Goal: Task Accomplishment & Management: Use online tool/utility

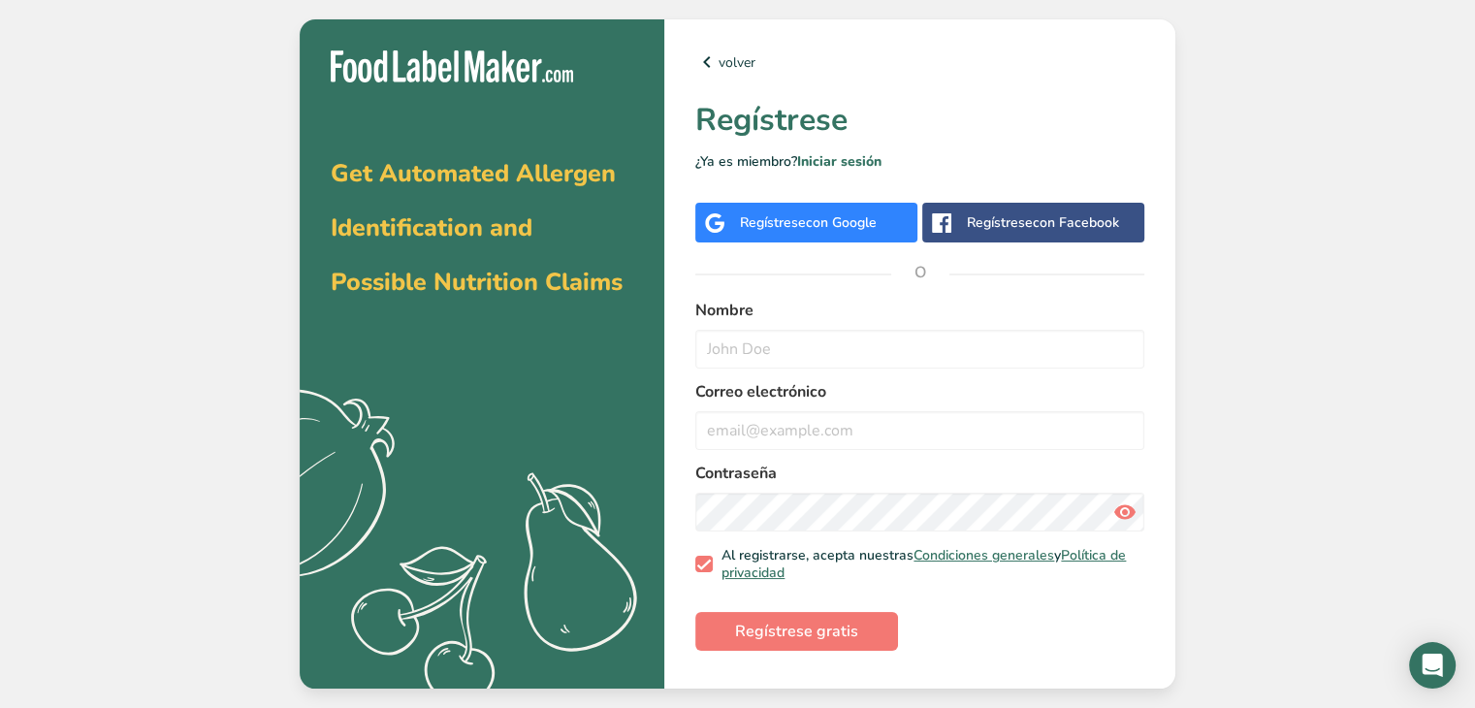
click at [853, 218] on span "con Google" at bounding box center [841, 222] width 71 height 18
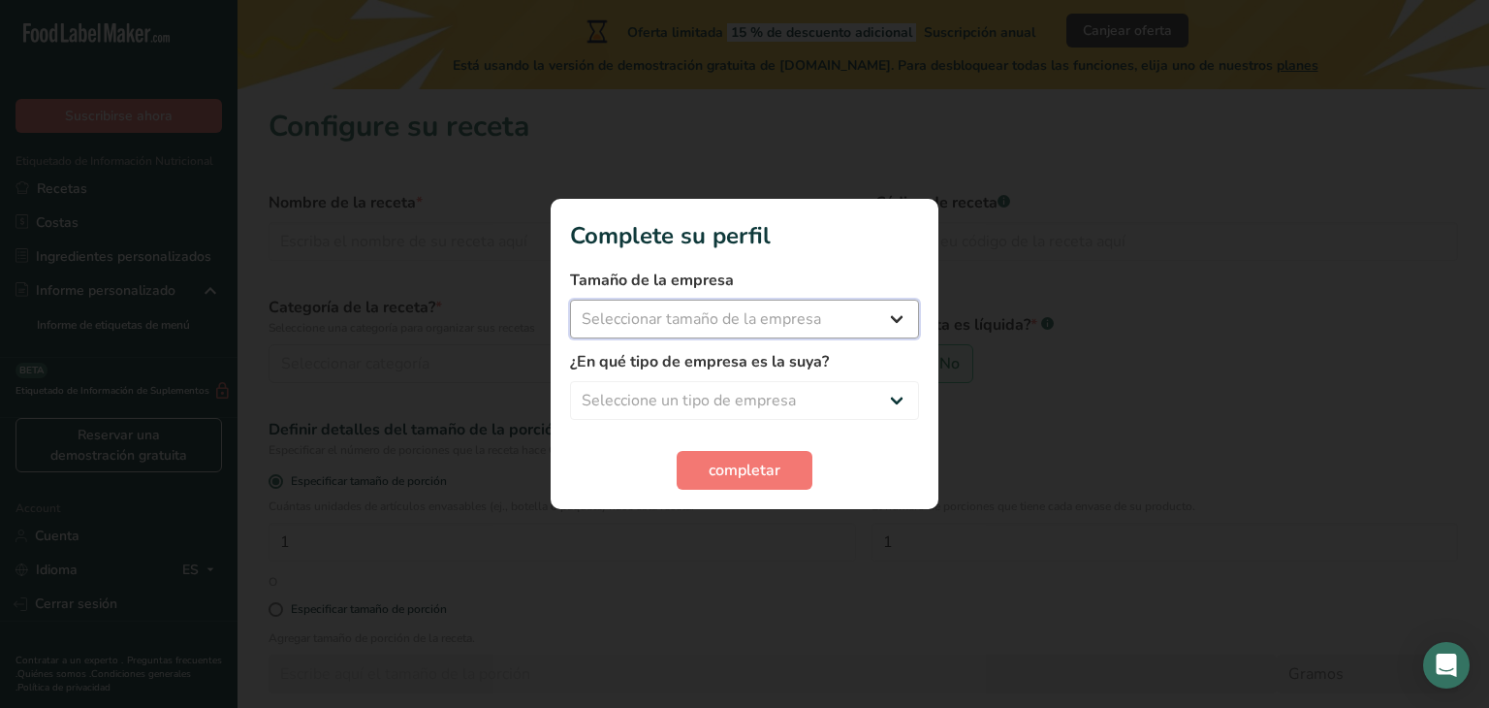
click at [803, 312] on select "Seleccionar tamaño de la empresa Menos de 10 empleados De 10 a 50 empleados De …" at bounding box center [744, 319] width 349 height 39
select select "1"
click at [570, 300] on select "Seleccionar tamaño de la empresa Menos de 10 empleados De 10 a 50 empleados De …" at bounding box center [744, 319] width 349 height 39
click at [734, 406] on select "Seleccione un tipo de empresa Fabricante de alimentos envasados Restaurante y c…" at bounding box center [744, 400] width 349 height 39
select select "1"
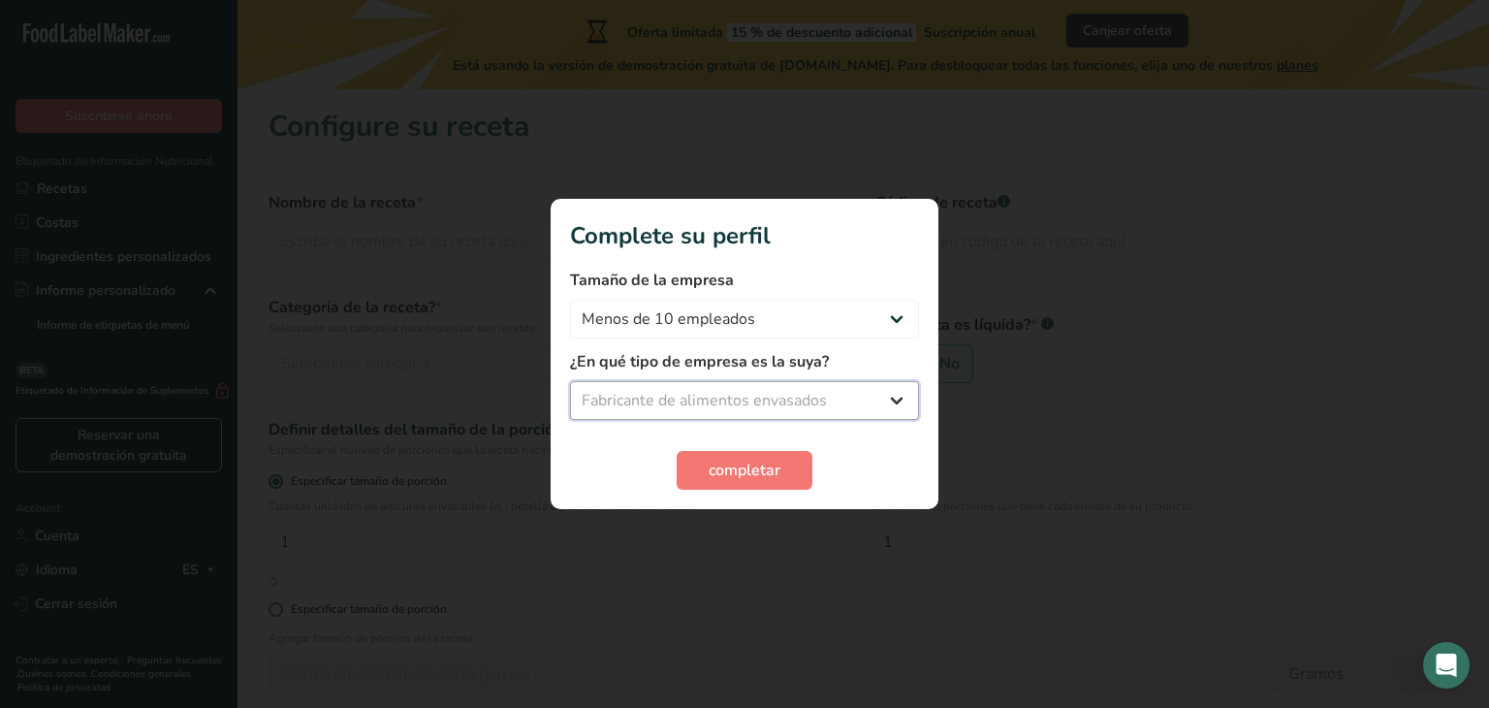
click at [570, 381] on select "Seleccione un tipo de empresa Fabricante de alimentos envasados Restaurante y c…" at bounding box center [744, 400] width 349 height 39
click at [721, 455] on button "completar" at bounding box center [745, 470] width 136 height 39
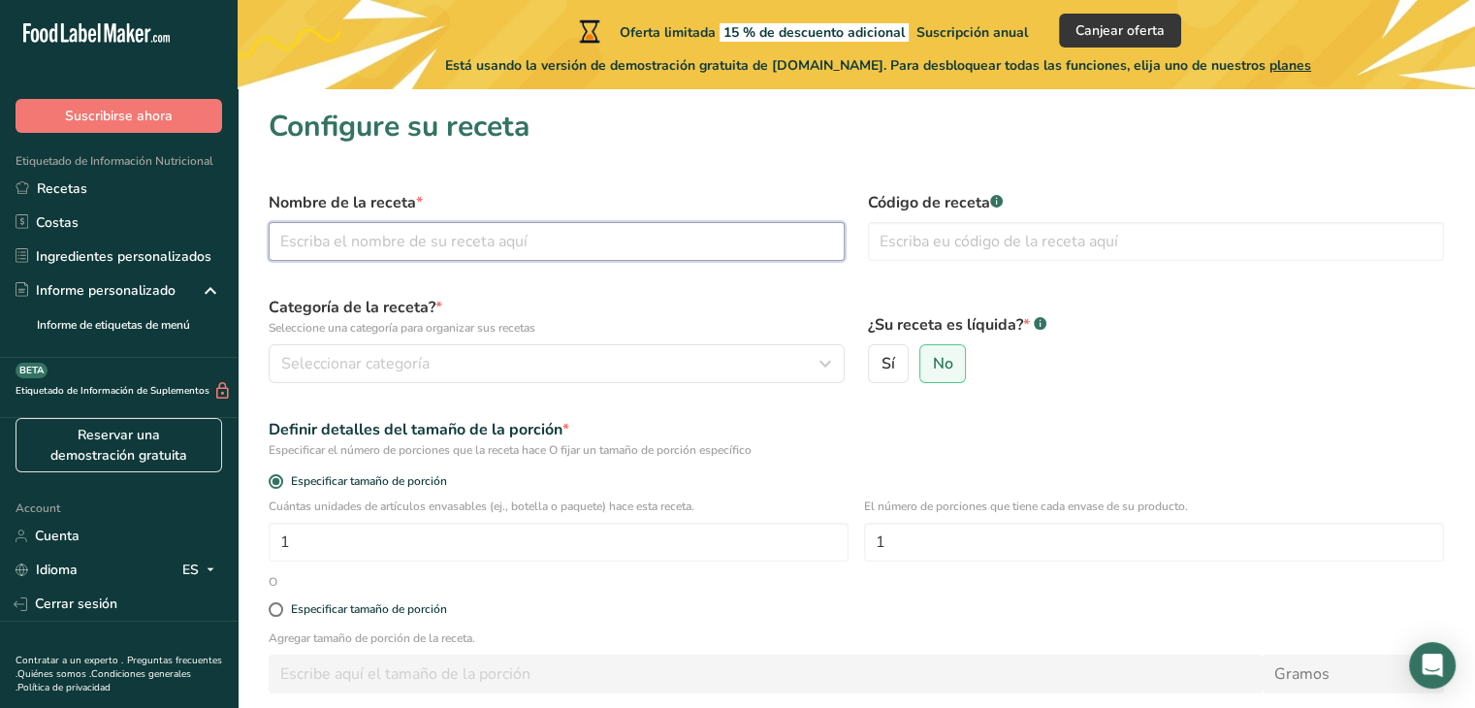
click at [540, 241] on input "text" at bounding box center [557, 241] width 576 height 39
click at [446, 233] on input "text" at bounding box center [557, 241] width 576 height 39
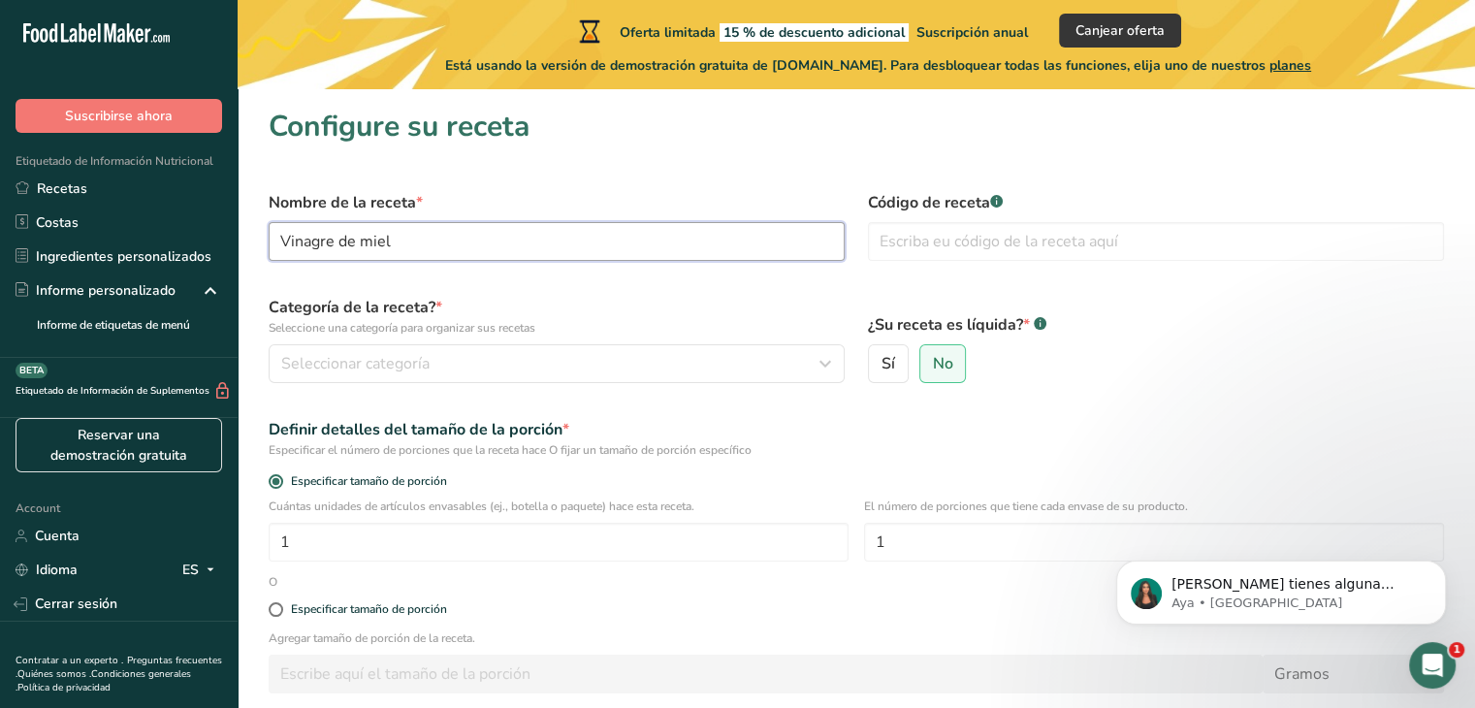
type input "Vinagre de miel"
click at [961, 267] on div "Código de receta .a-a{fill:#347362;}.b-a{fill:#fff;}" at bounding box center [1155, 225] width 599 height 93
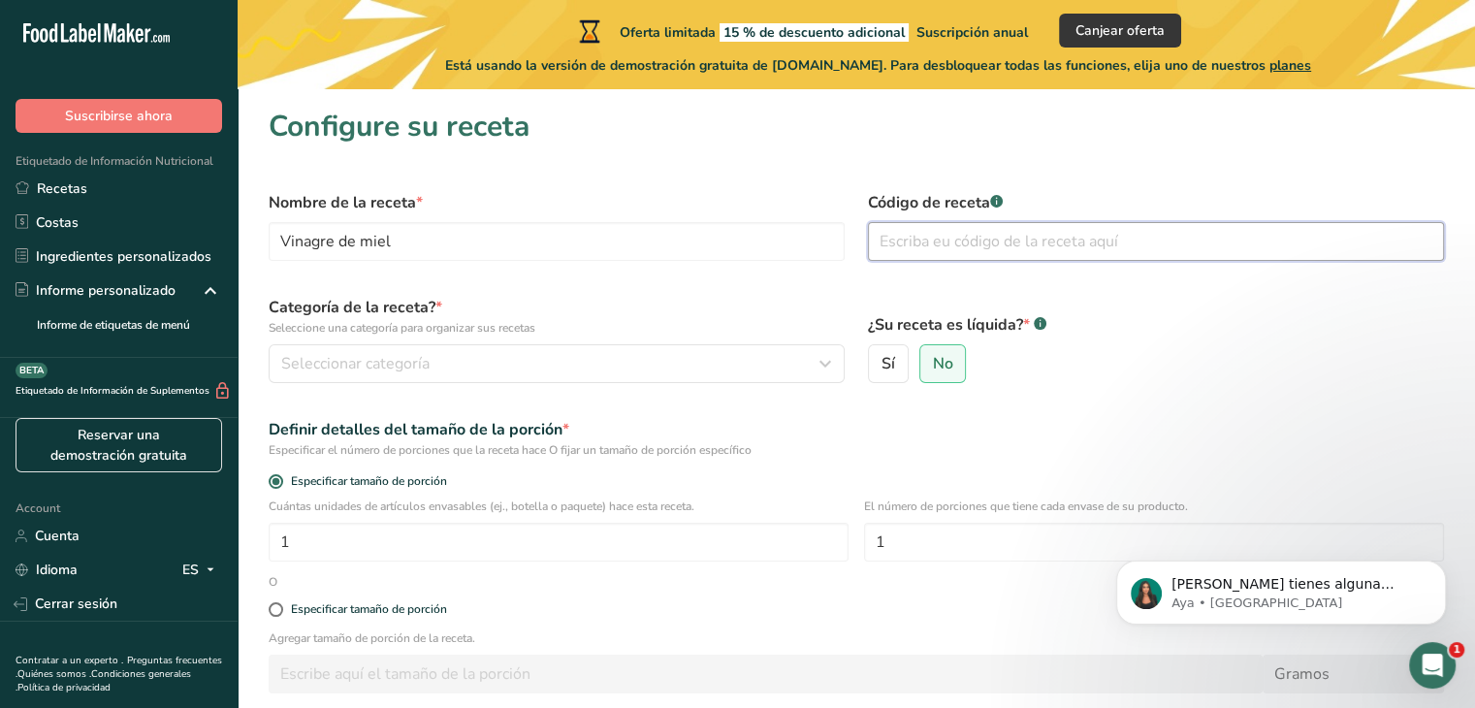
click at [941, 245] on input "text" at bounding box center [1156, 241] width 576 height 39
type input "74305200007"
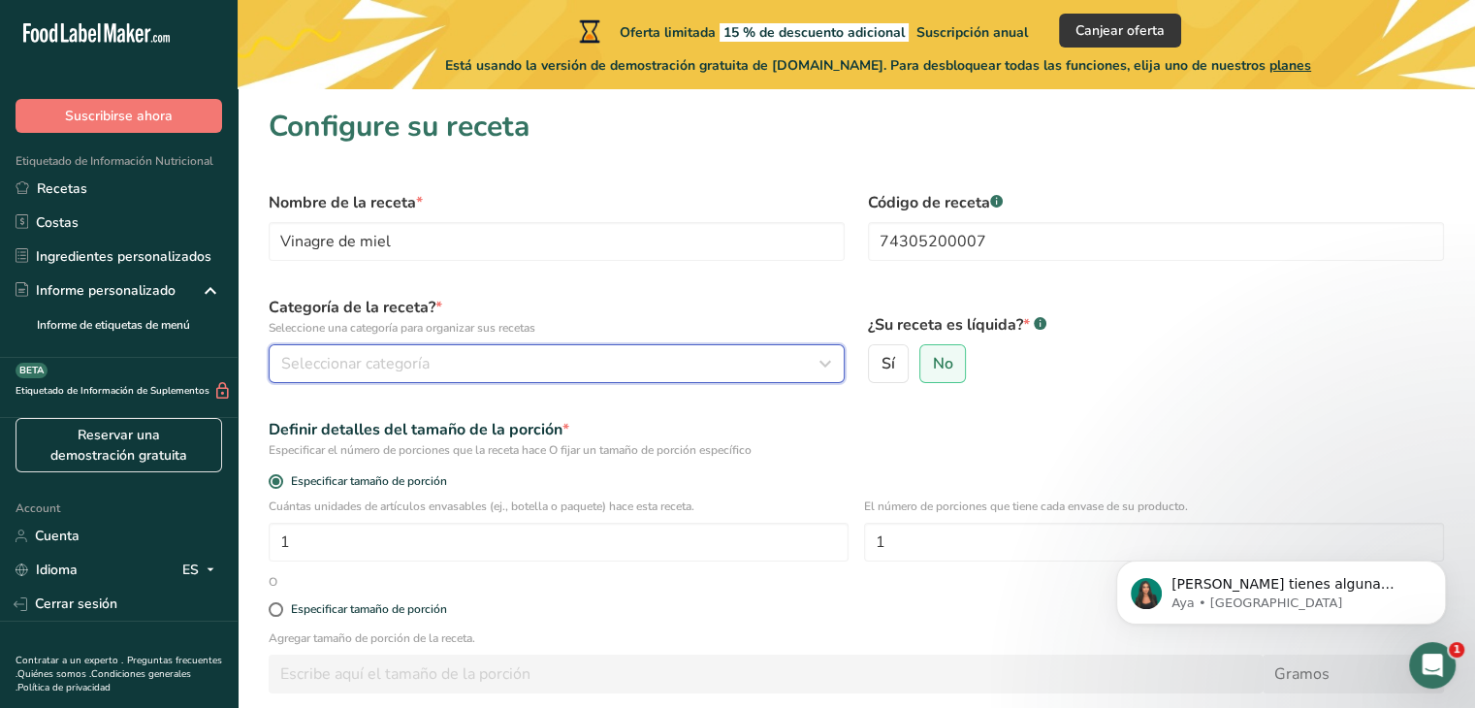
click at [403, 362] on span "Seleccionar categoría" at bounding box center [355, 363] width 148 height 23
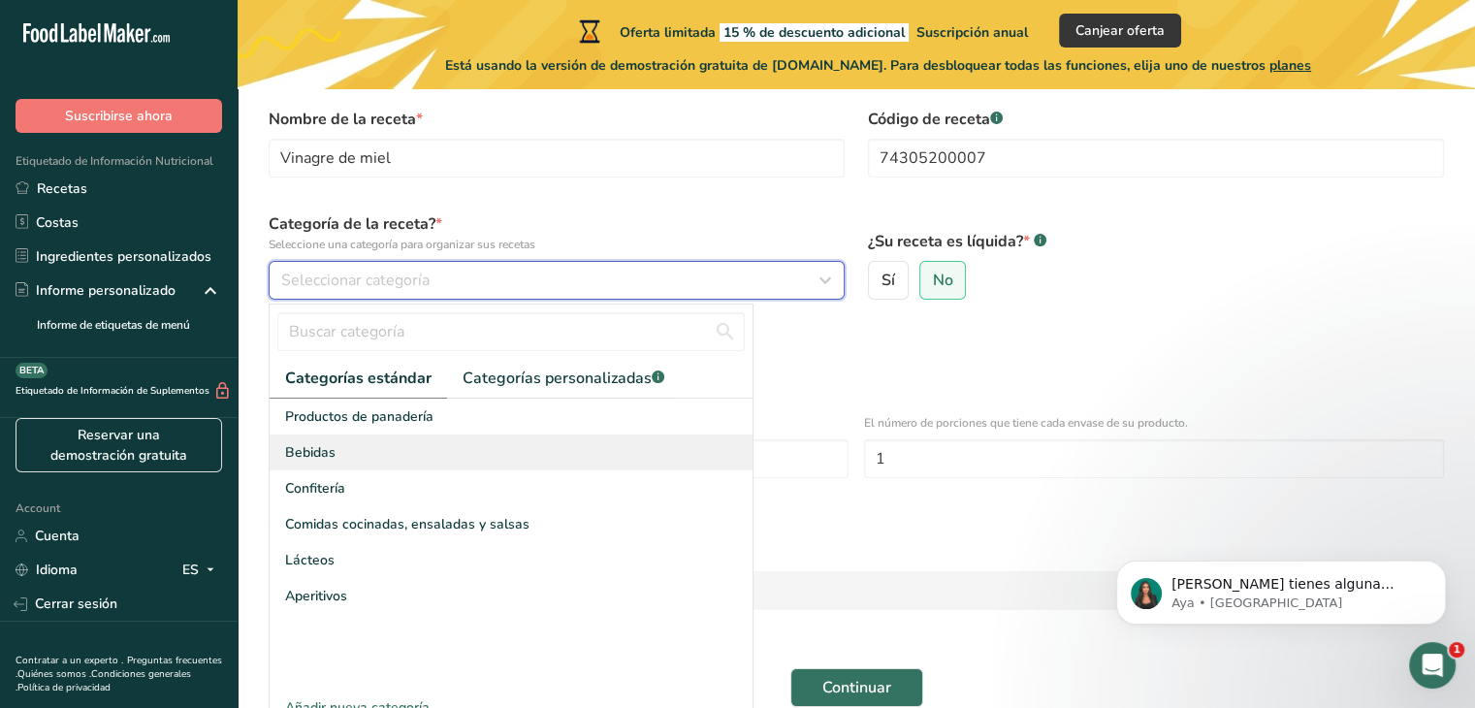
scroll to position [85, 0]
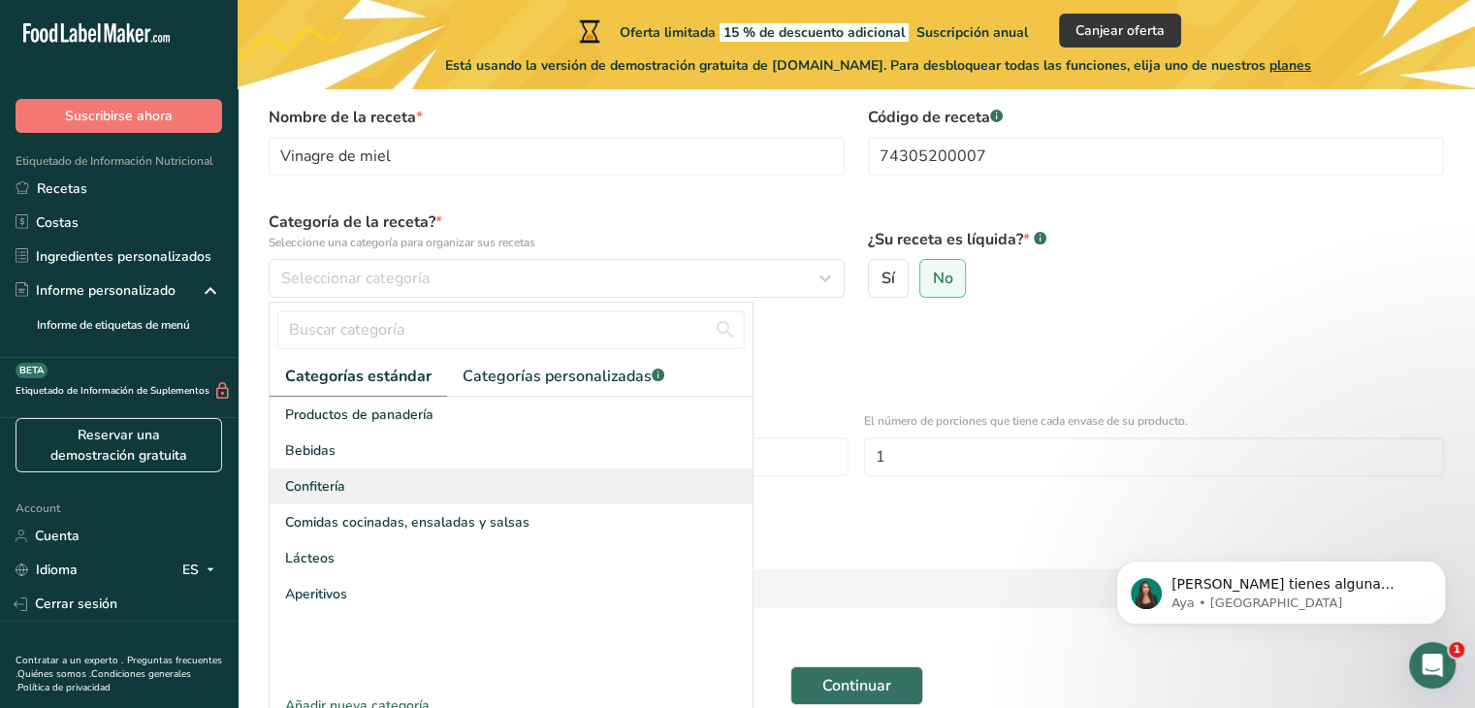
click at [341, 476] on span "Confitería" at bounding box center [315, 486] width 60 height 20
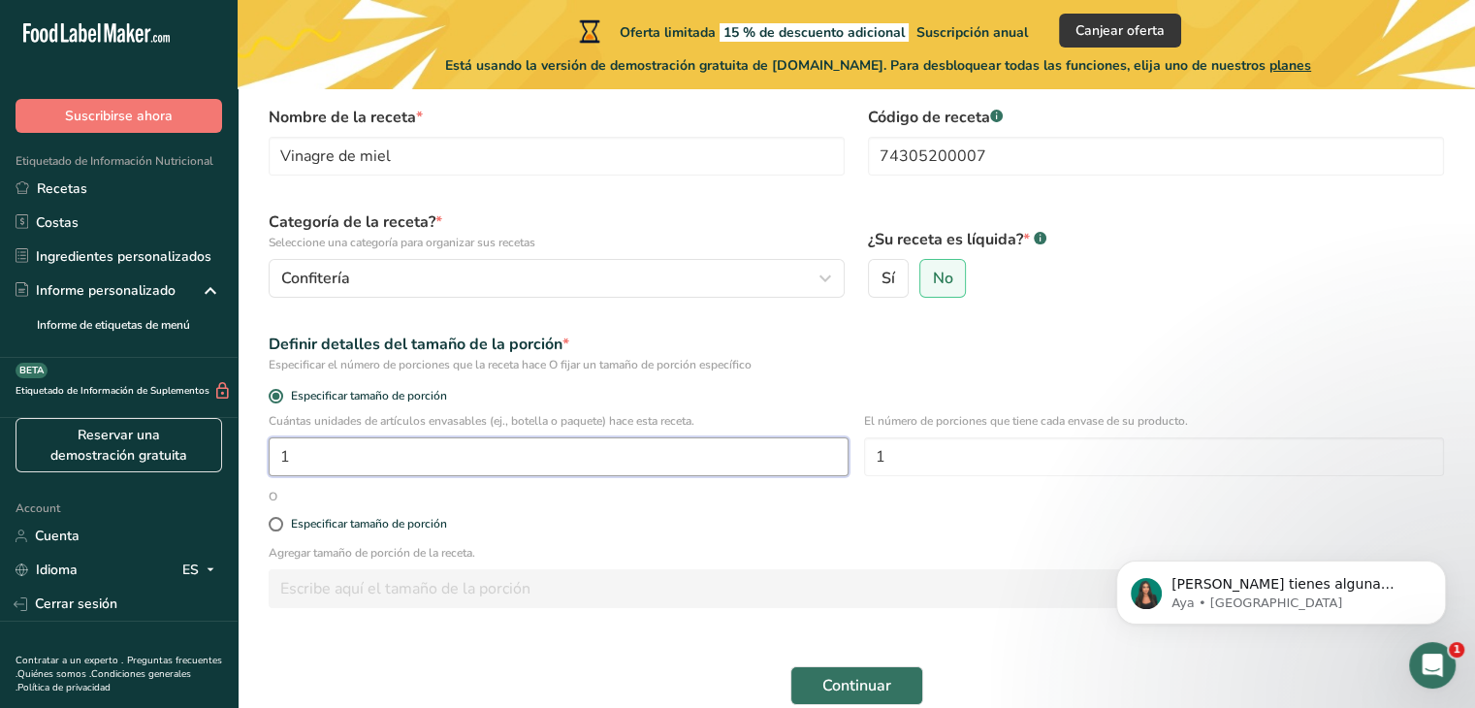
click at [327, 452] on input "1" at bounding box center [559, 456] width 580 height 39
click at [325, 397] on span "Especificar tamaño de porción" at bounding box center [365, 396] width 164 height 15
click at [281, 397] on input "Especificar tamaño de porción" at bounding box center [275, 396] width 13 height 13
click at [303, 393] on span "Especificar tamaño de porción" at bounding box center [365, 396] width 164 height 15
click at [281, 393] on input "Especificar tamaño de porción" at bounding box center [275, 396] width 13 height 13
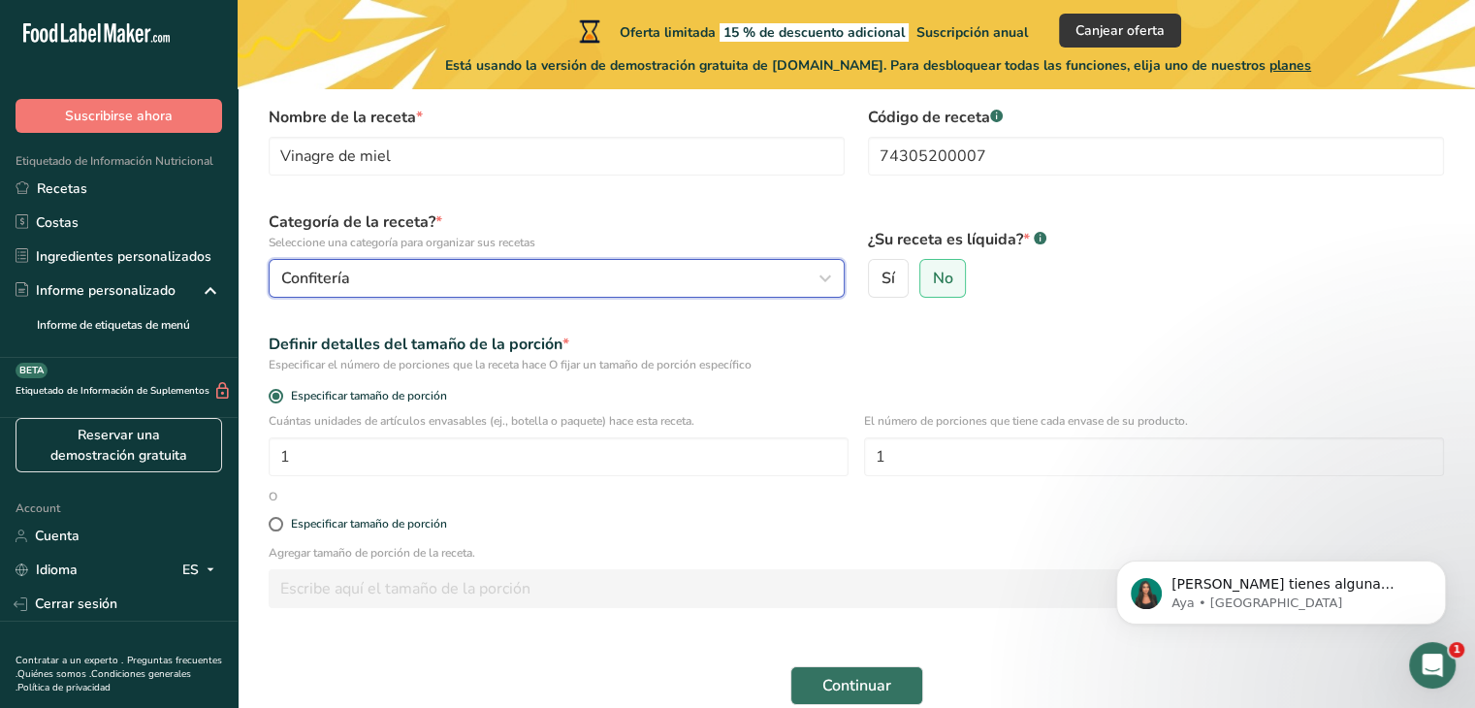
click at [349, 282] on div "Confitería" at bounding box center [550, 278] width 539 height 23
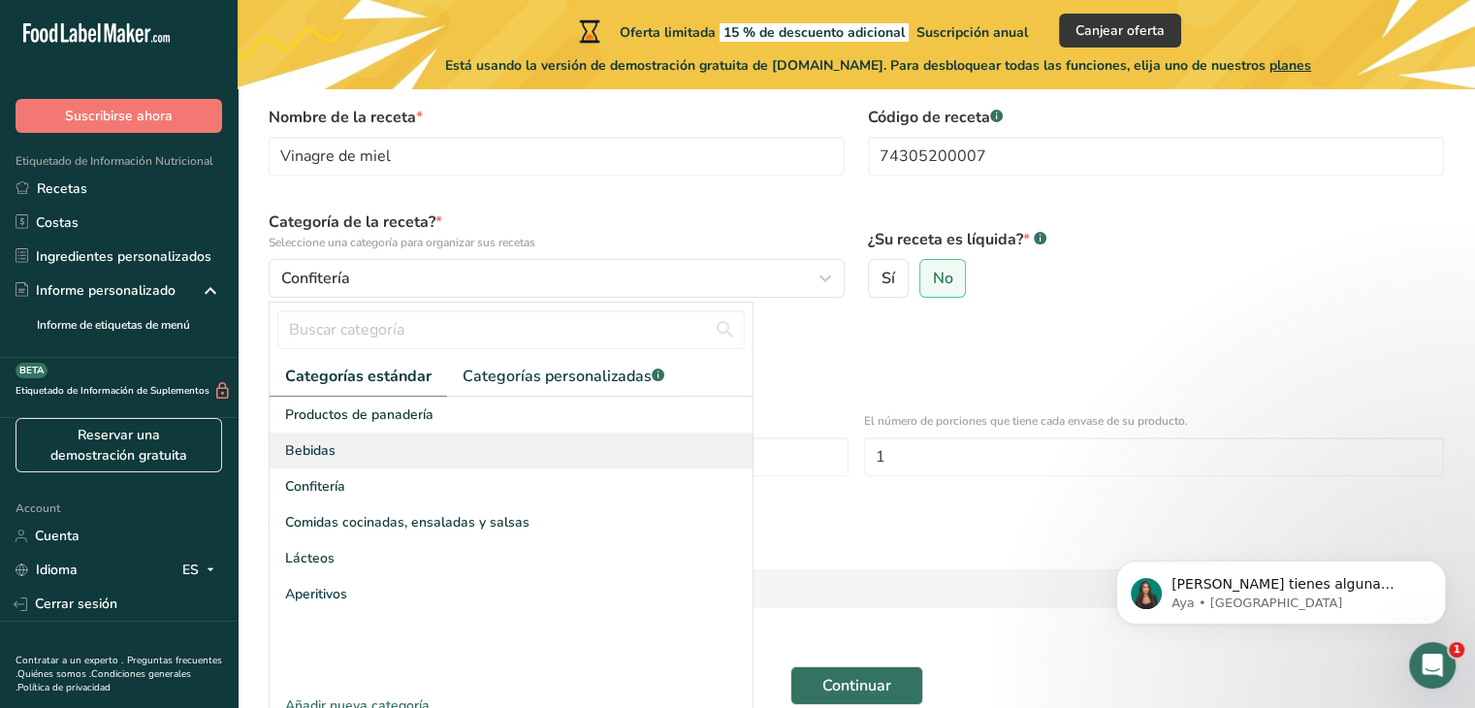
click at [327, 447] on span "Bebidas" at bounding box center [310, 450] width 50 height 20
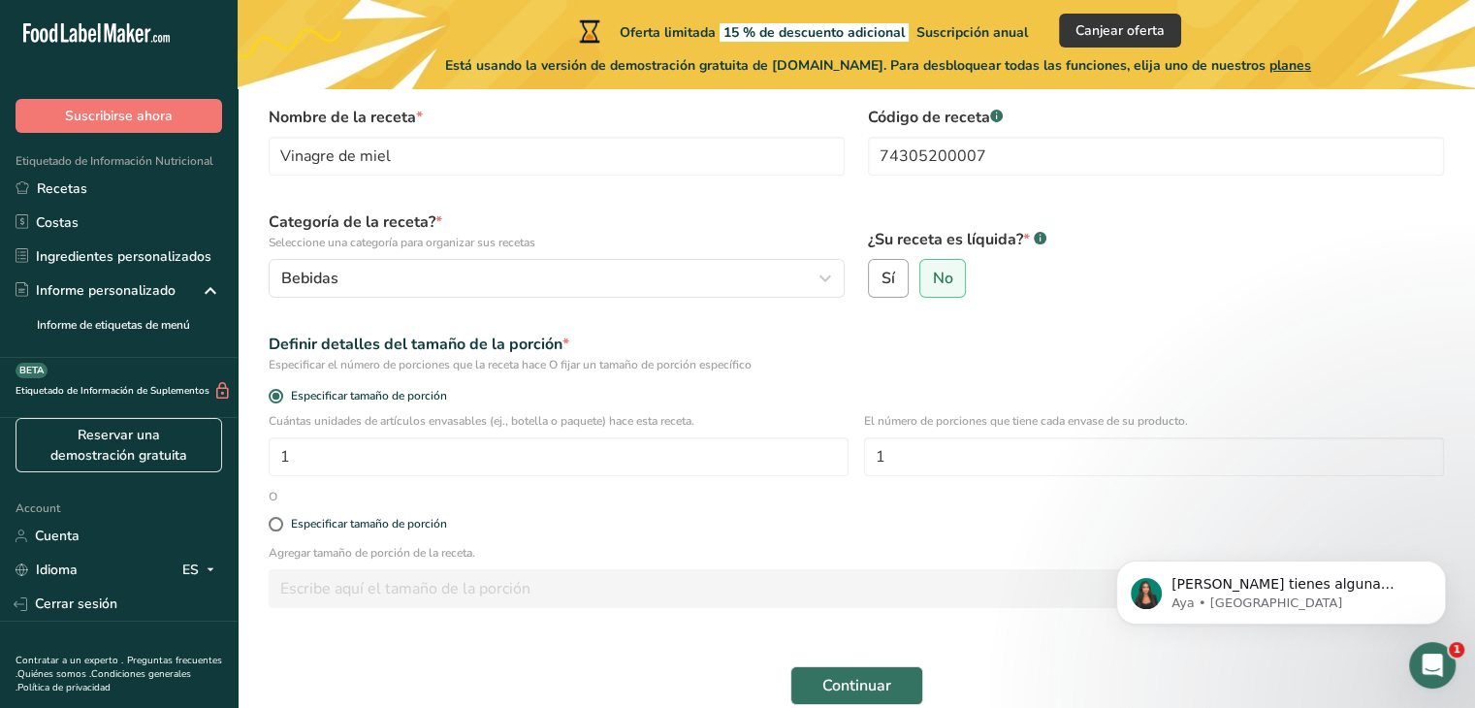
click at [902, 287] on label "Sí" at bounding box center [888, 278] width 41 height 39
click at [881, 285] on input "Sí" at bounding box center [875, 278] width 13 height 13
radio input "true"
radio input "false"
select select "22"
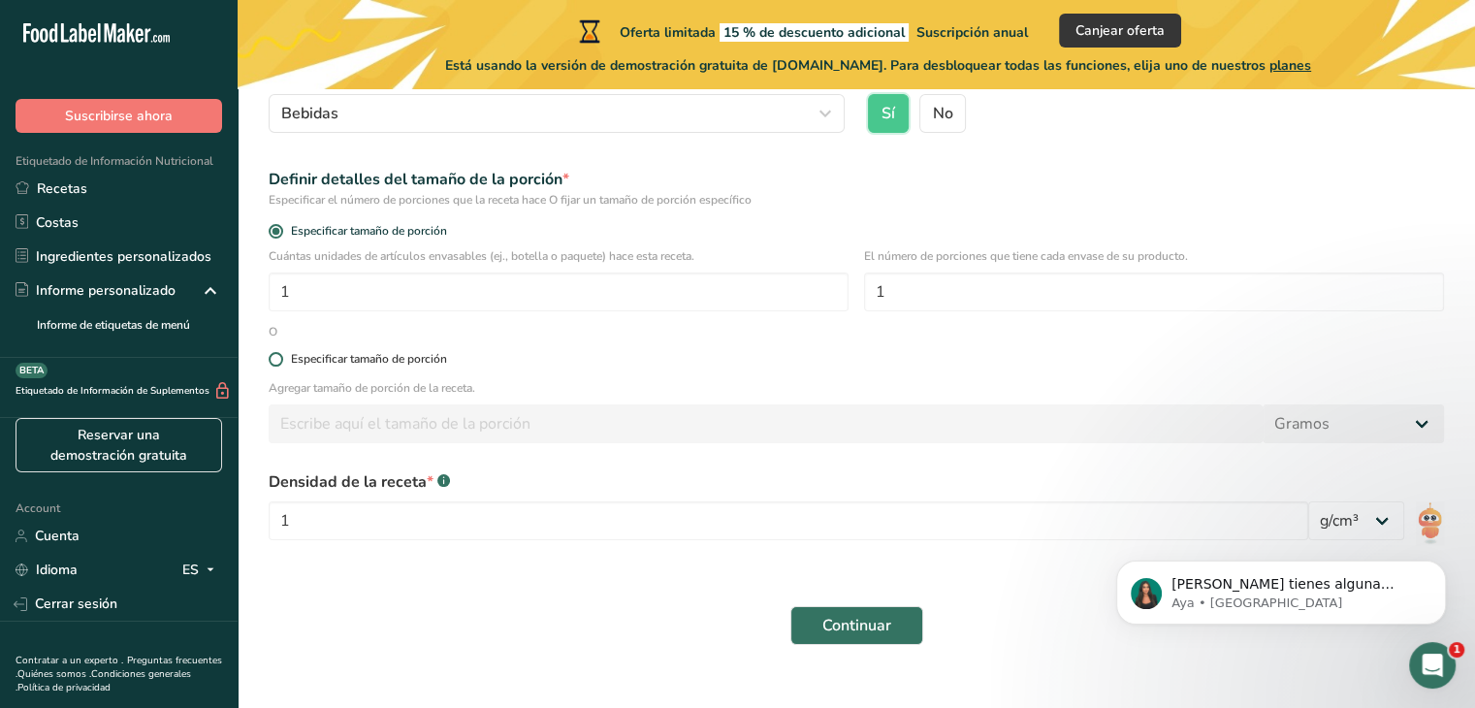
scroll to position [251, 0]
click at [269, 226] on span at bounding box center [276, 230] width 15 height 15
click at [269, 226] on input "Especificar tamaño de porción" at bounding box center [275, 230] width 13 height 13
click at [269, 226] on span at bounding box center [276, 230] width 15 height 15
click at [269, 226] on input "Especificar tamaño de porción" at bounding box center [275, 230] width 13 height 13
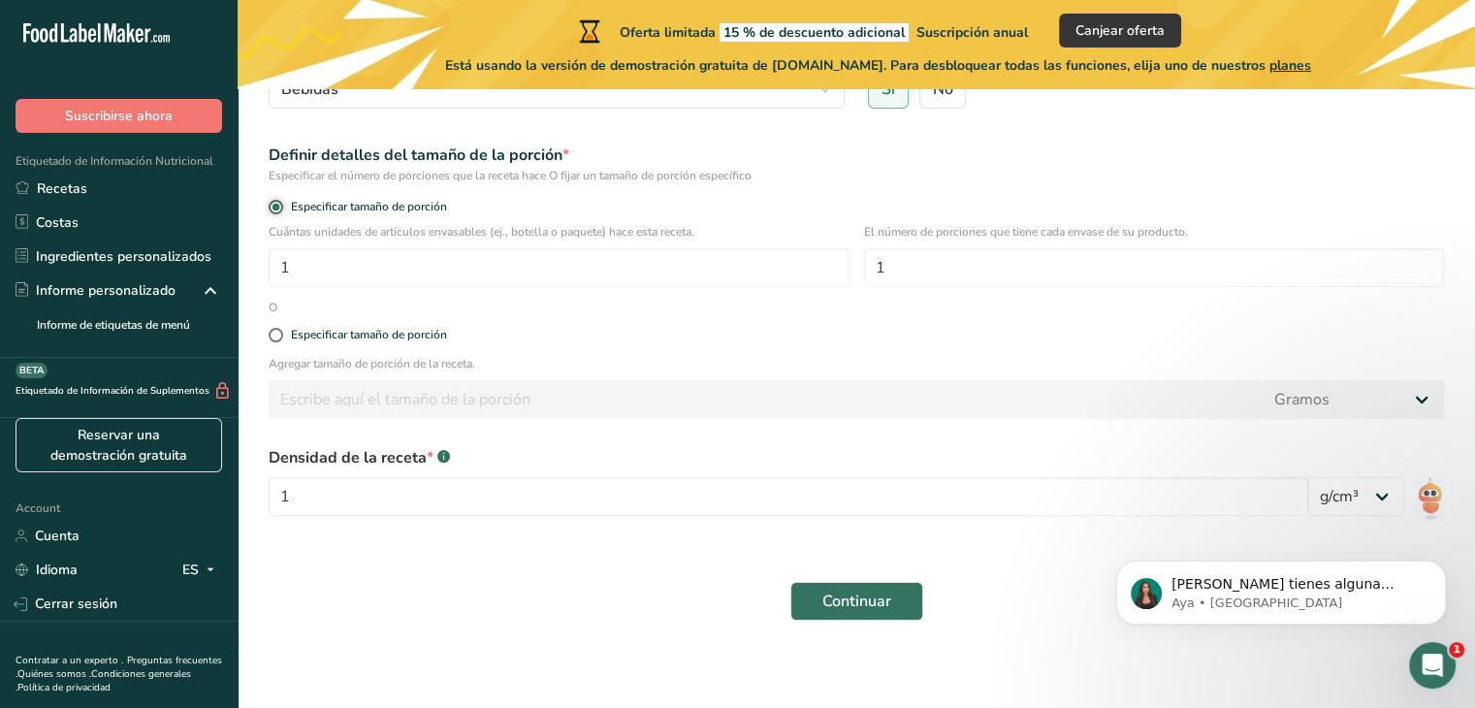
scroll to position [281, 0]
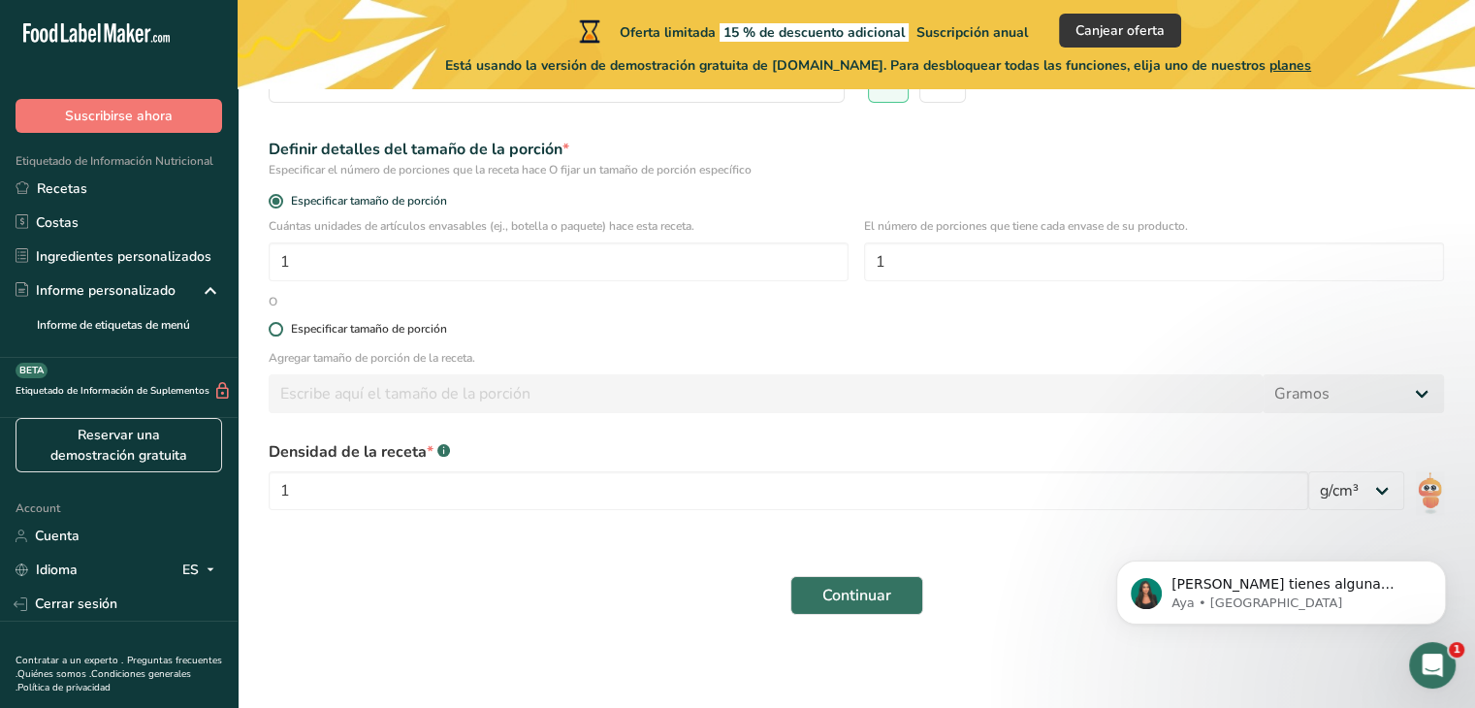
click at [278, 332] on span at bounding box center [276, 329] width 15 height 15
click at [278, 332] on input "Especificar tamaño de porción" at bounding box center [275, 329] width 13 height 13
radio input "true"
radio input "false"
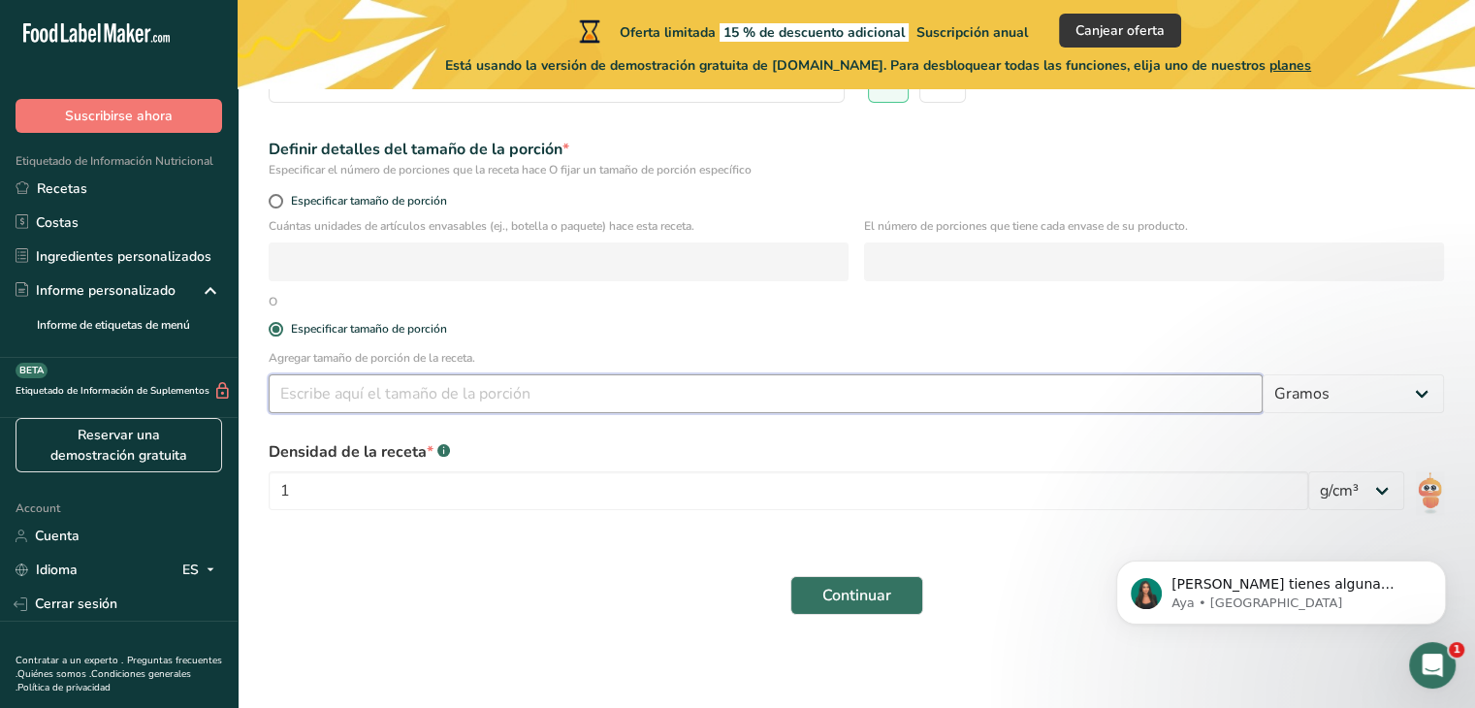
click at [334, 404] on input "number" at bounding box center [766, 393] width 994 height 39
type input "200"
click at [1332, 412] on div "Agregar tamaño de porción de la receta. 200 Gramos kg mg mcg libras onza [GEOGR…" at bounding box center [856, 387] width 1198 height 76
click at [1315, 387] on select "Gramos kg mg mcg libras onza [GEOGRAPHIC_DATA] mL onza líquida [GEOGRAPHIC_DATA…" at bounding box center [1352, 393] width 181 height 39
select select "17"
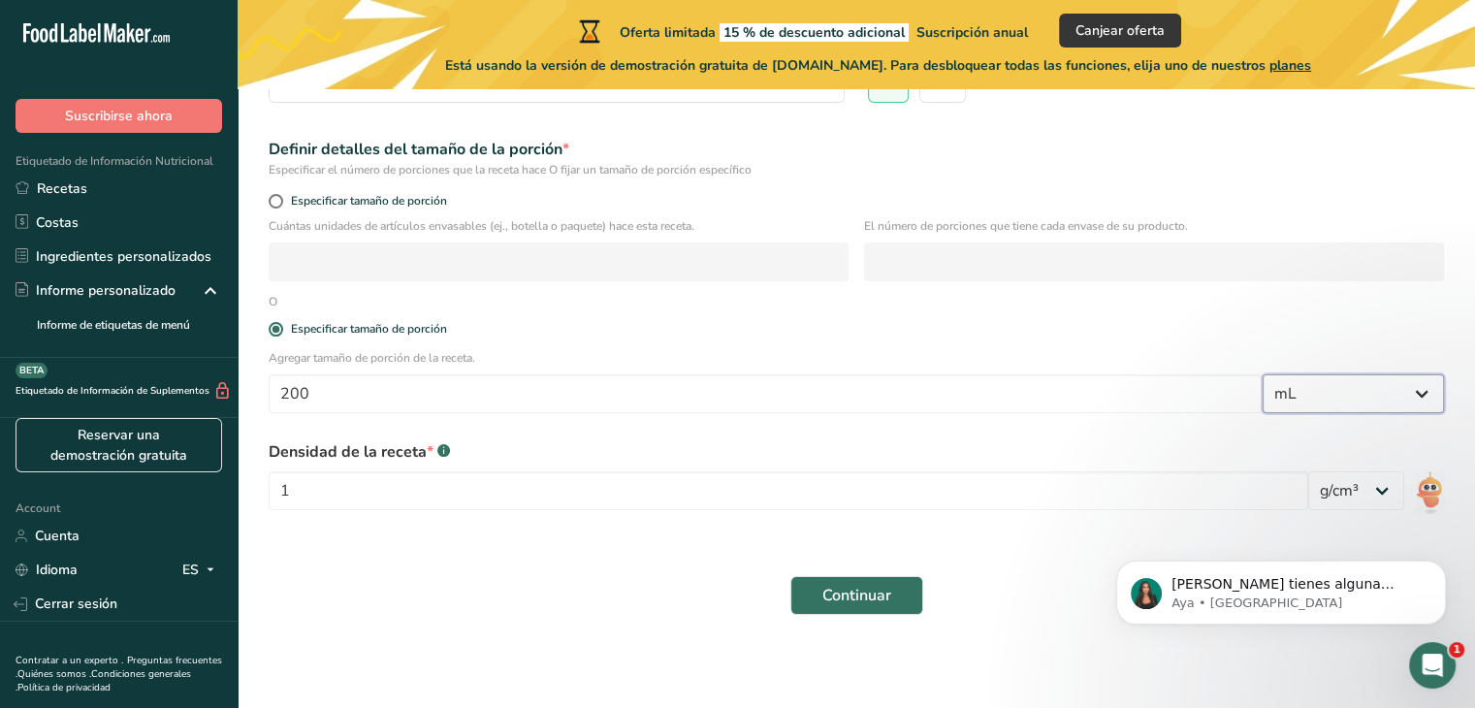
click at [1262, 374] on select "Gramos kg mg mcg libras onza [GEOGRAPHIC_DATA] mL onza líquida [GEOGRAPHIC_DATA…" at bounding box center [1352, 393] width 181 height 39
click at [484, 476] on input "1" at bounding box center [788, 490] width 1039 height 39
type input "1.08"
click at [840, 603] on span "Continuar" at bounding box center [856, 595] width 69 height 23
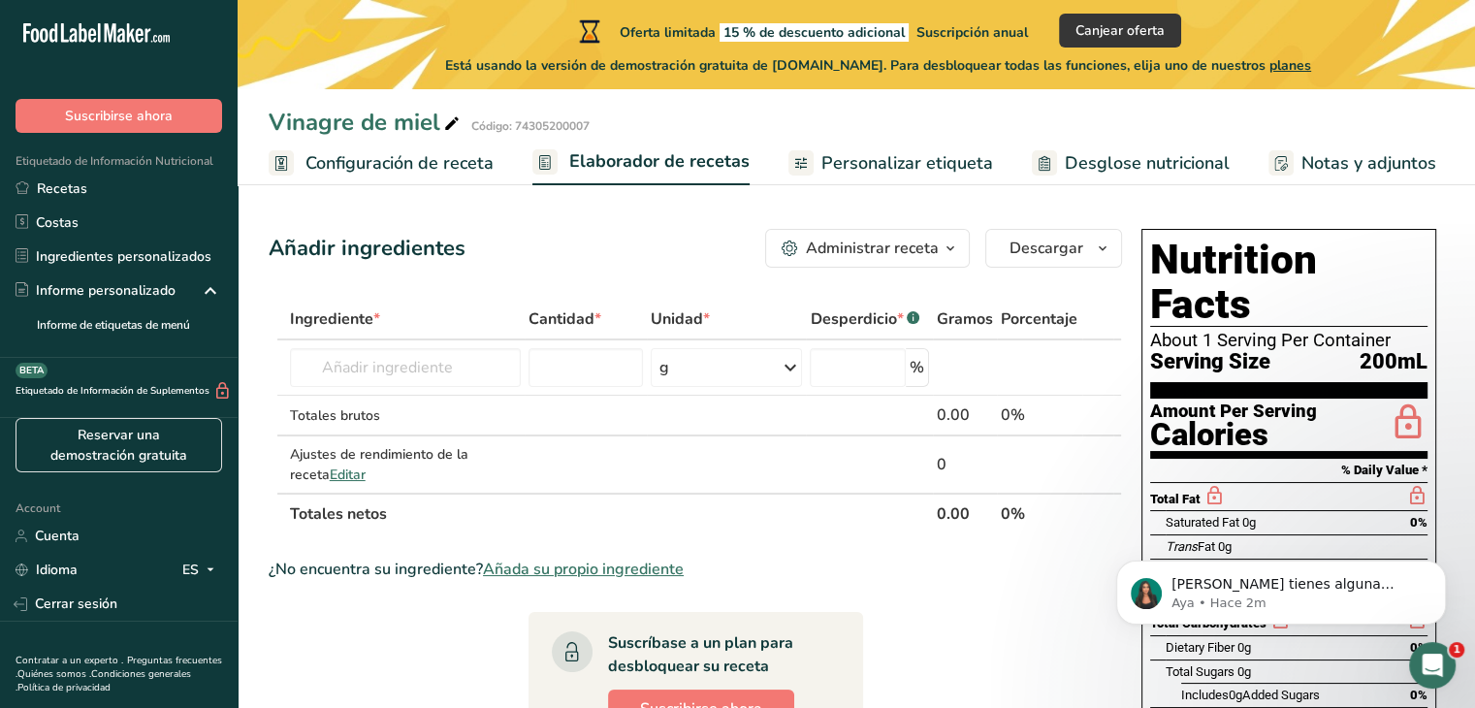
click at [939, 257] on div "Administrar receta" at bounding box center [872, 248] width 133 height 23
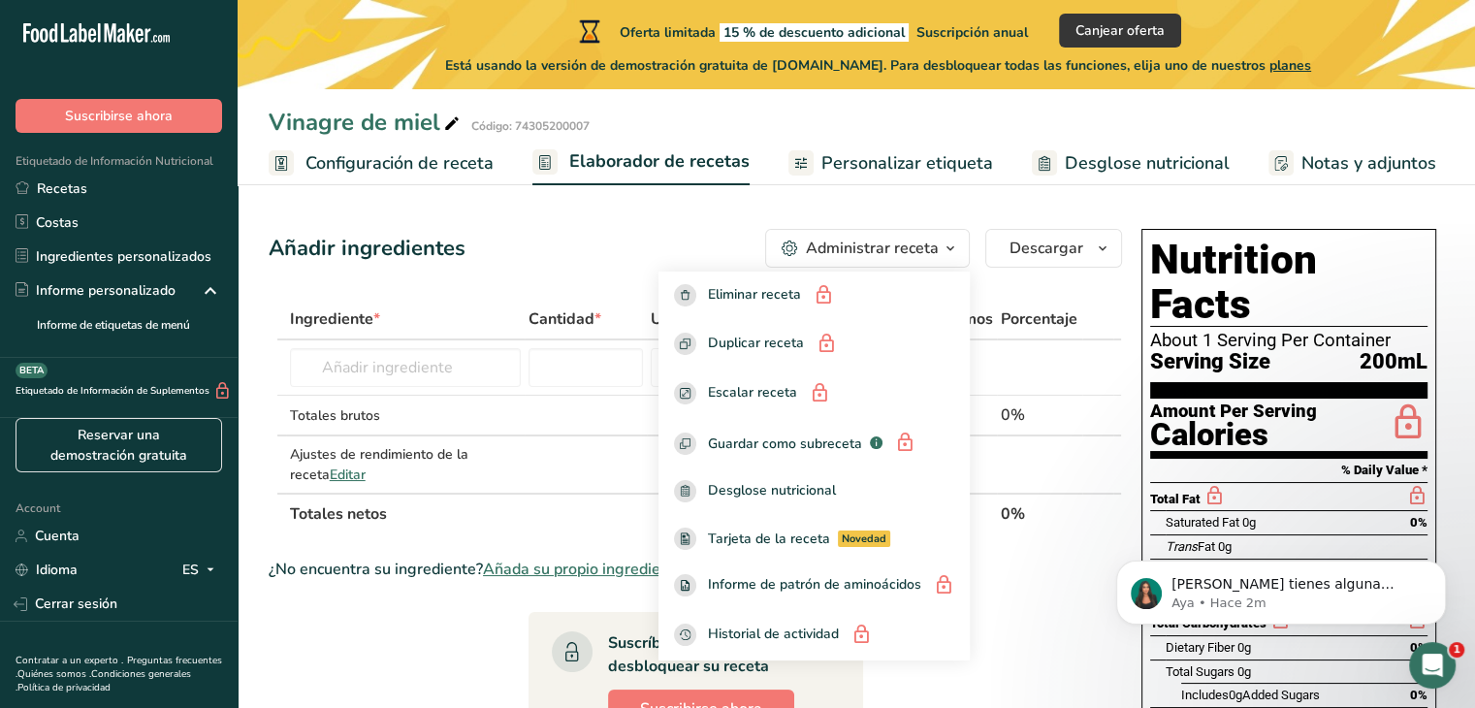
click at [952, 245] on icon "button" at bounding box center [950, 249] width 16 height 24
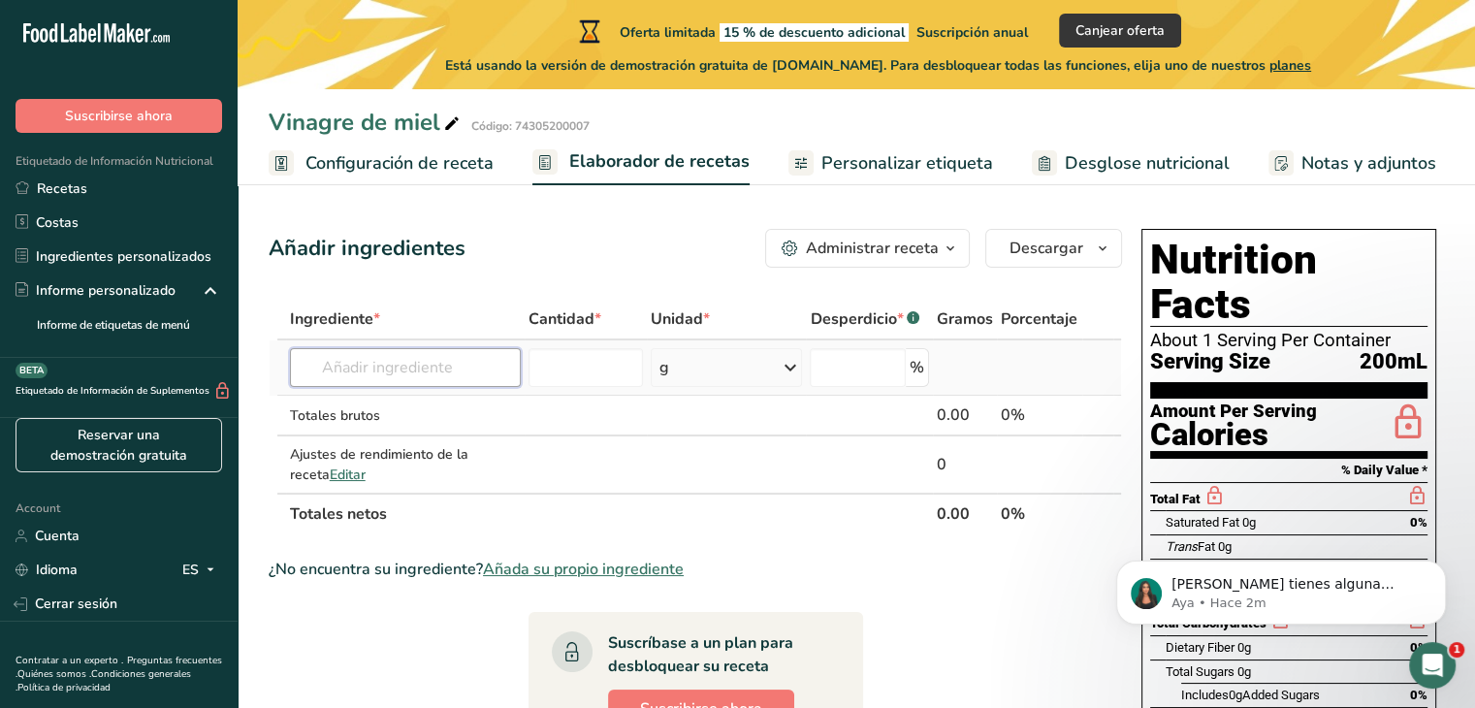
click at [454, 368] on input "text" at bounding box center [405, 367] width 231 height 39
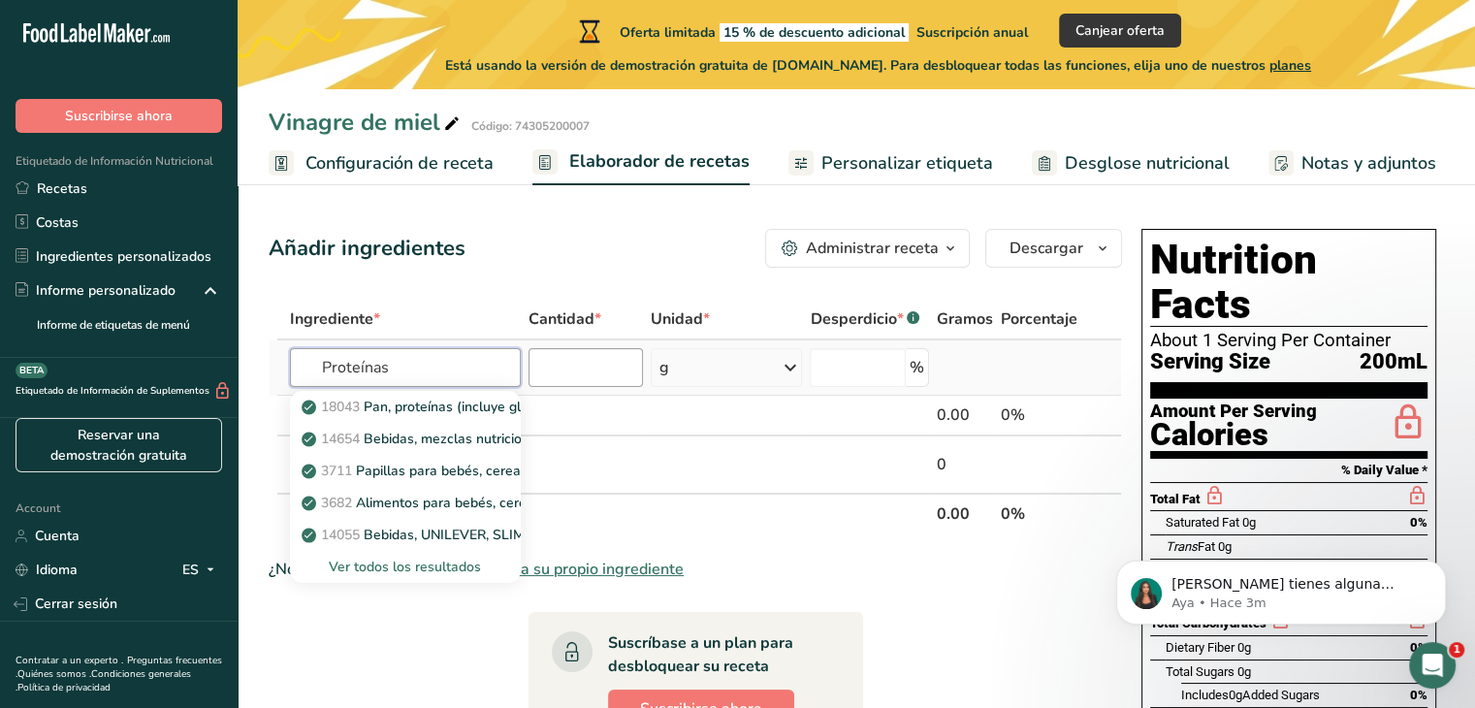
type input "Proteínas"
click at [597, 369] on input "number" at bounding box center [585, 367] width 115 height 39
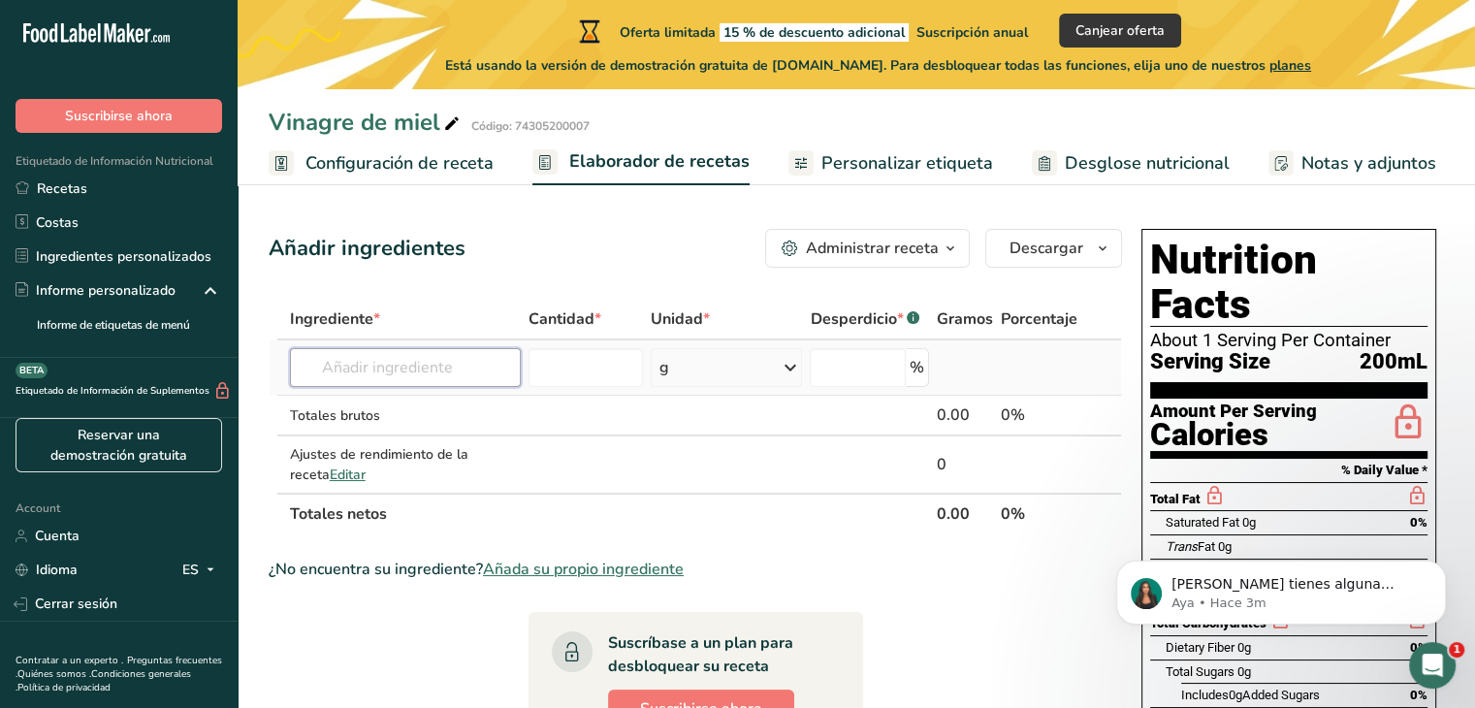
click at [454, 366] on input "text" at bounding box center [405, 367] width 231 height 39
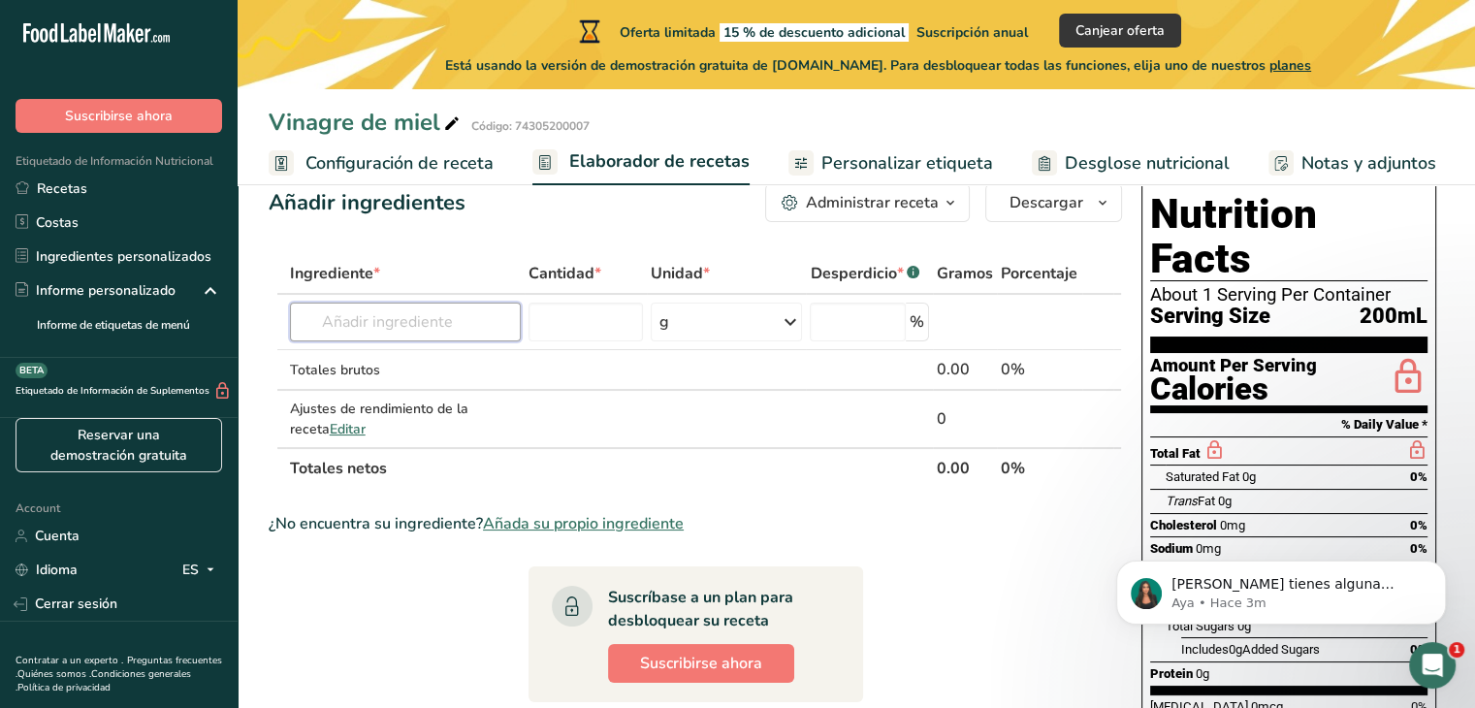
scroll to position [41, 0]
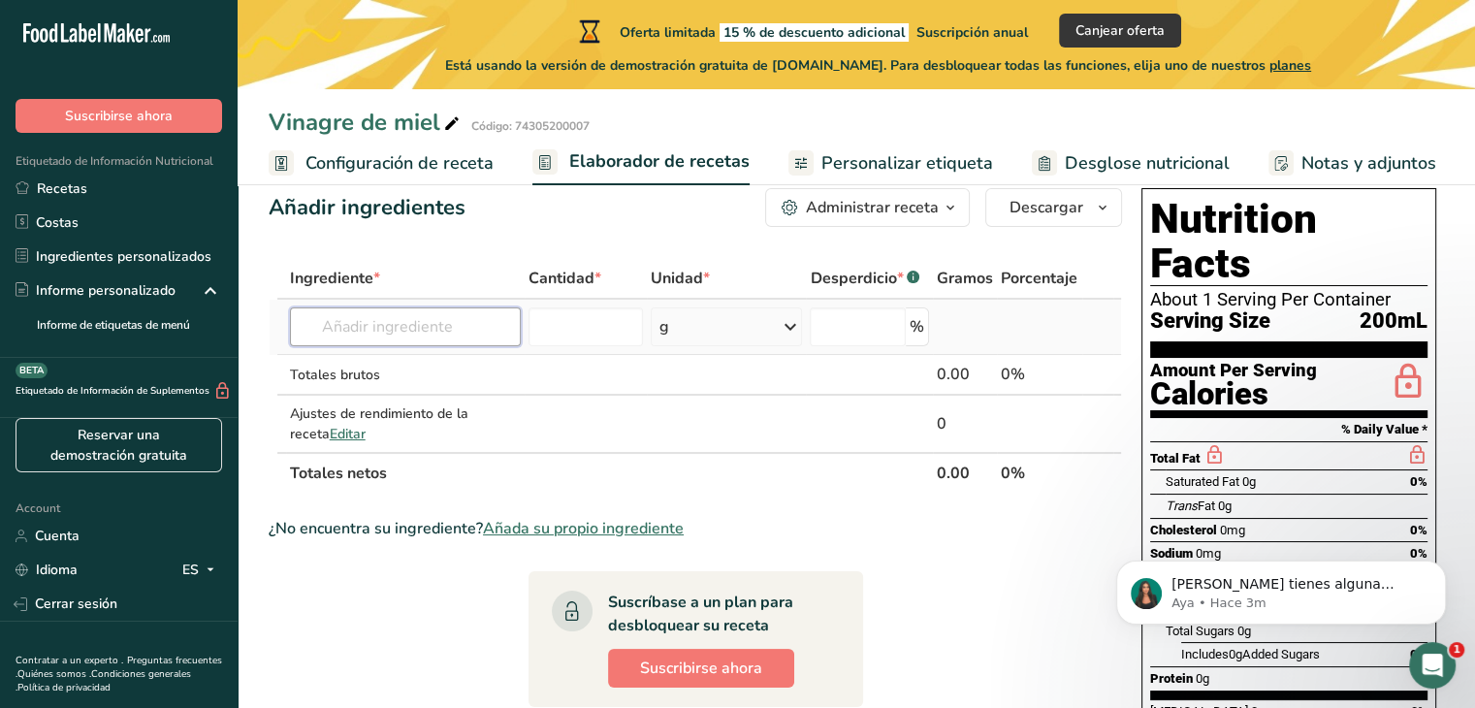
click at [457, 335] on input "text" at bounding box center [405, 326] width 231 height 39
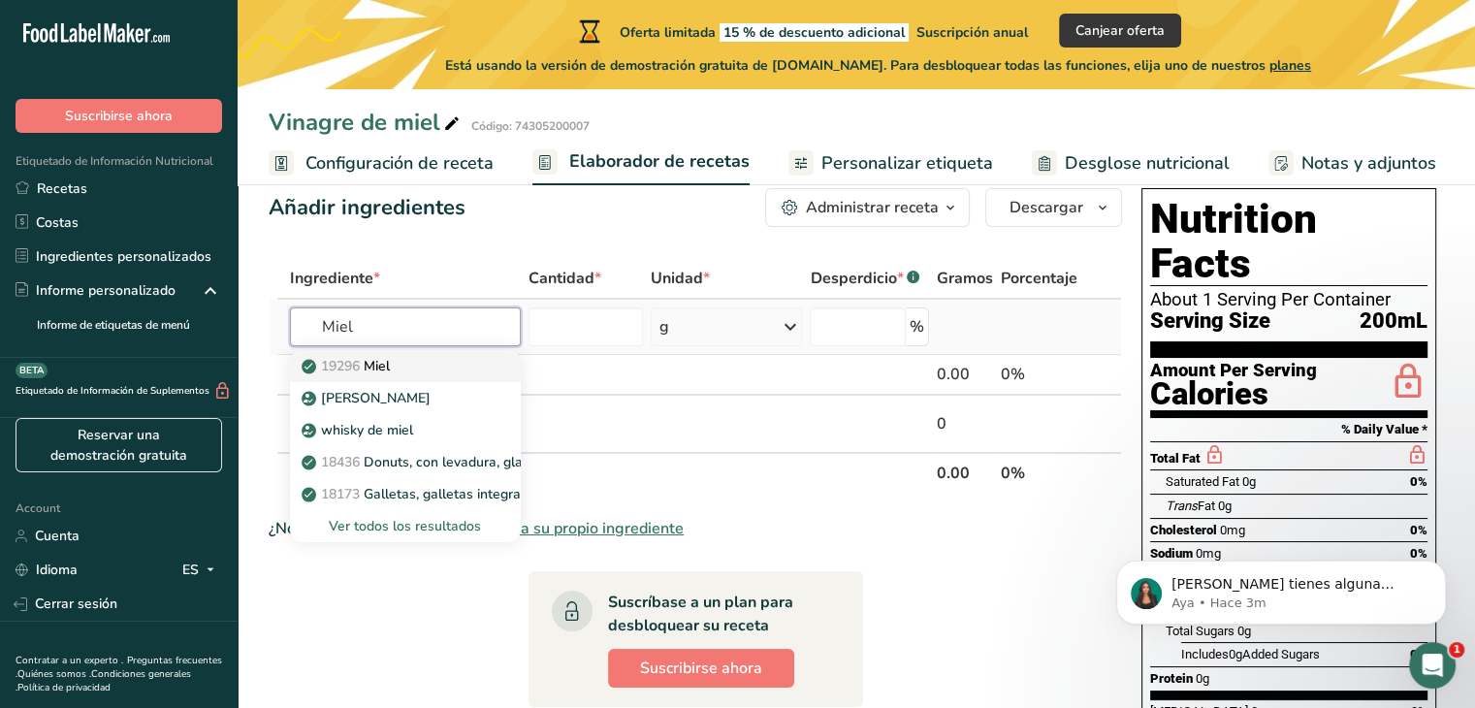
type input "Miel"
click at [390, 357] on p "19296 Miel" at bounding box center [347, 366] width 84 height 20
type input "Honey"
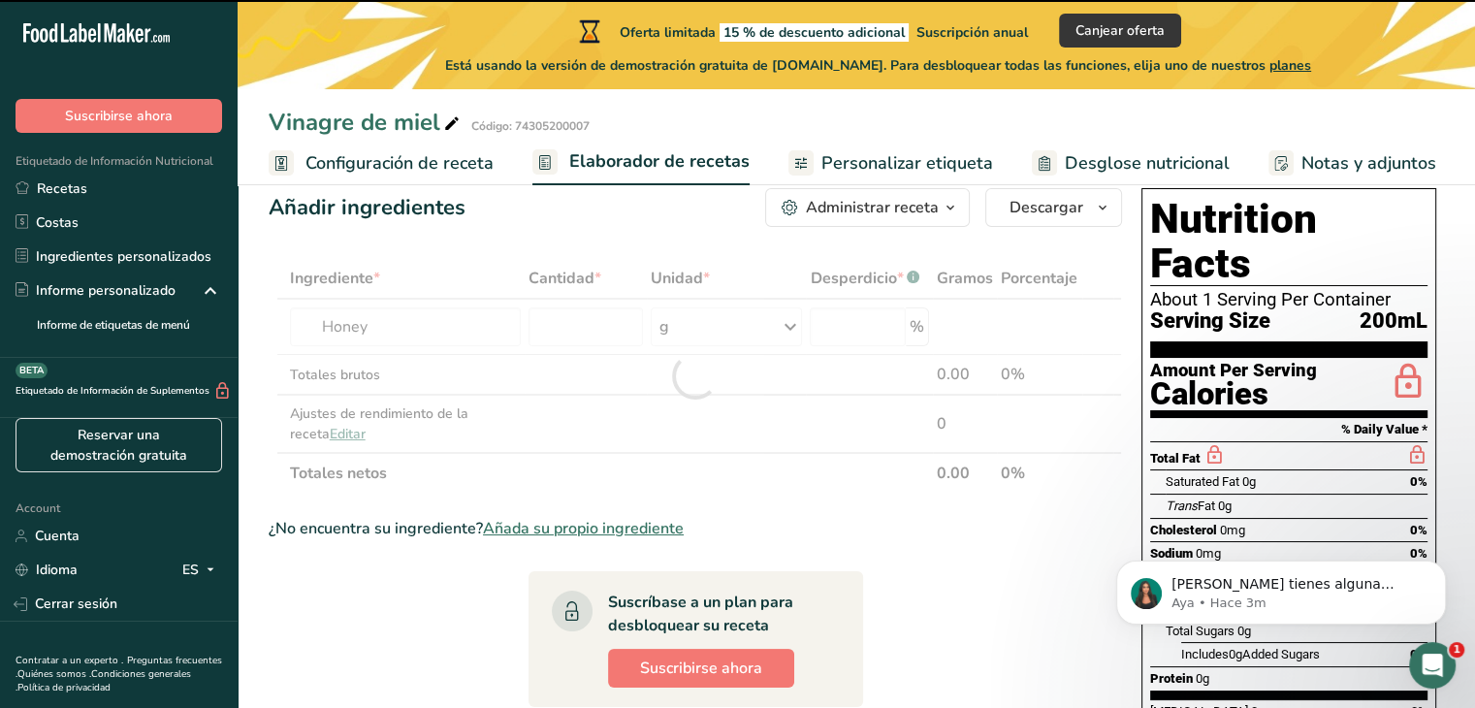
type input "0"
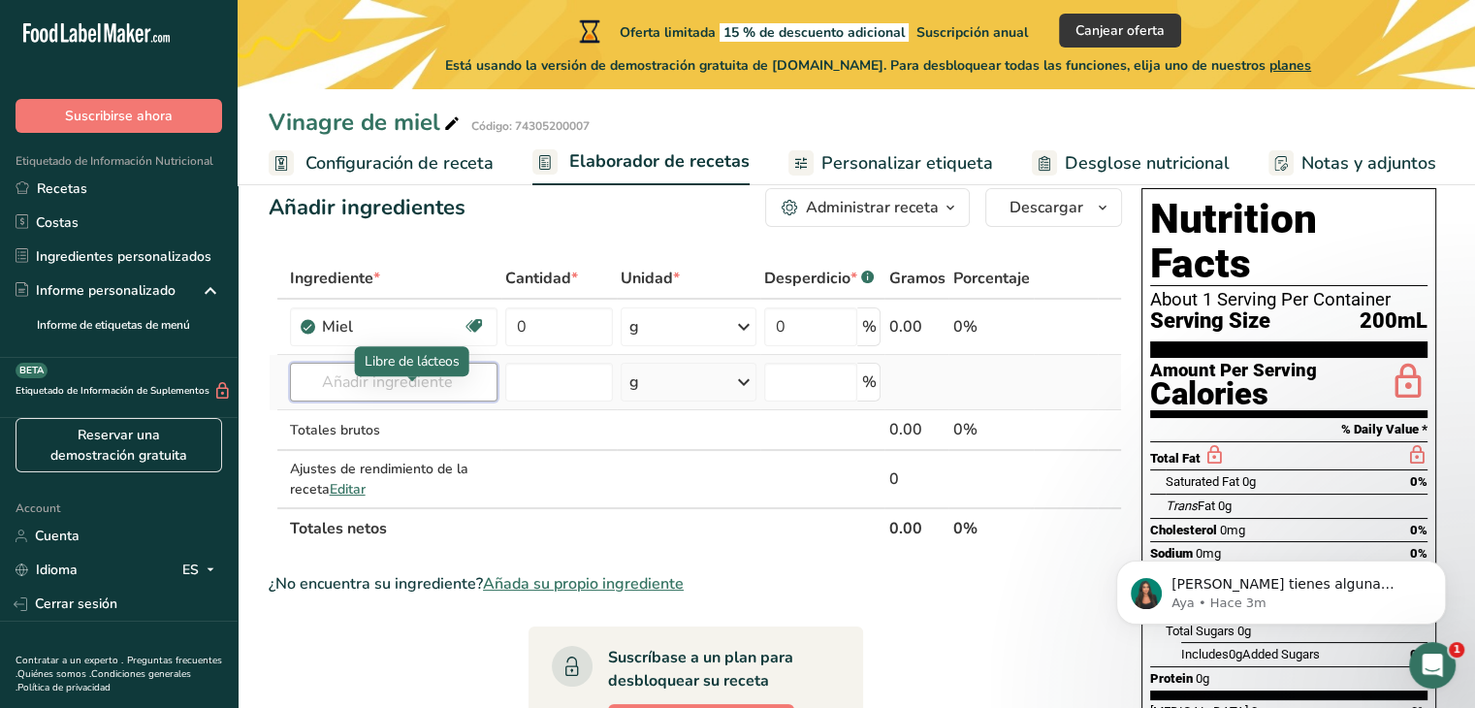
click at [406, 382] on input "text" at bounding box center [394, 382] width 208 height 39
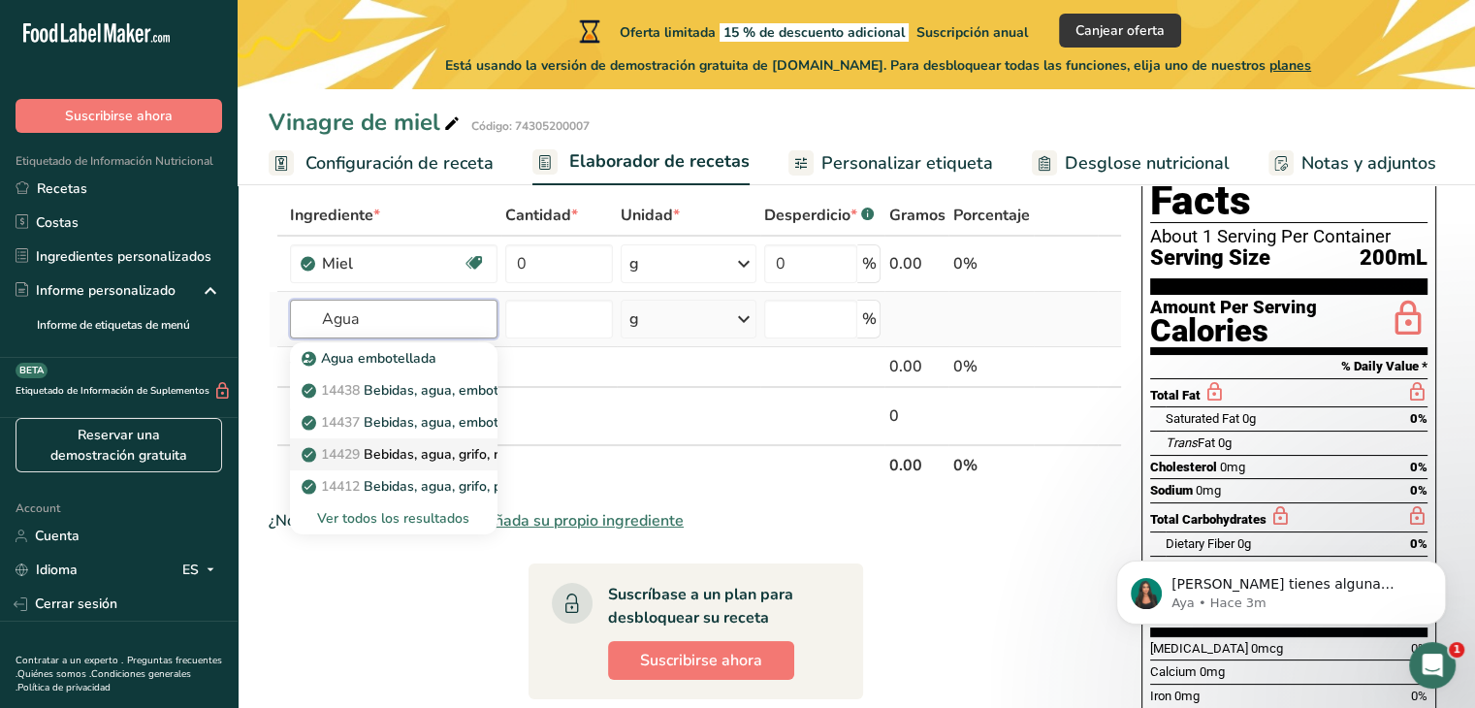
scroll to position [120, 0]
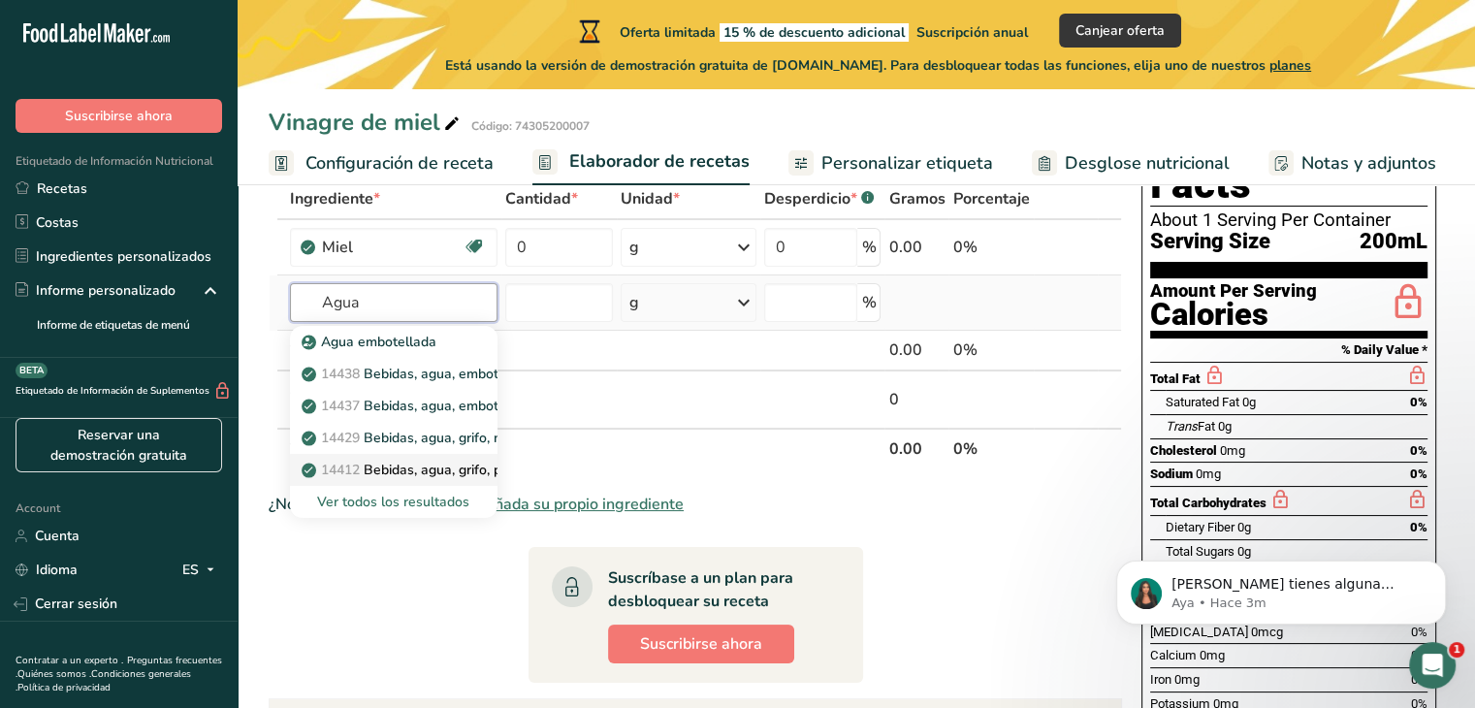
type input "Agua"
click at [467, 470] on p "14412 Bebidas, agua, grifo, pozo." at bounding box center [415, 470] width 221 height 20
type input "Beverages, water, tap, well"
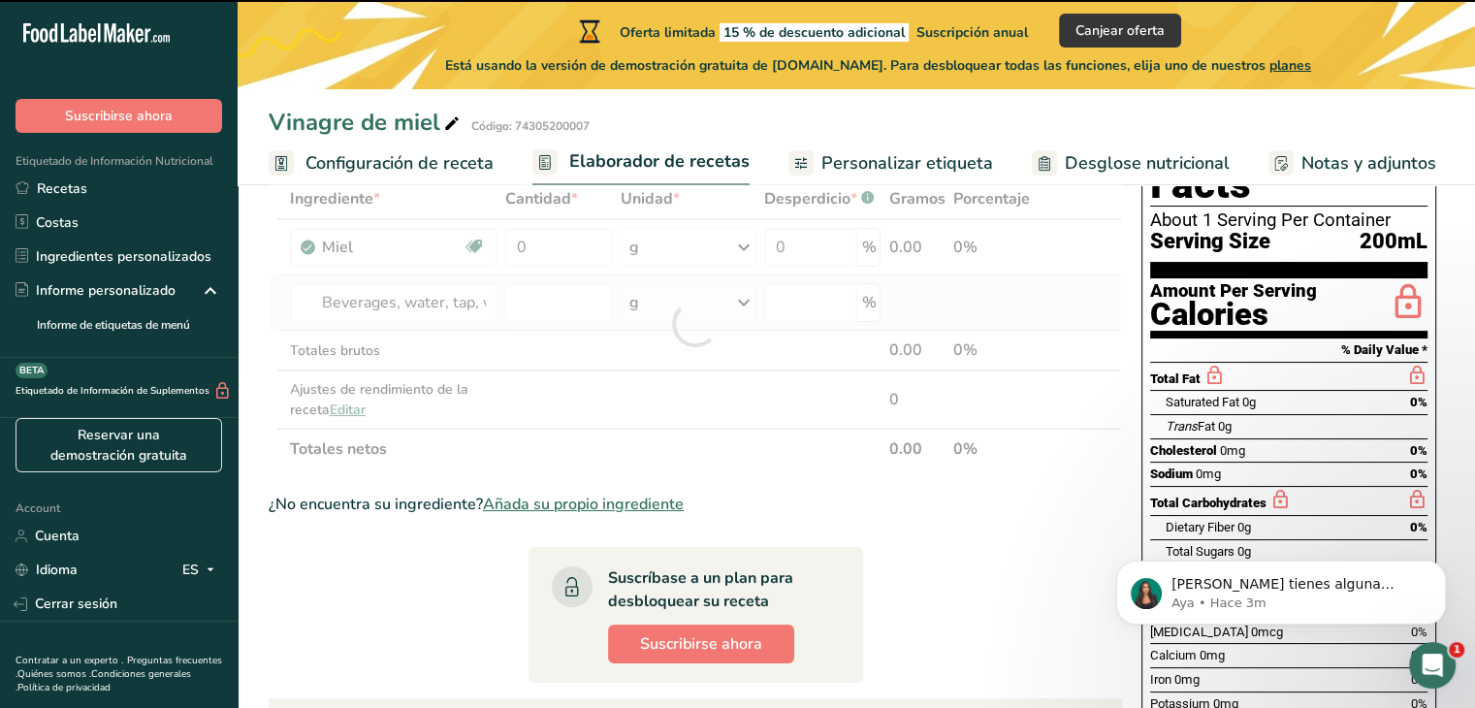
type input "0"
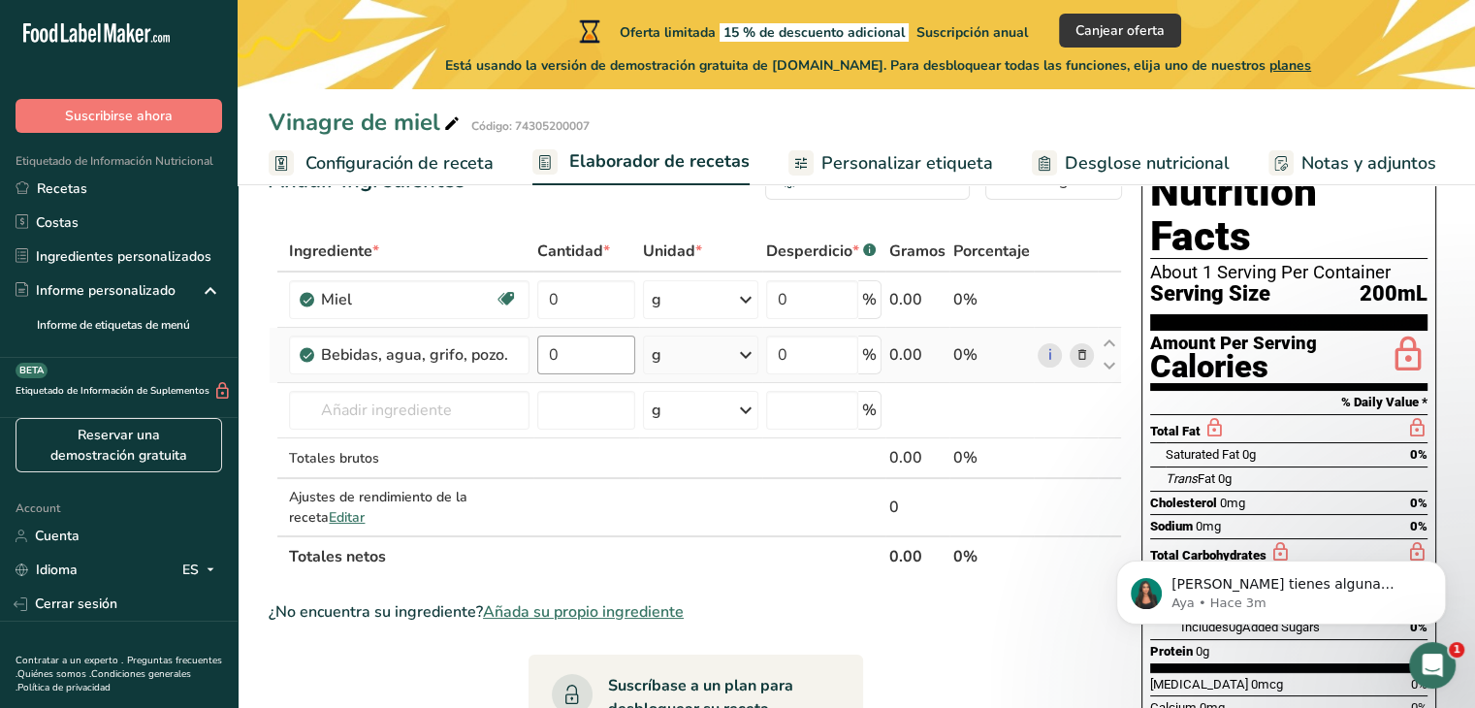
scroll to position [66, 0]
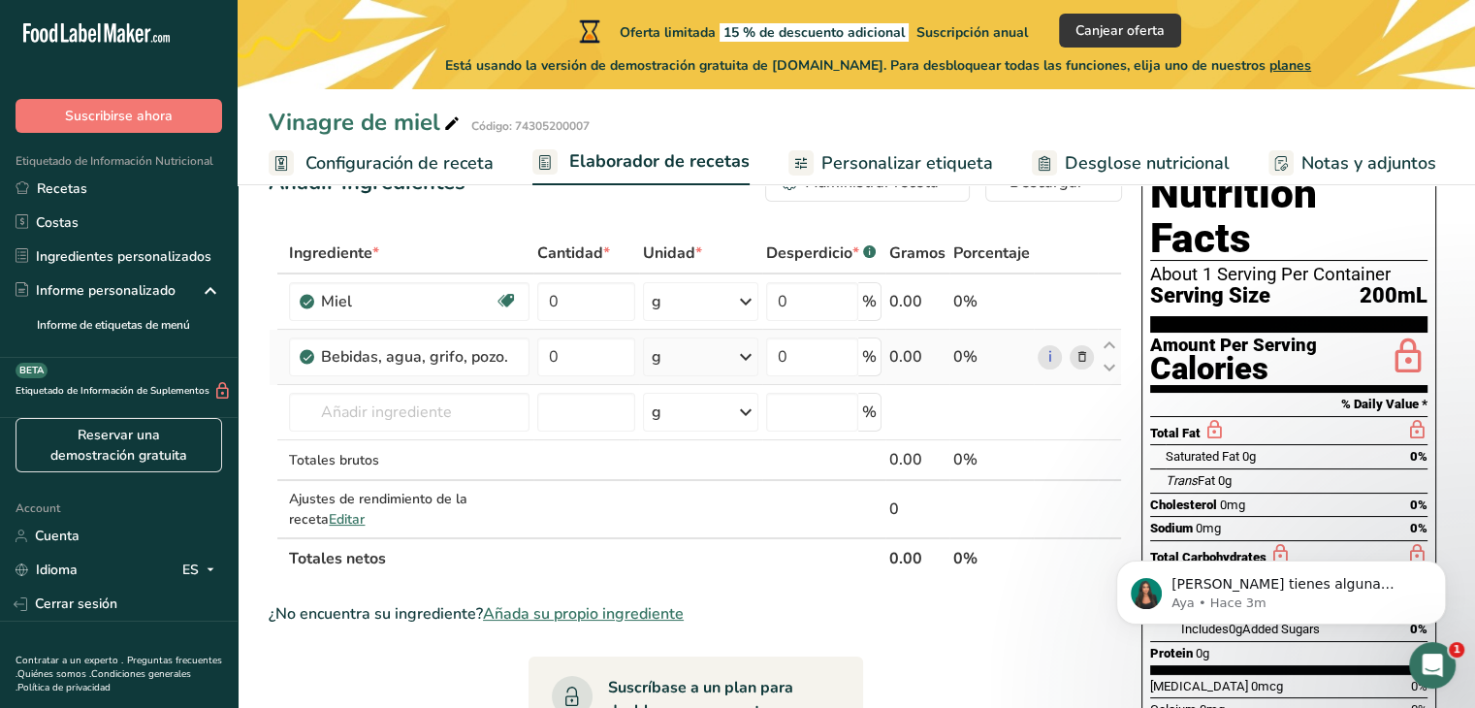
click at [741, 362] on icon at bounding box center [745, 356] width 23 height 35
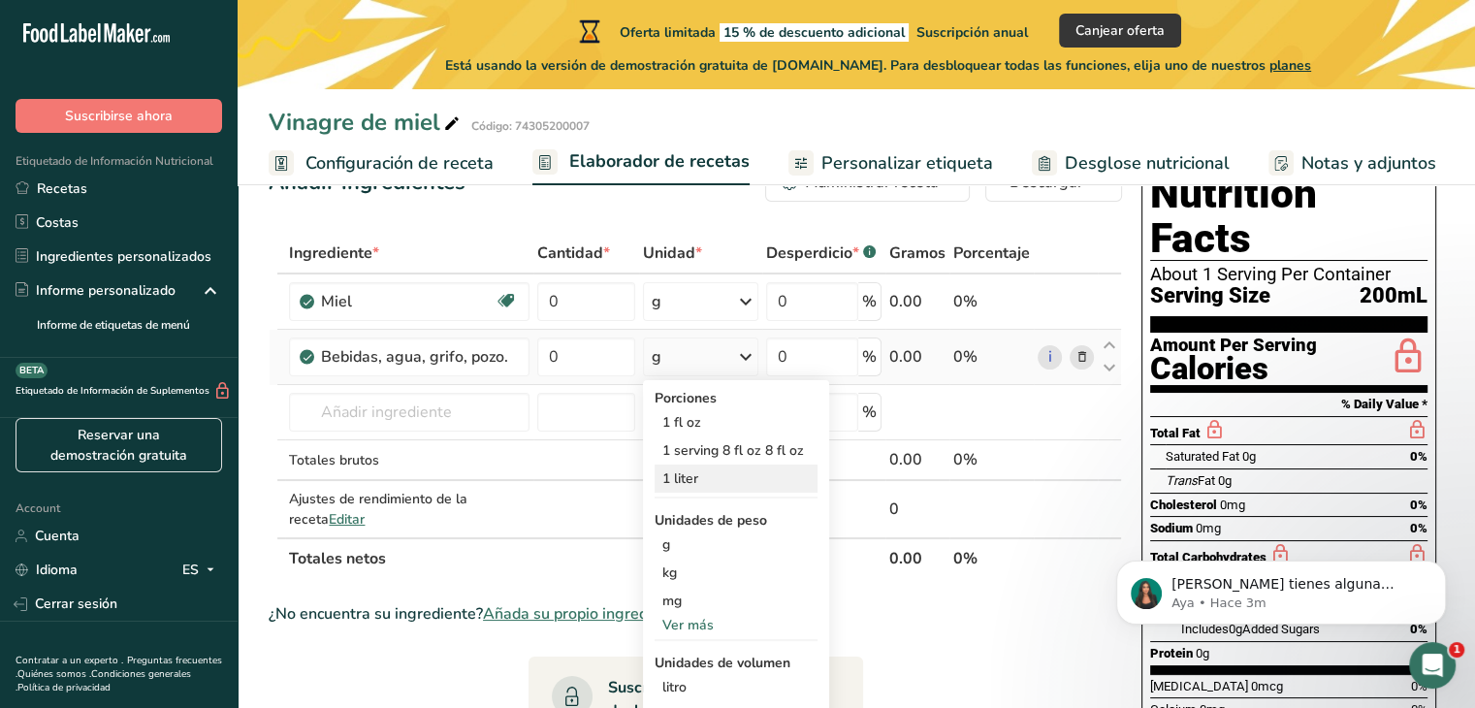
click at [694, 474] on div "1 liter" at bounding box center [735, 478] width 163 height 28
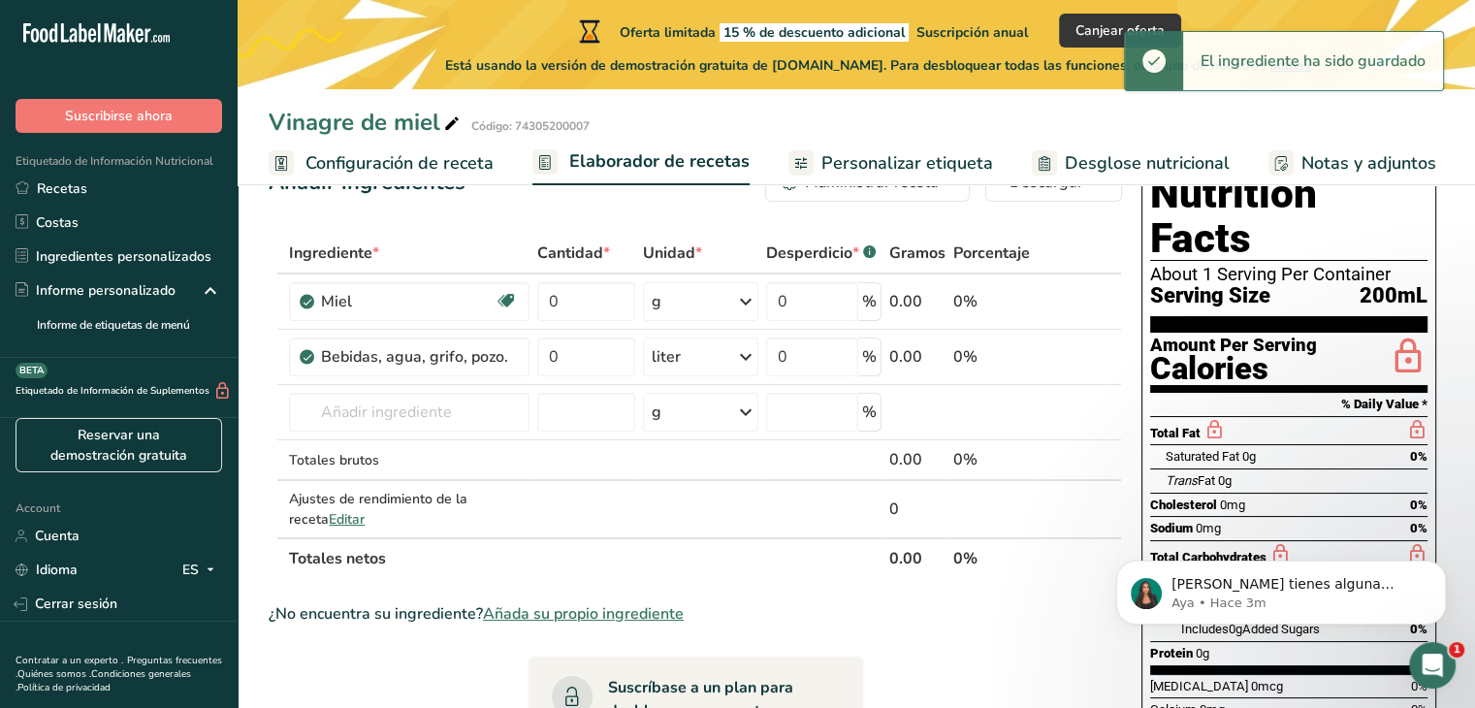
click at [745, 358] on icon at bounding box center [745, 356] width 23 height 35
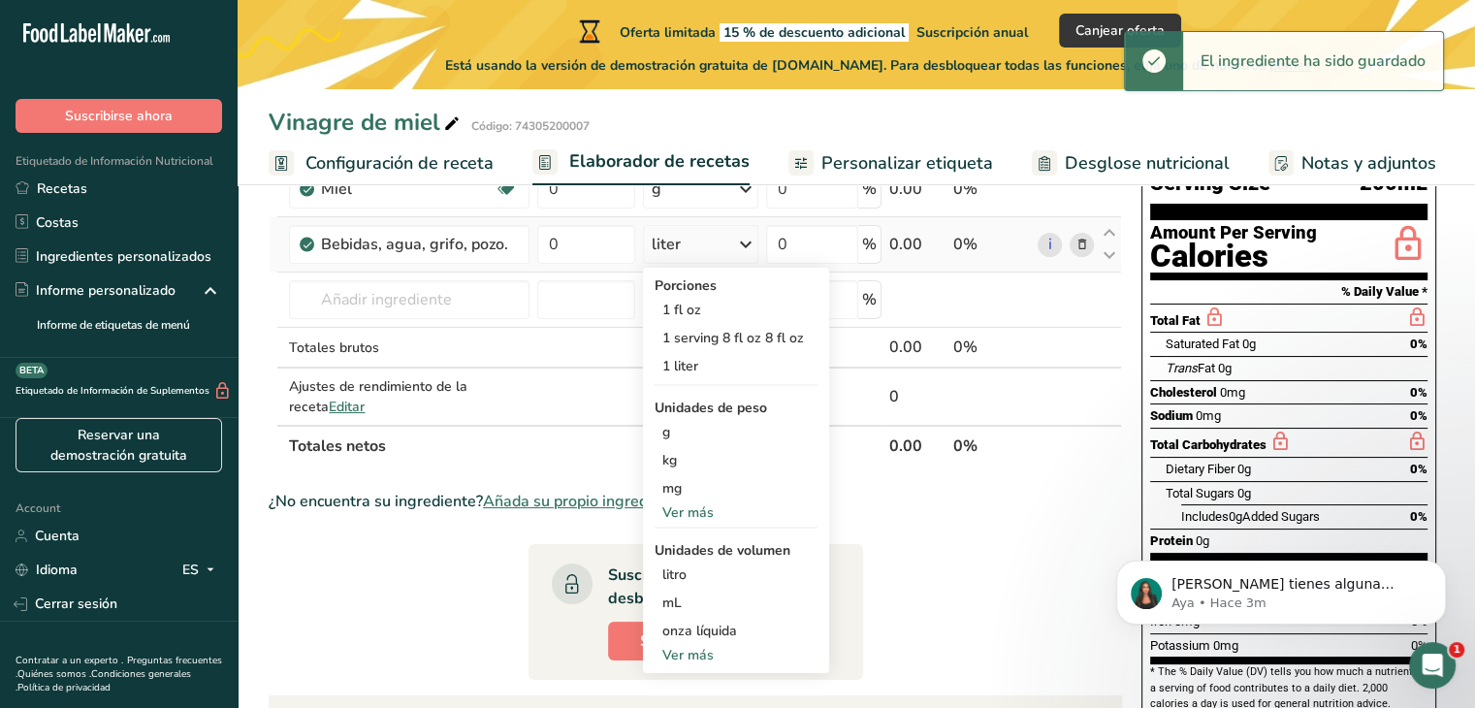
scroll to position [178, 0]
click at [690, 573] on div "litro" at bounding box center [735, 574] width 147 height 20
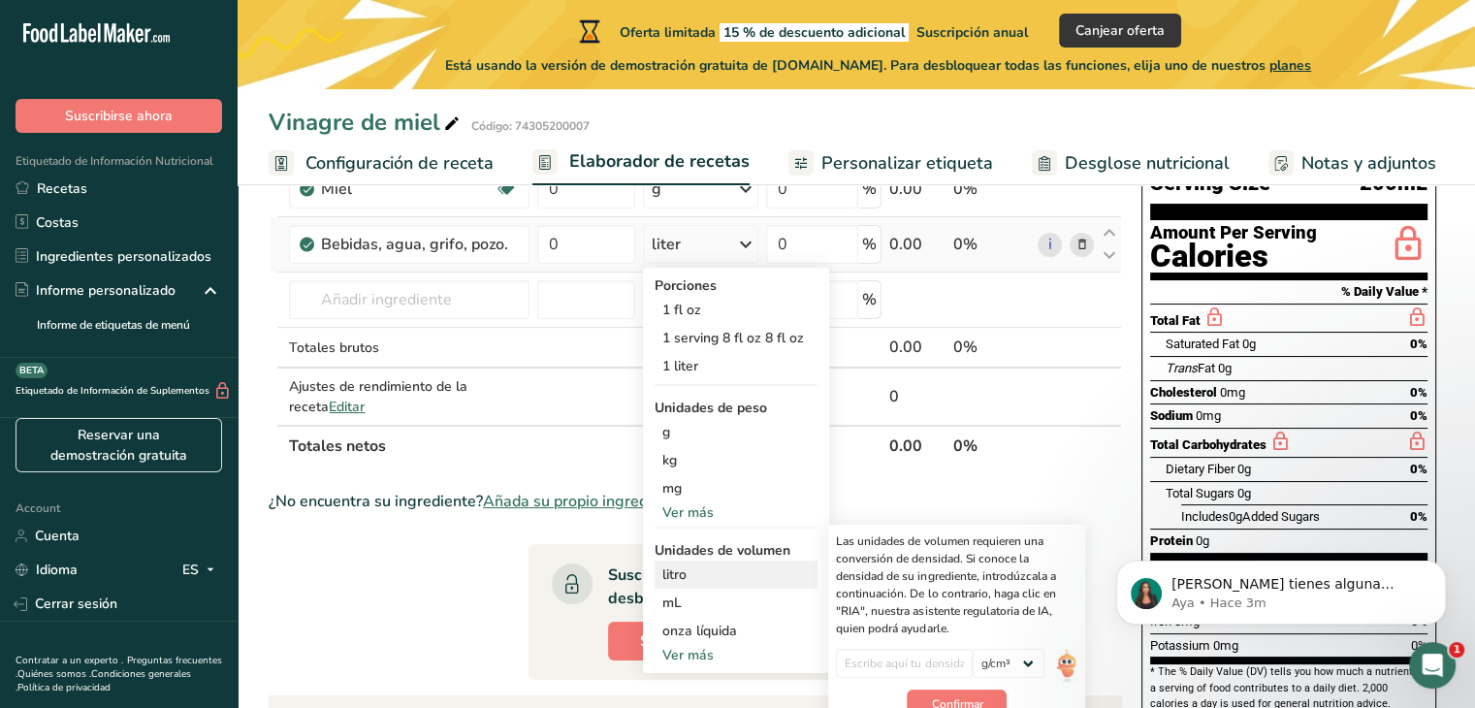
click at [682, 577] on div "litro" at bounding box center [735, 574] width 147 height 20
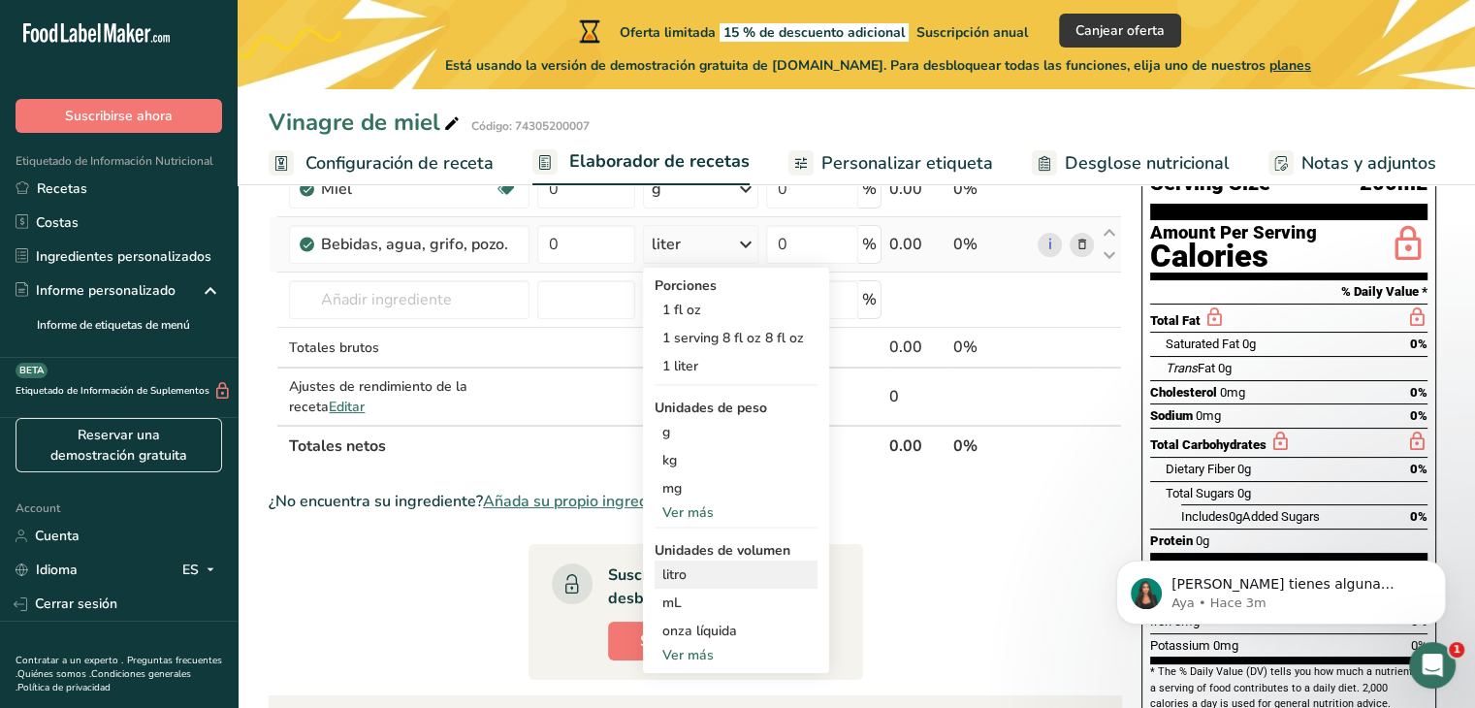
click at [682, 577] on div "litro" at bounding box center [735, 574] width 147 height 20
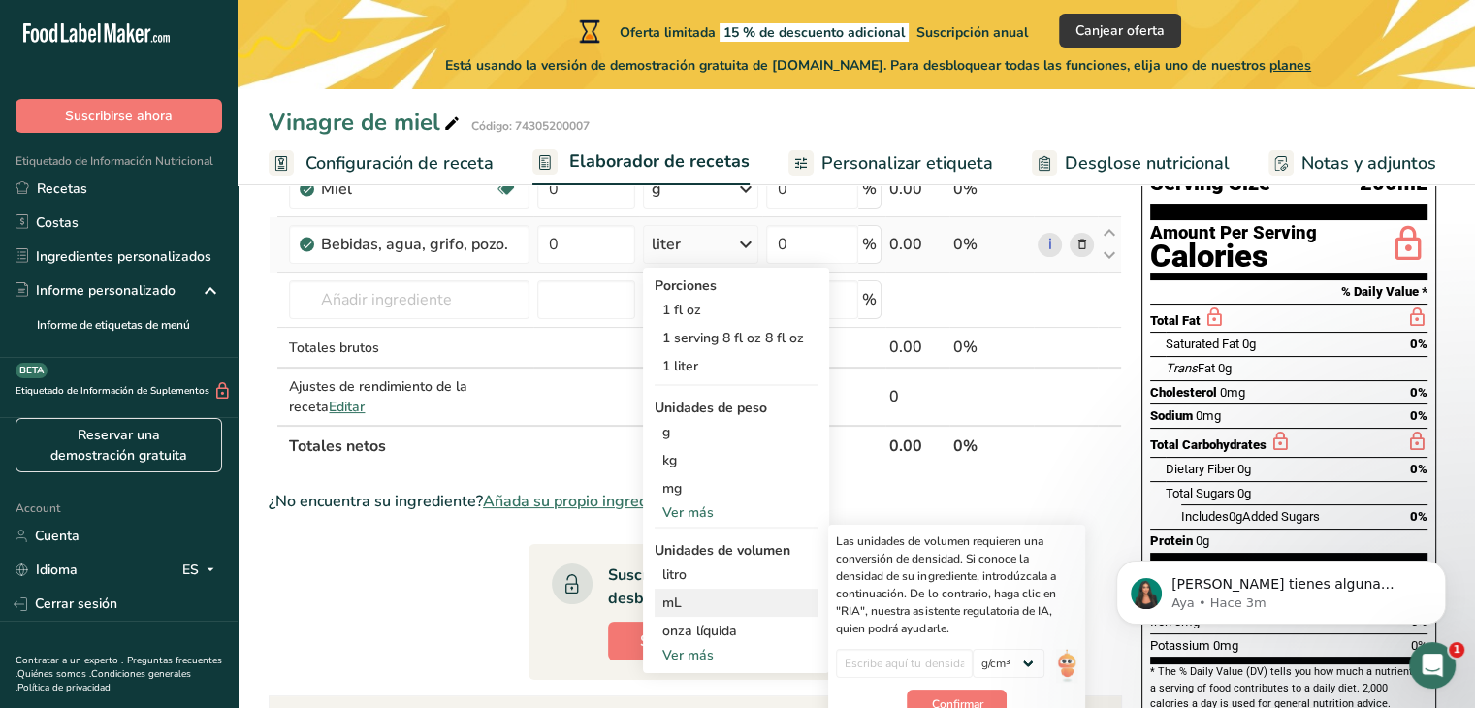
click at [682, 606] on div "mL" at bounding box center [735, 602] width 147 height 20
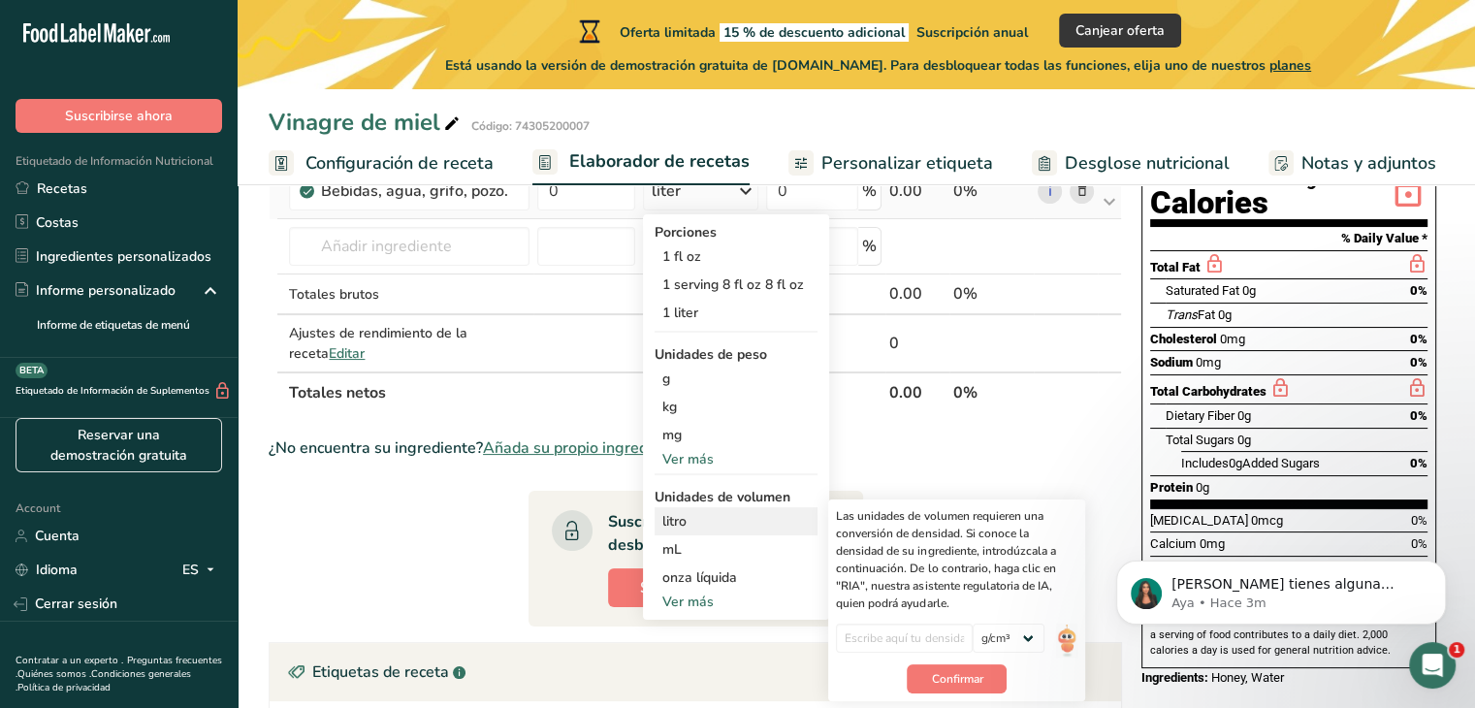
scroll to position [233, 0]
click at [692, 527] on div "litro" at bounding box center [735, 520] width 147 height 20
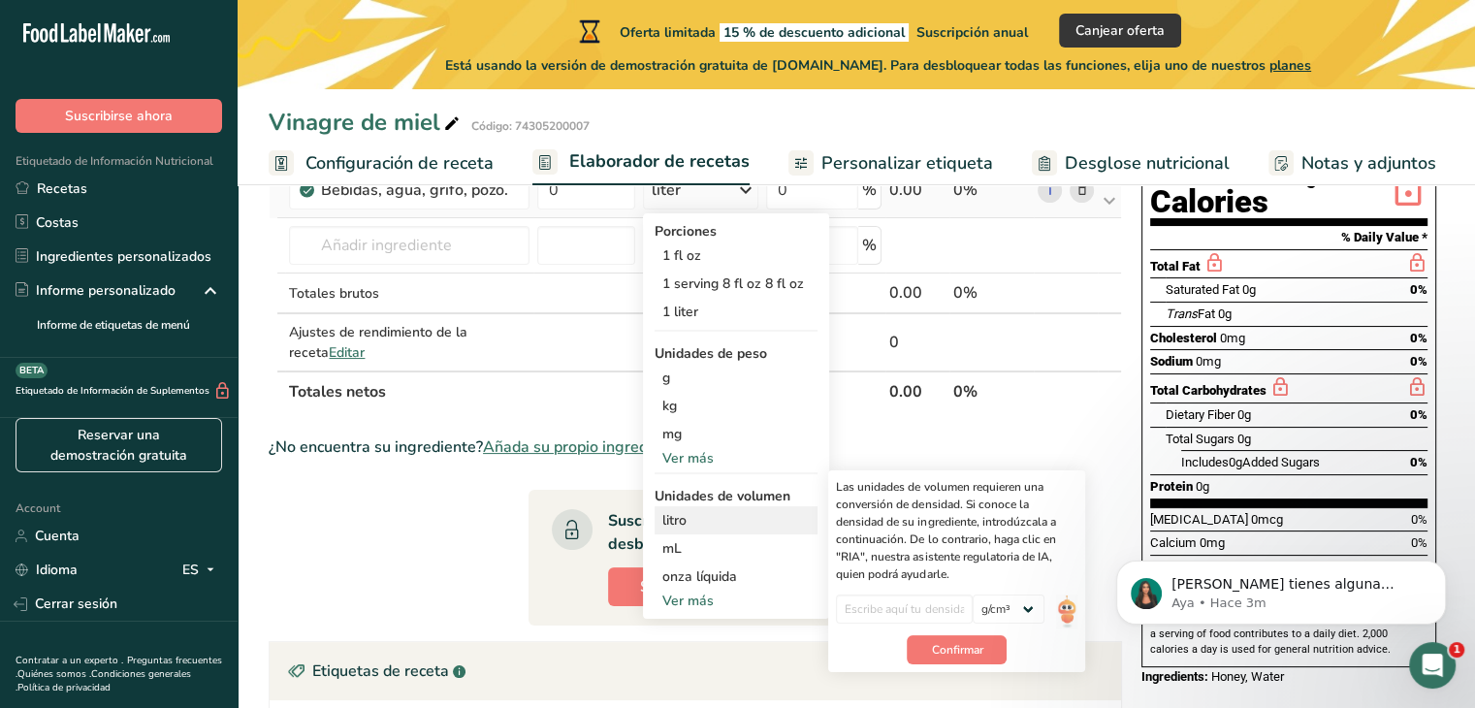
click at [701, 526] on div "litro" at bounding box center [735, 520] width 147 height 20
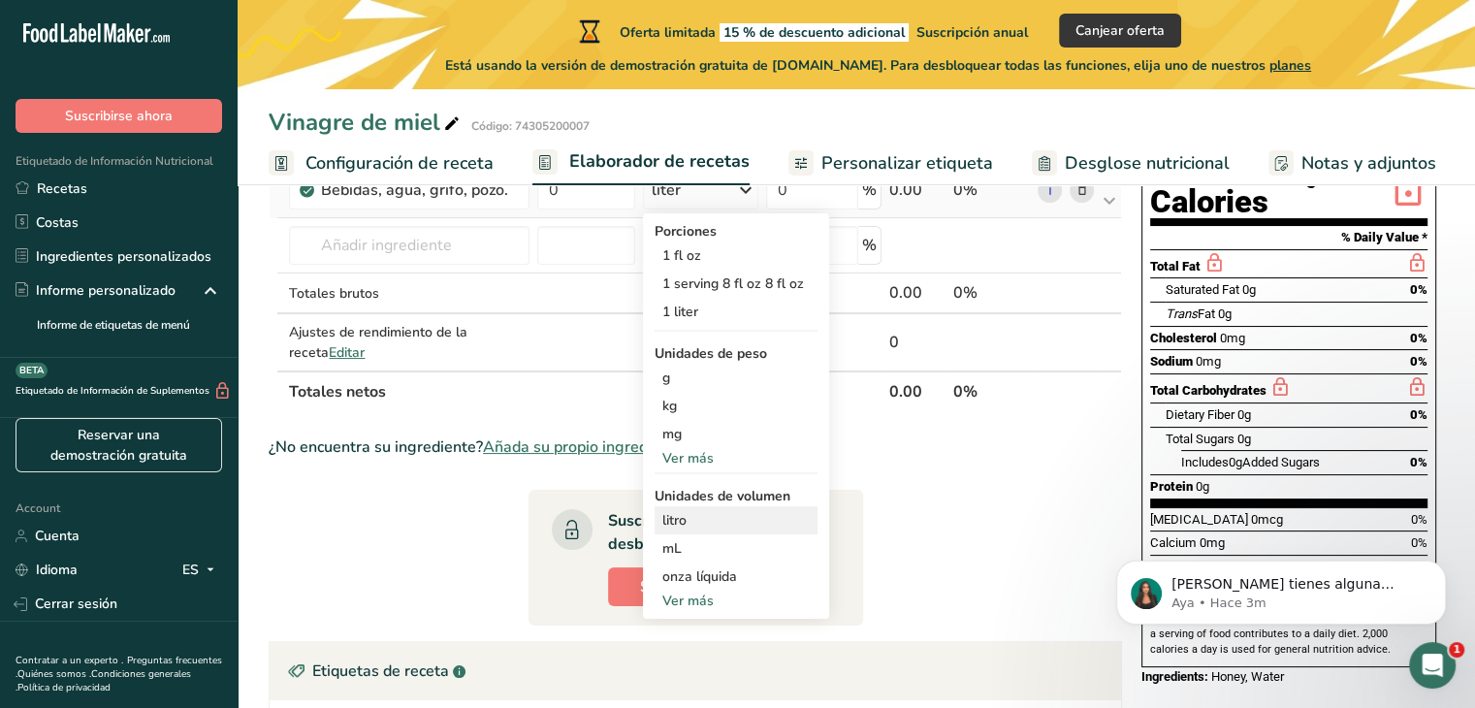
click at [765, 526] on div "litro" at bounding box center [735, 520] width 147 height 20
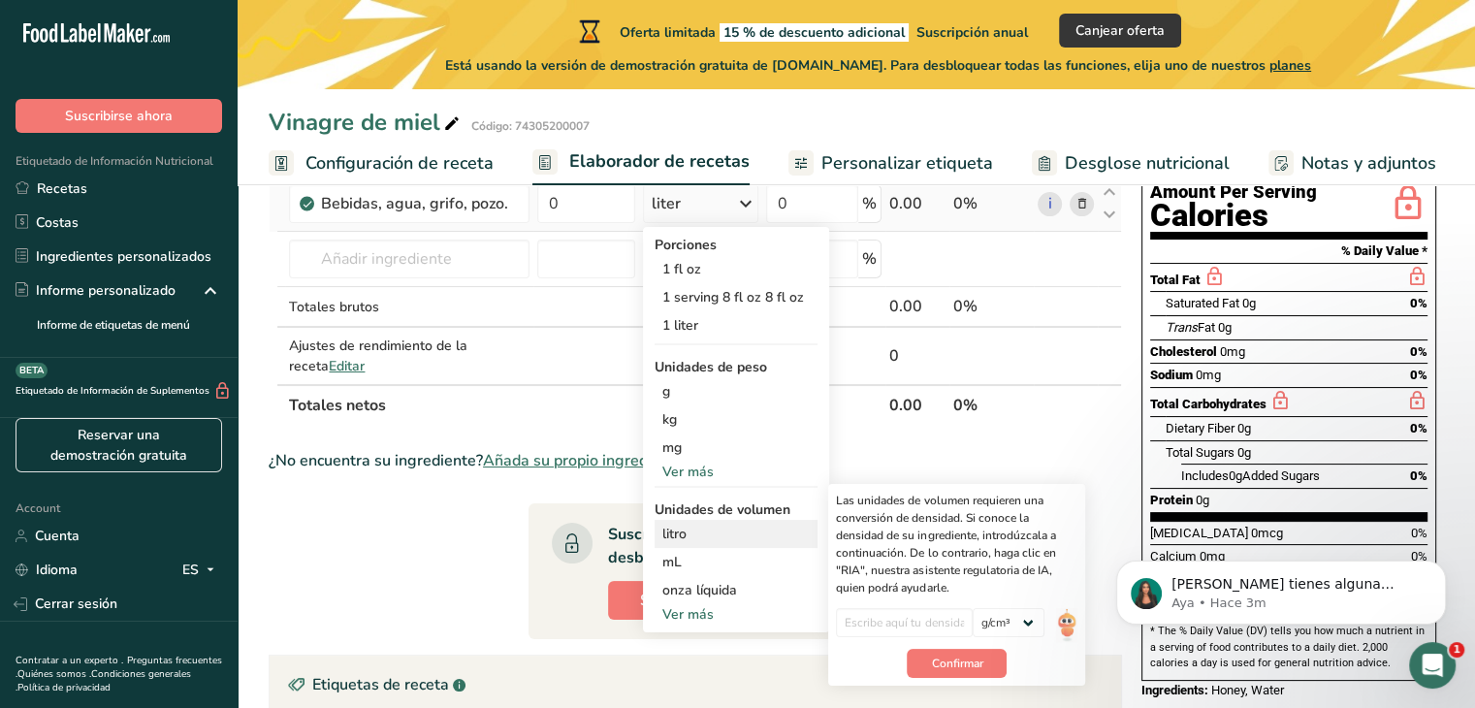
scroll to position [223, 0]
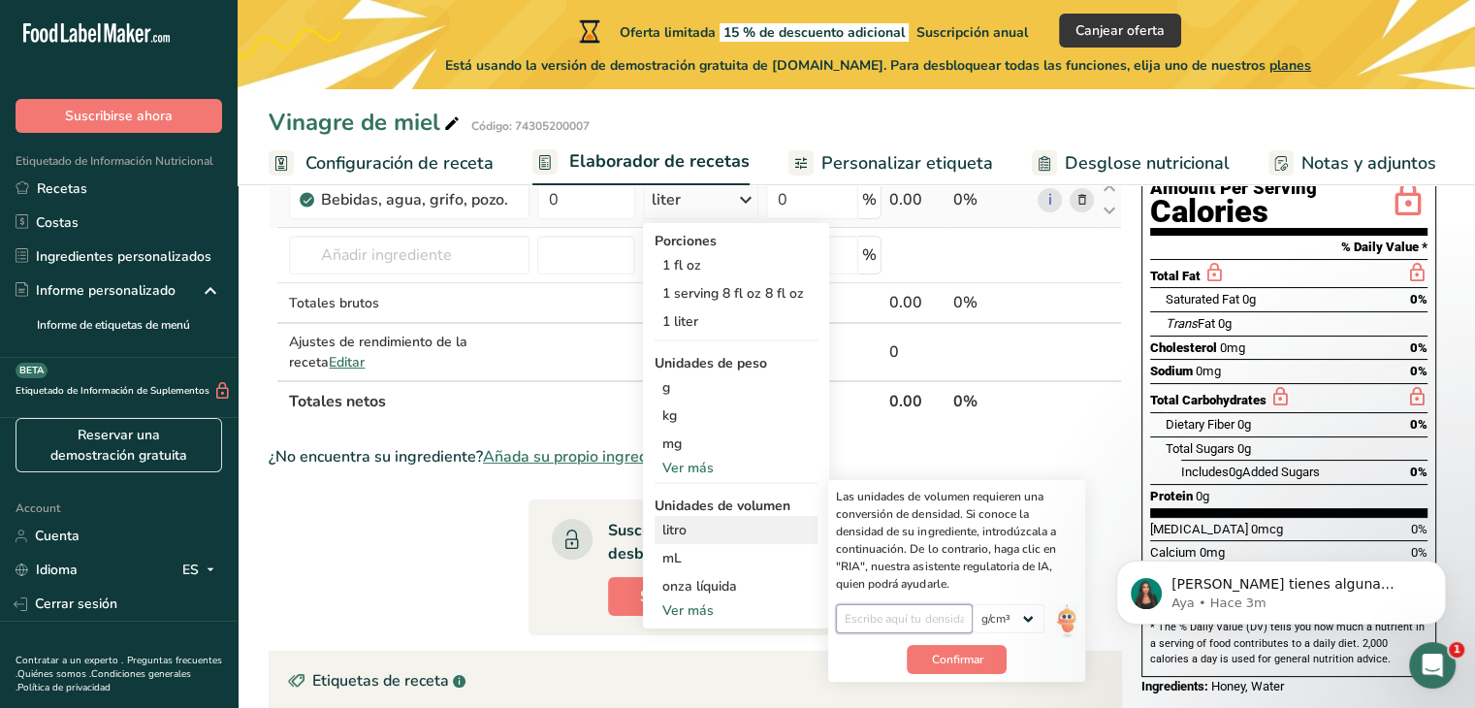
click at [880, 609] on input "number" at bounding box center [904, 618] width 137 height 29
type input "1"
click at [973, 664] on span "Confirmar" at bounding box center [956, 659] width 51 height 17
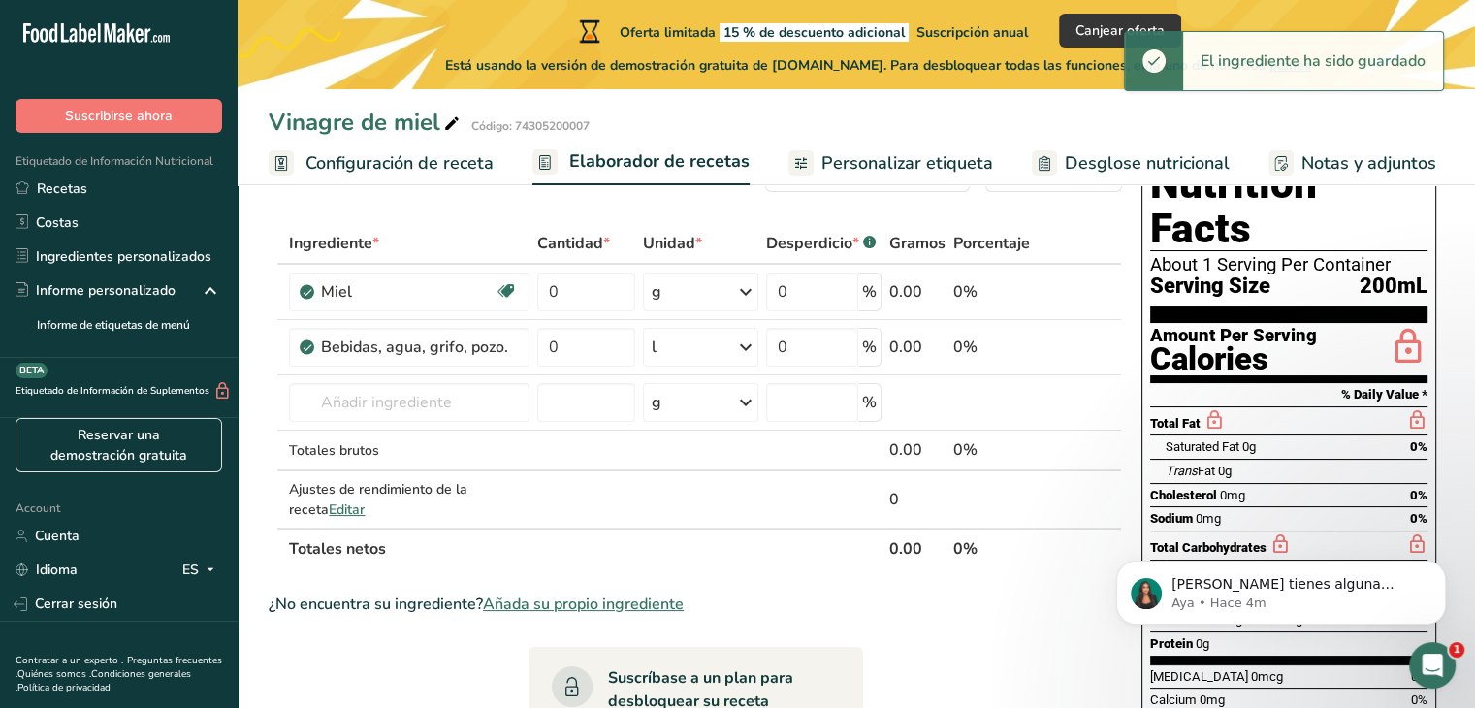
scroll to position [74, 0]
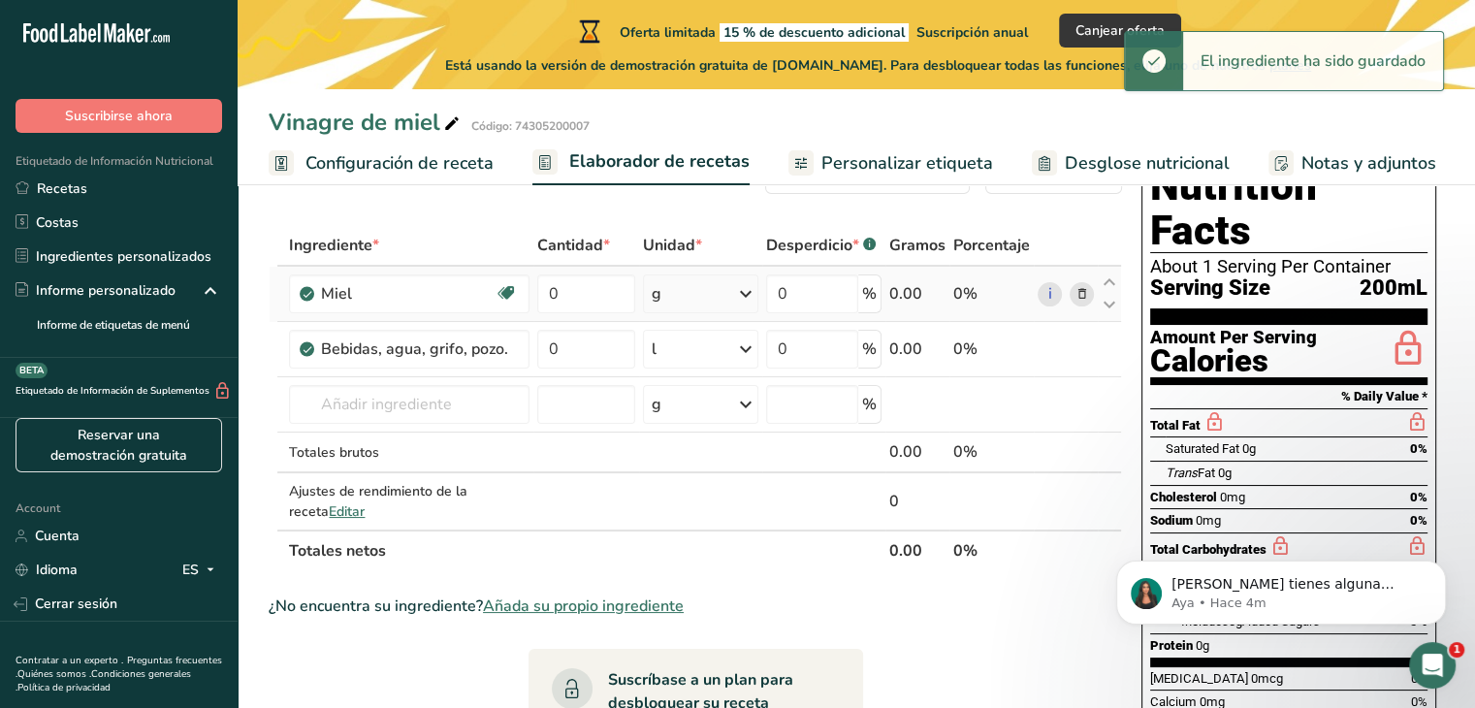
click at [748, 288] on icon at bounding box center [745, 293] width 23 height 35
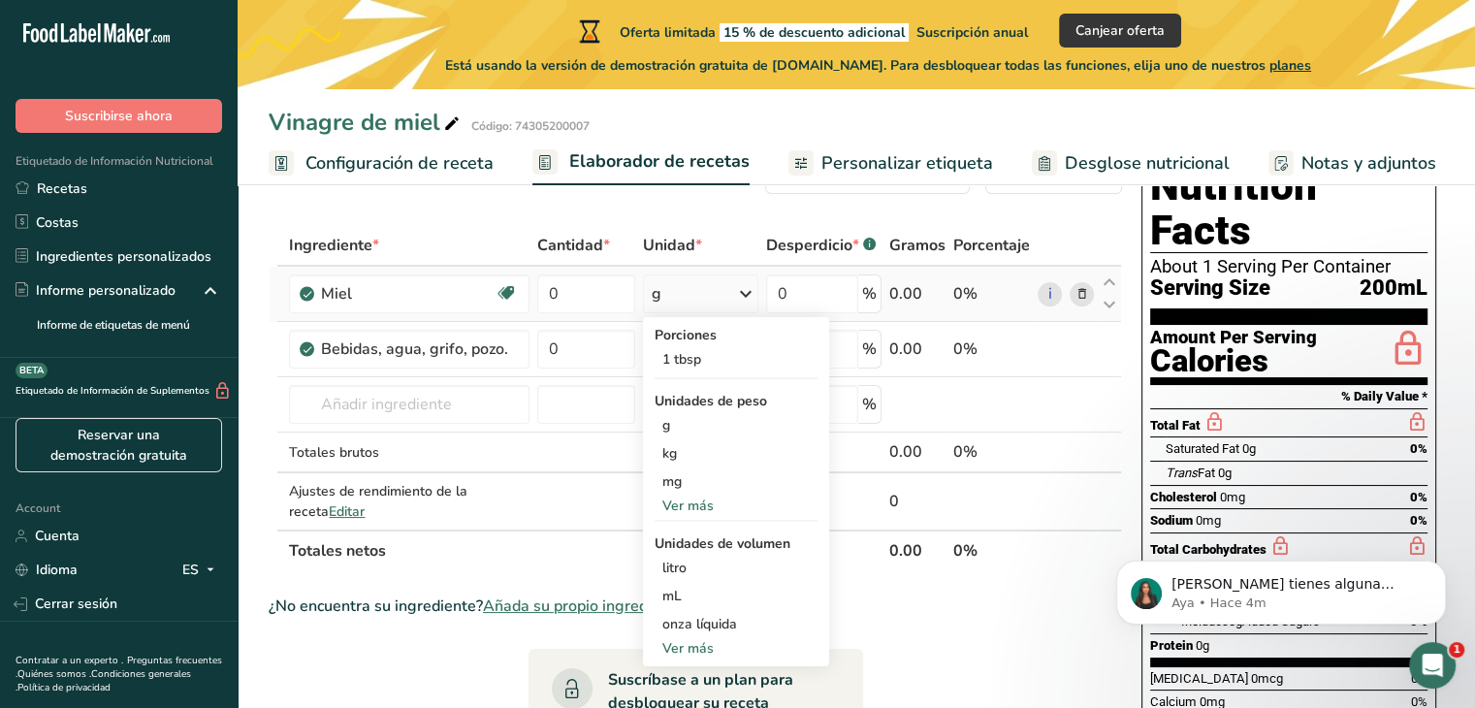
scroll to position [69, 0]
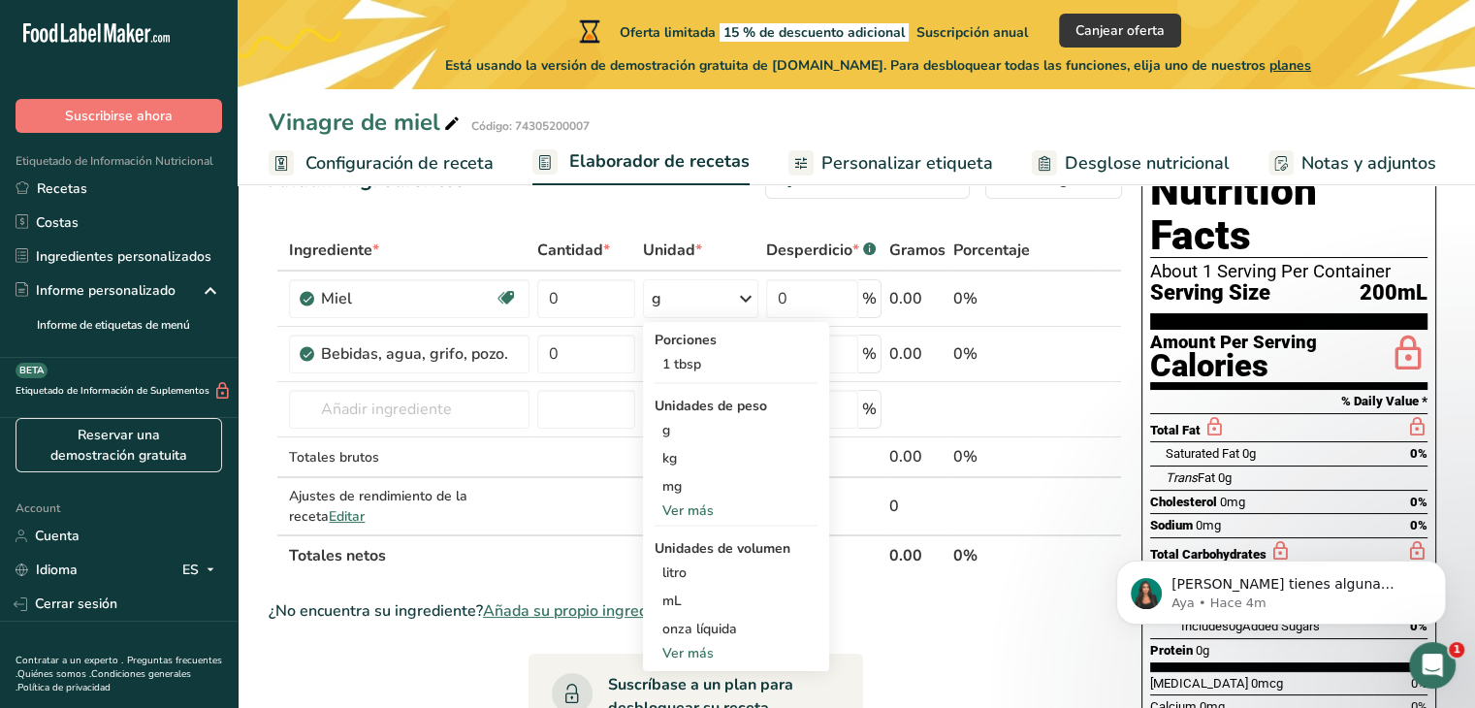
click at [1026, 634] on section "Ingrediente * Cantidad * Unidad * Desperdicio * .a-a{fill:#347362;}.b-a{fill:#f…" at bounding box center [695, 722] width 853 height 984
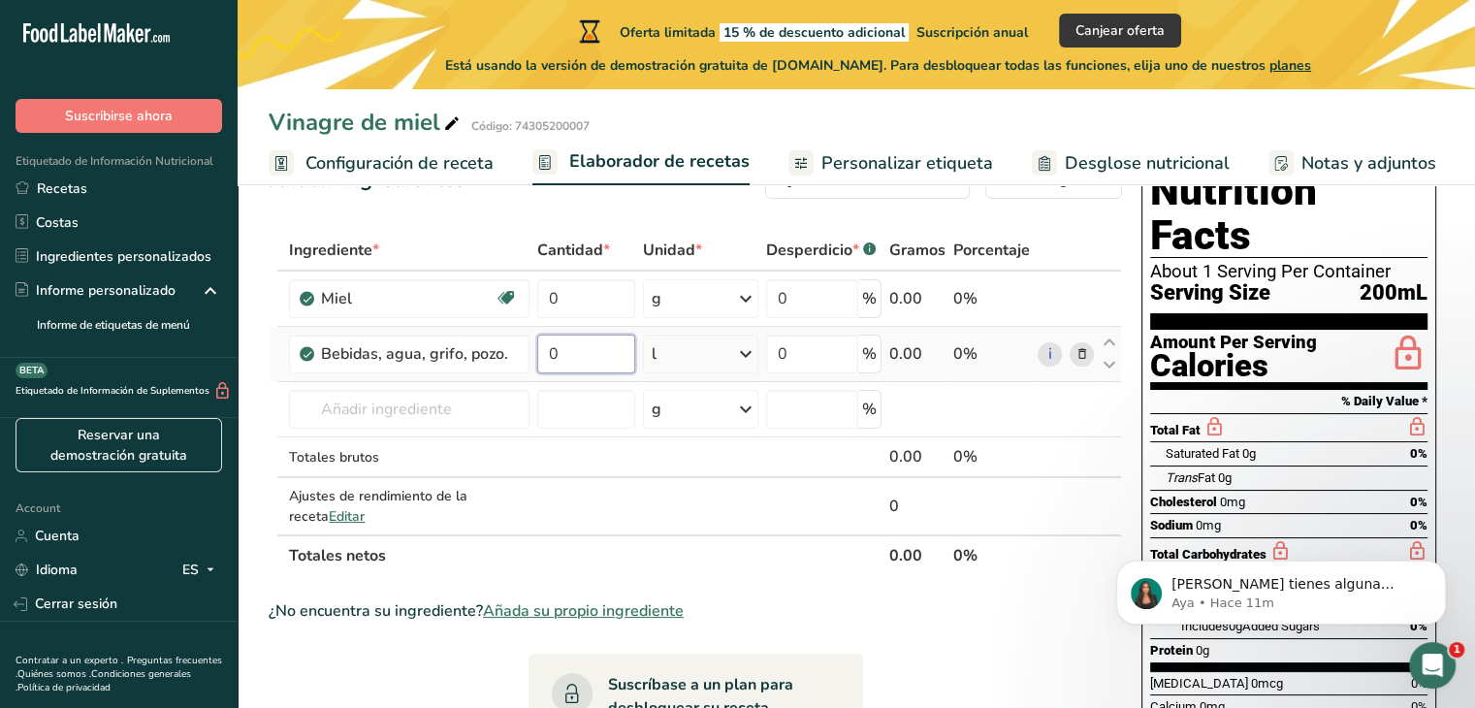
click at [583, 364] on input "0" at bounding box center [586, 354] width 98 height 39
click at [738, 364] on div "Ingrediente * Cantidad * Unidad * Desperdicio * .a-a{fill:#347362;}.b-a{fill:#f…" at bounding box center [695, 403] width 853 height 346
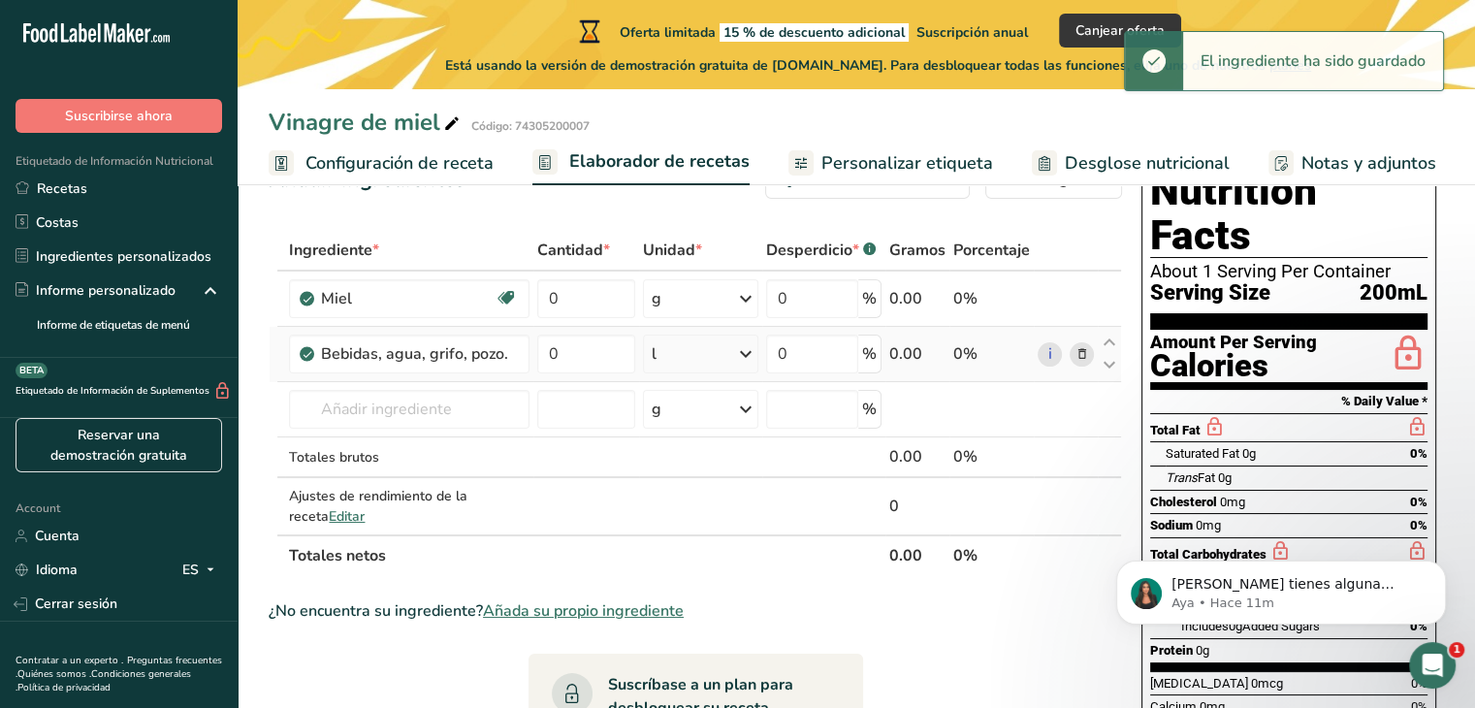
click at [753, 358] on icon at bounding box center [745, 353] width 23 height 35
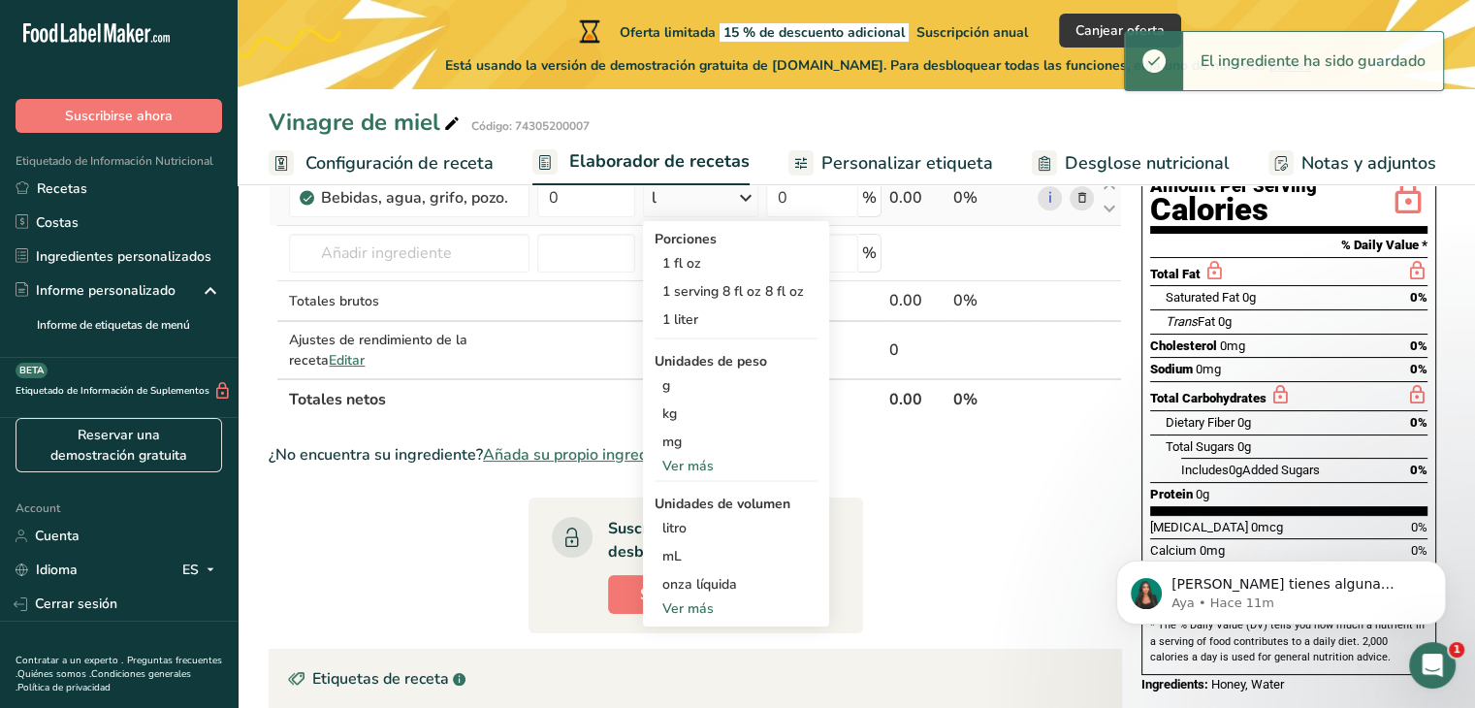
scroll to position [227, 0]
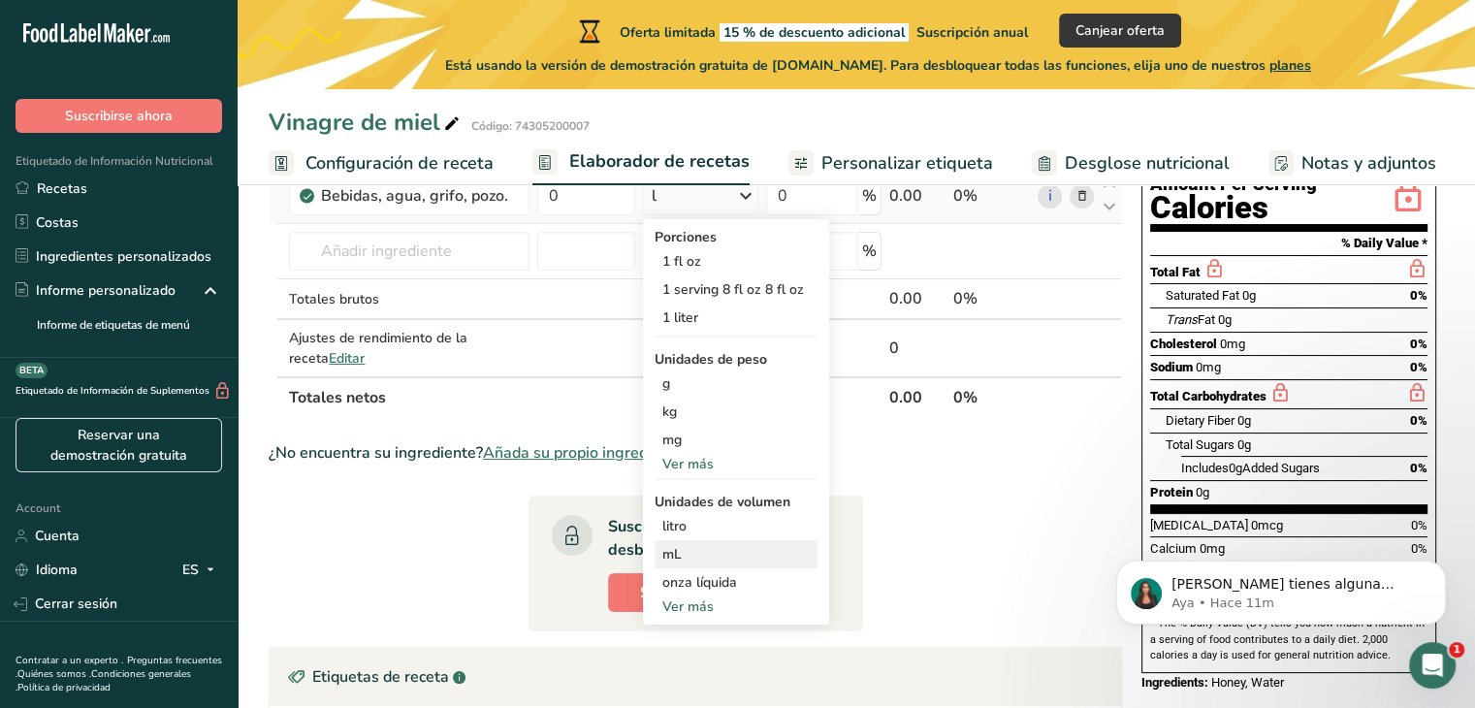
click at [691, 557] on div "mL" at bounding box center [735, 554] width 147 height 20
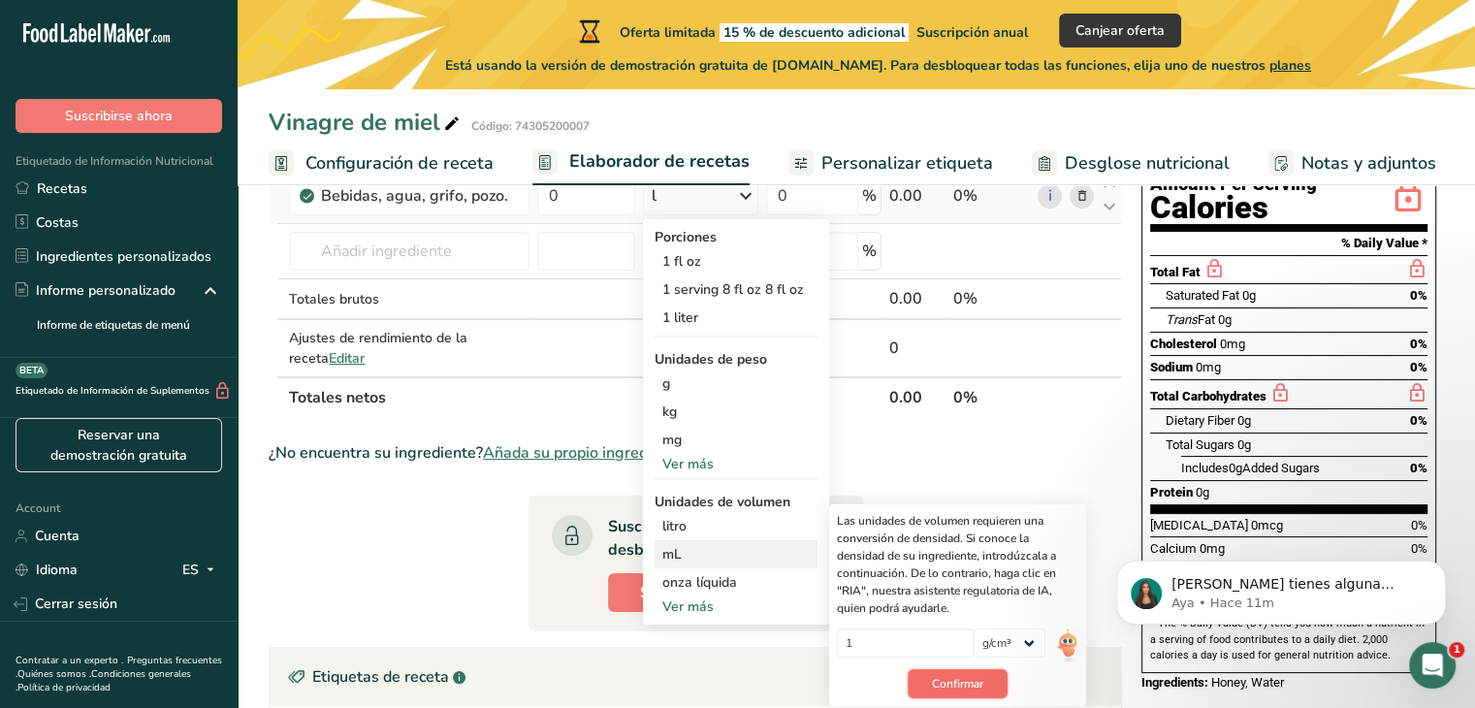
click at [940, 677] on span "Confirmar" at bounding box center [957, 683] width 51 height 17
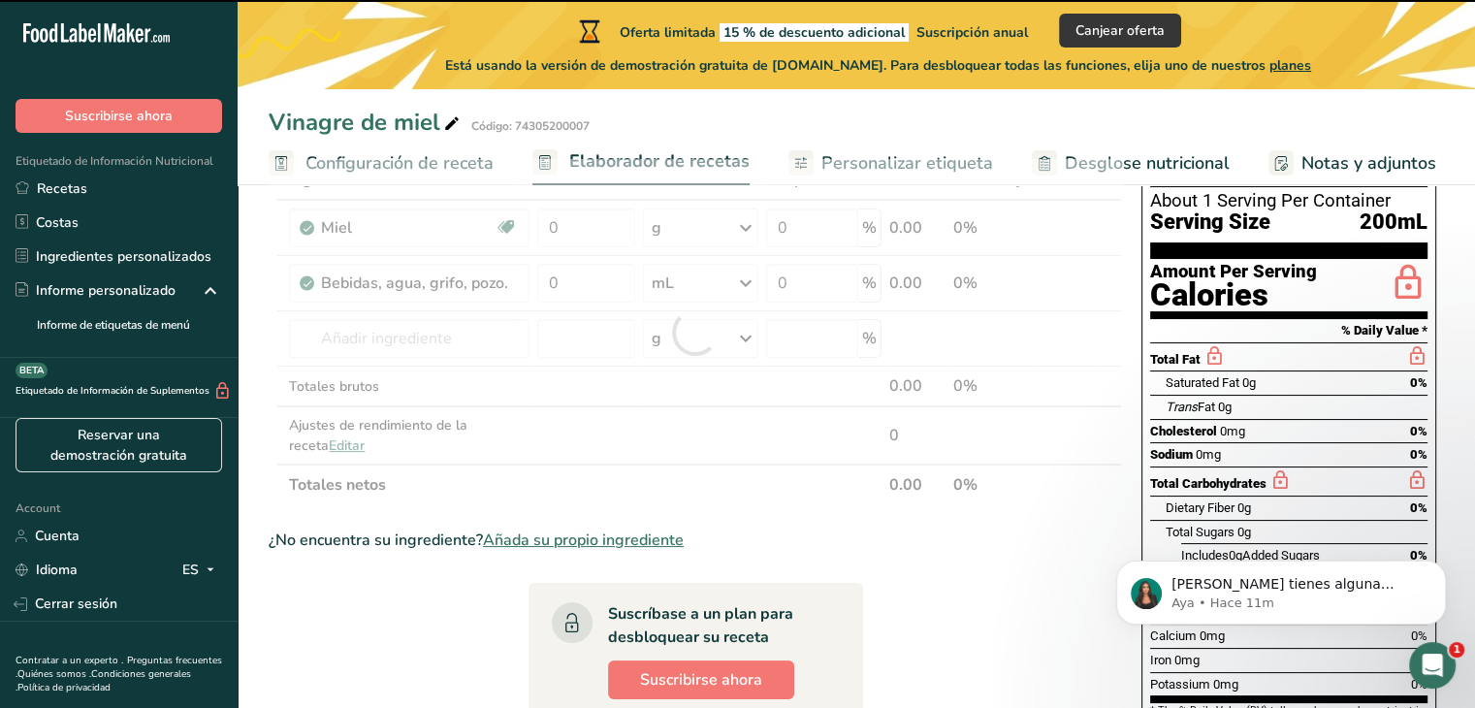
scroll to position [74, 0]
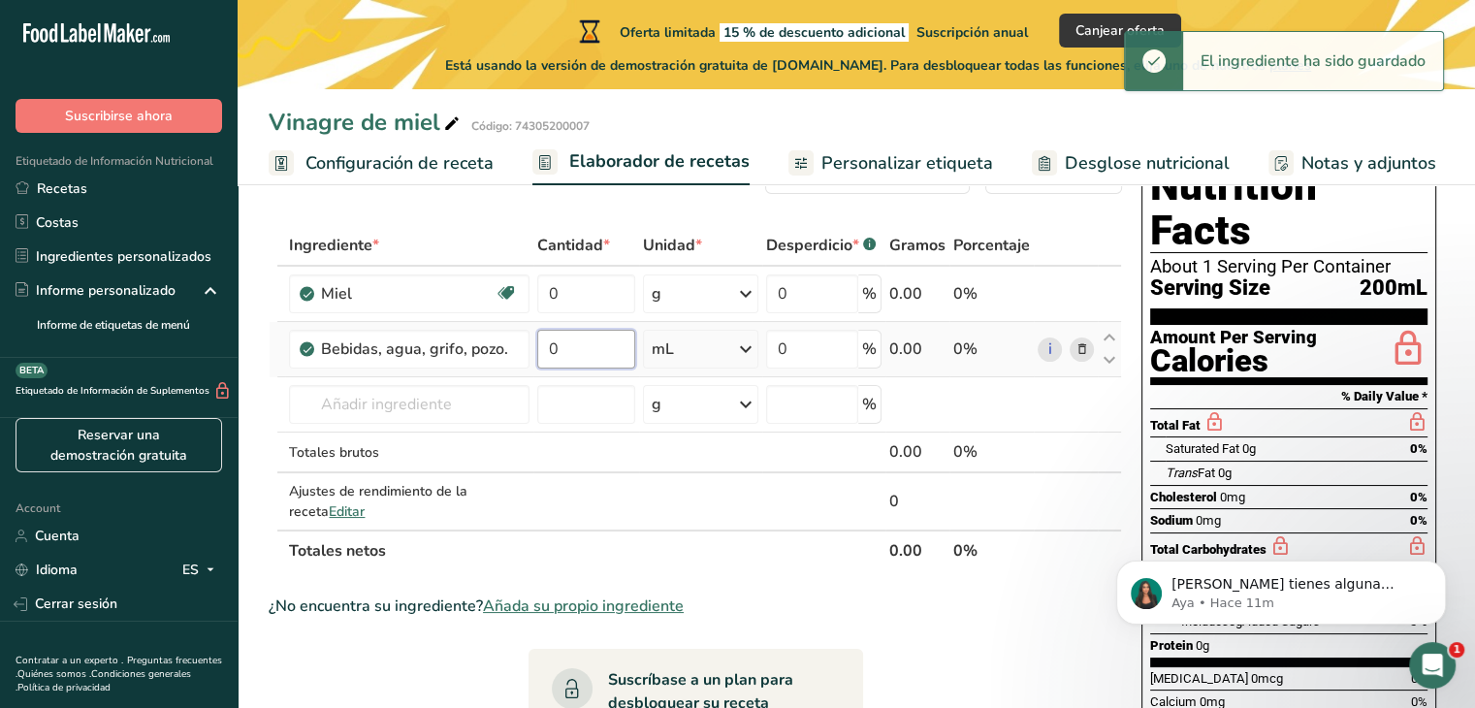
click at [595, 346] on input "0" at bounding box center [586, 349] width 98 height 39
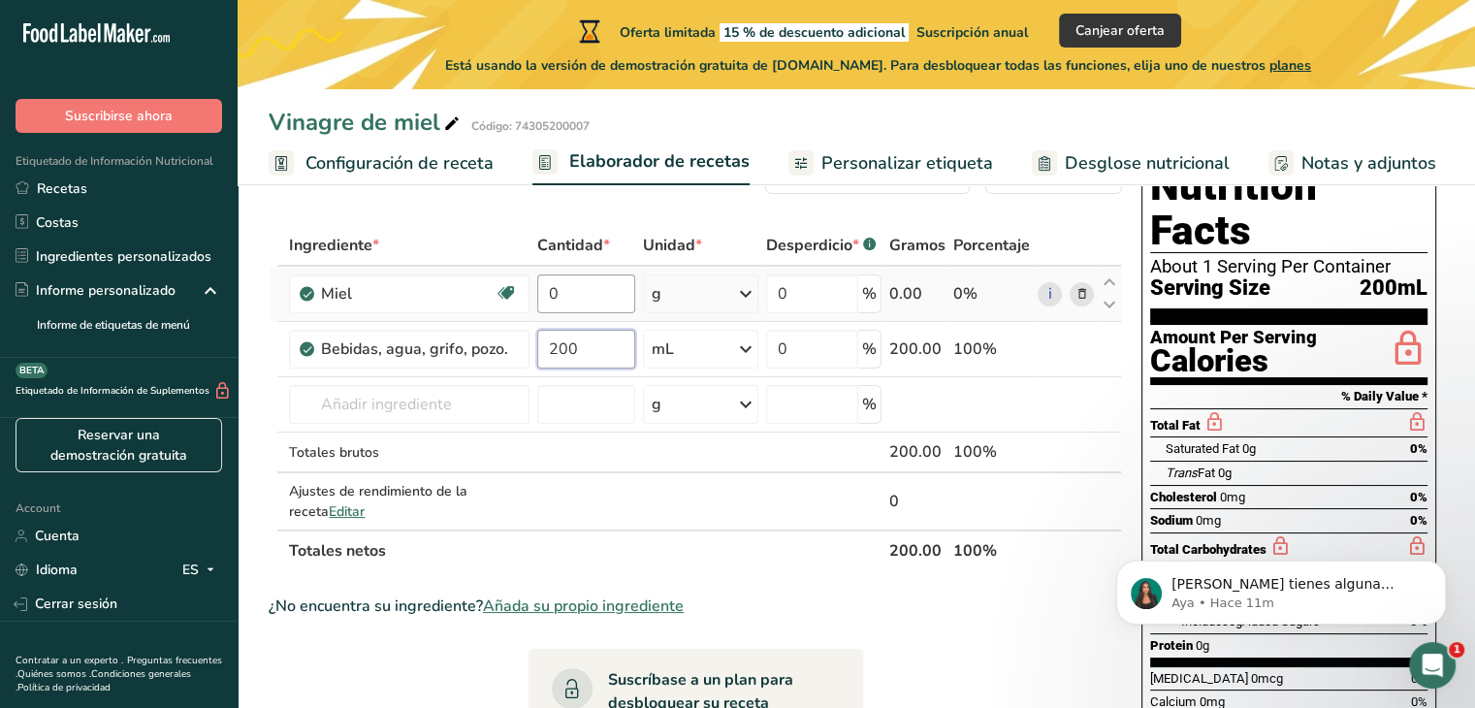
type input "200"
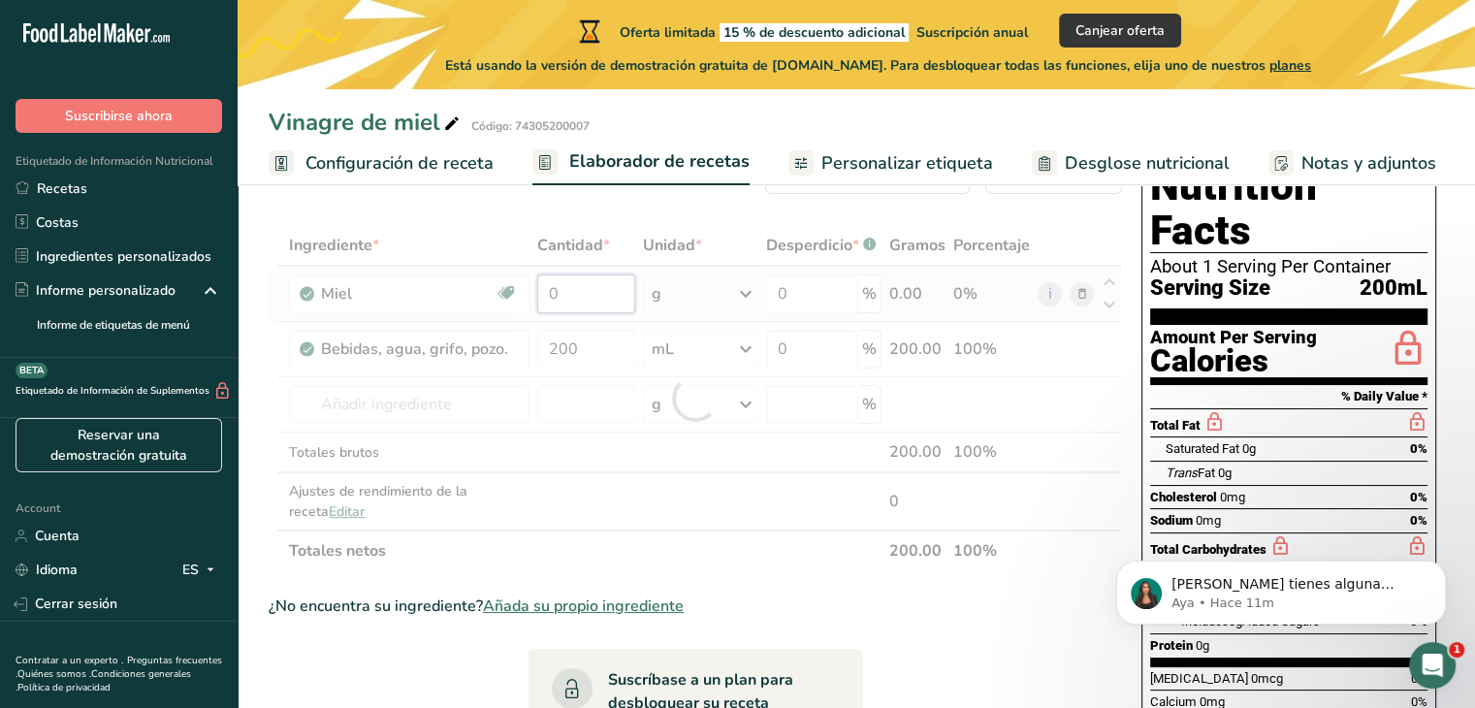
click at [592, 281] on div "Ingrediente * Cantidad * Unidad * Desperdicio * .a-a{fill:#347362;}.b-a{fill:#f…" at bounding box center [695, 398] width 853 height 346
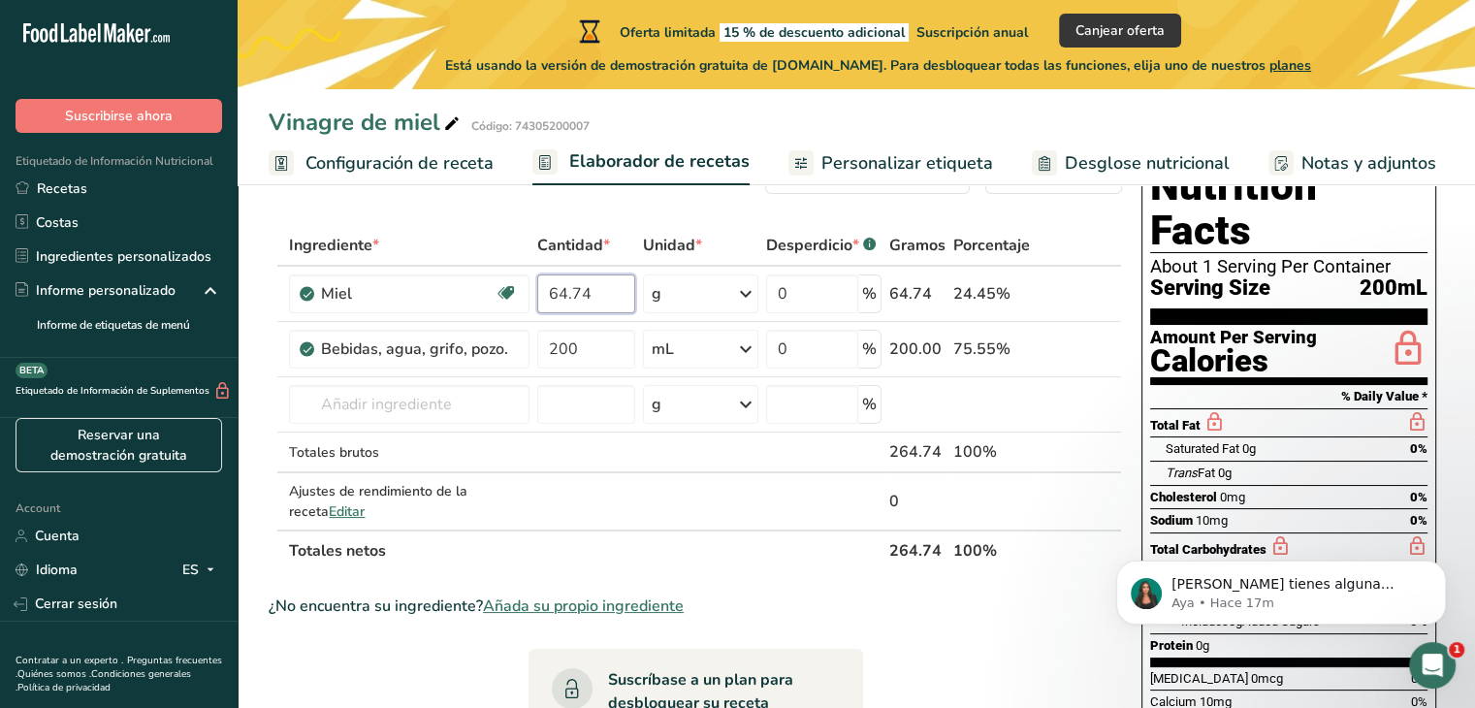
type input "64.74"
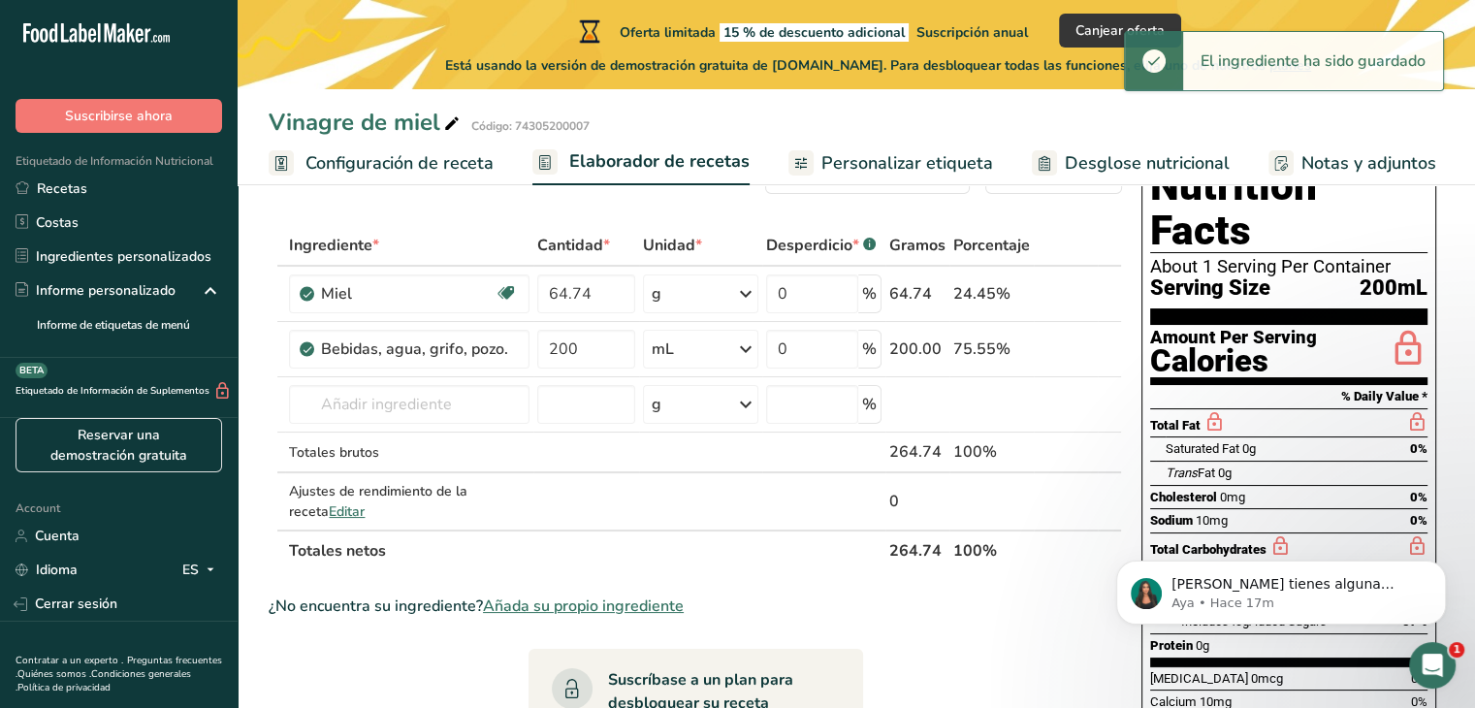
click at [740, 303] on div "Ingrediente * Cantidad * Unidad * Desperdicio * .a-a{fill:#347362;}.b-a{fill:#f…" at bounding box center [695, 398] width 853 height 346
click at [746, 292] on icon at bounding box center [745, 293] width 23 height 35
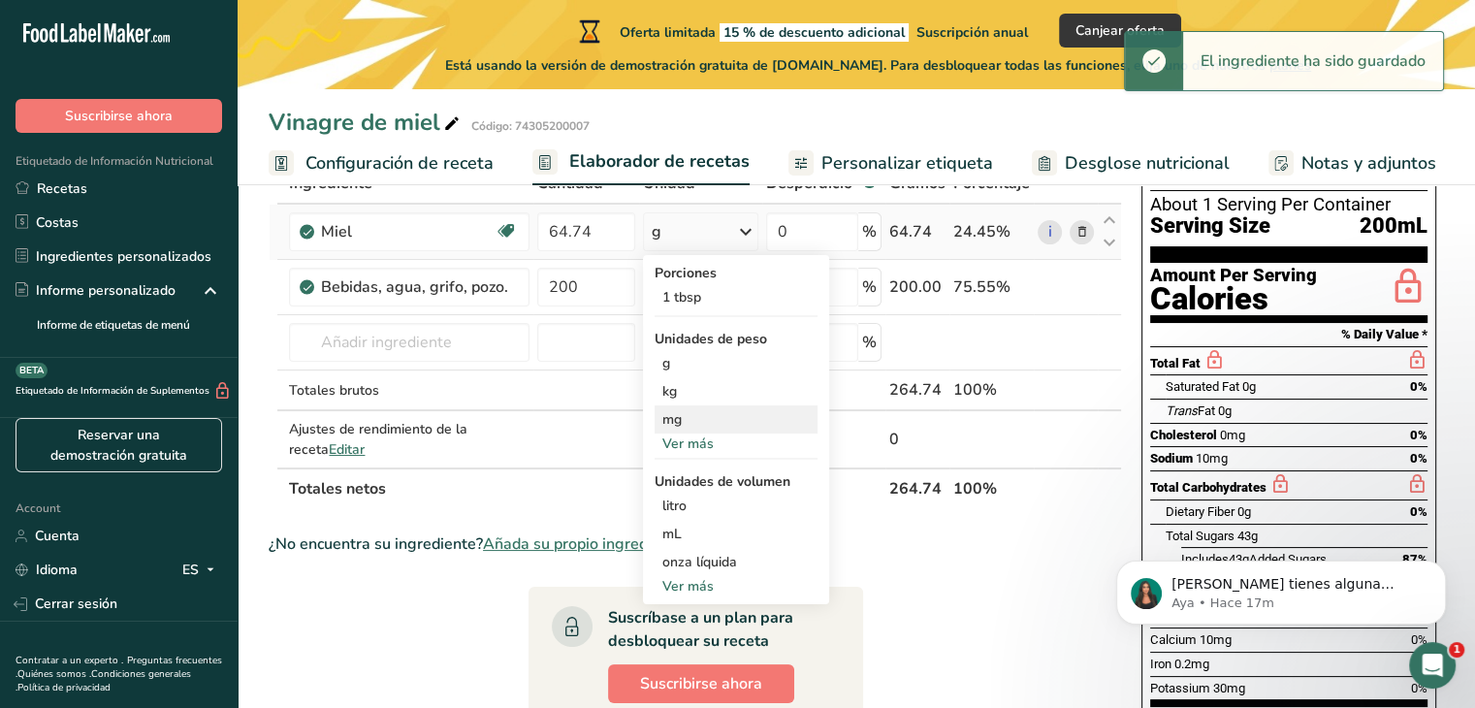
scroll to position [151, 0]
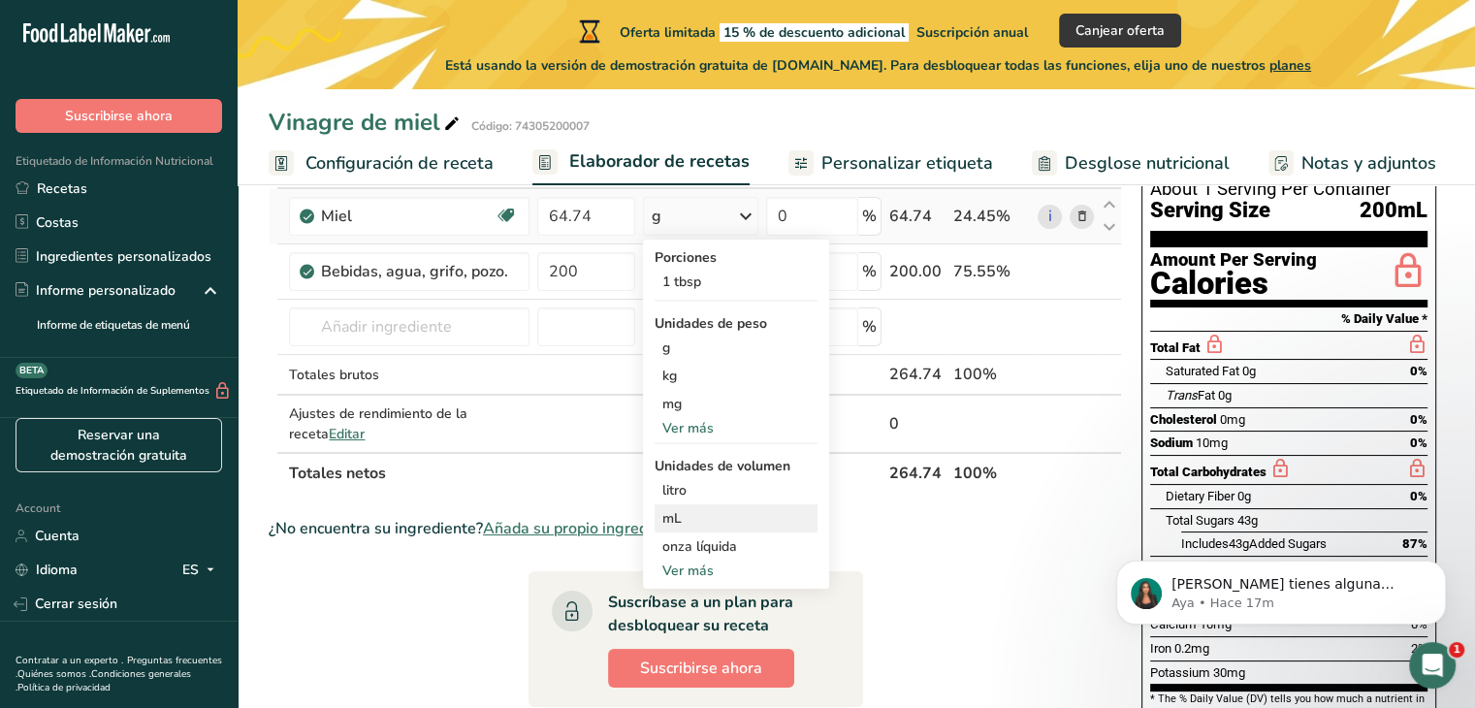
click at [676, 513] on div "mL" at bounding box center [735, 518] width 147 height 20
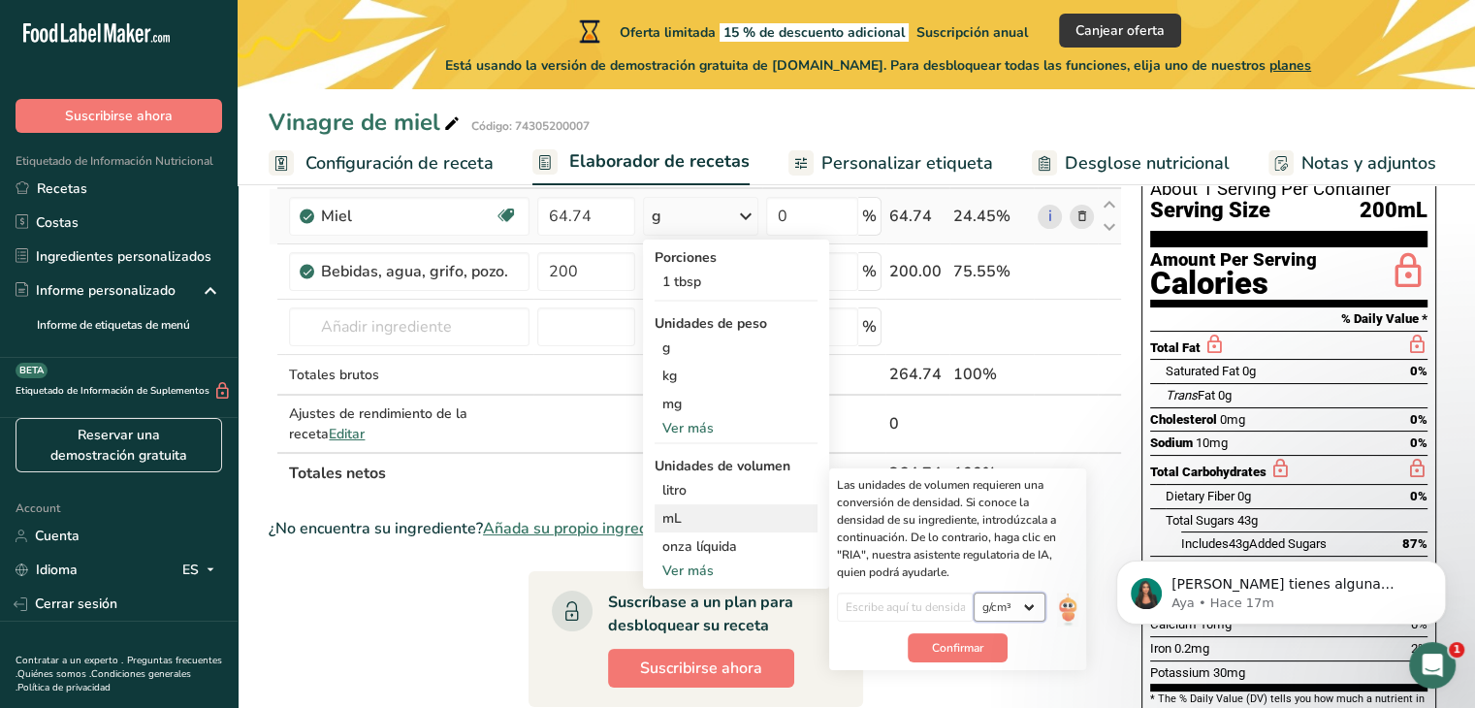
click at [1032, 610] on select "lb/pie³ g/cm³" at bounding box center [1009, 606] width 72 height 29
click at [1031, 608] on select "lb/pie³ g/cm³" at bounding box center [1009, 606] width 72 height 29
click at [874, 610] on input "number" at bounding box center [905, 606] width 137 height 29
type input "1.420"
click at [968, 651] on span "Confirmar" at bounding box center [957, 647] width 51 height 17
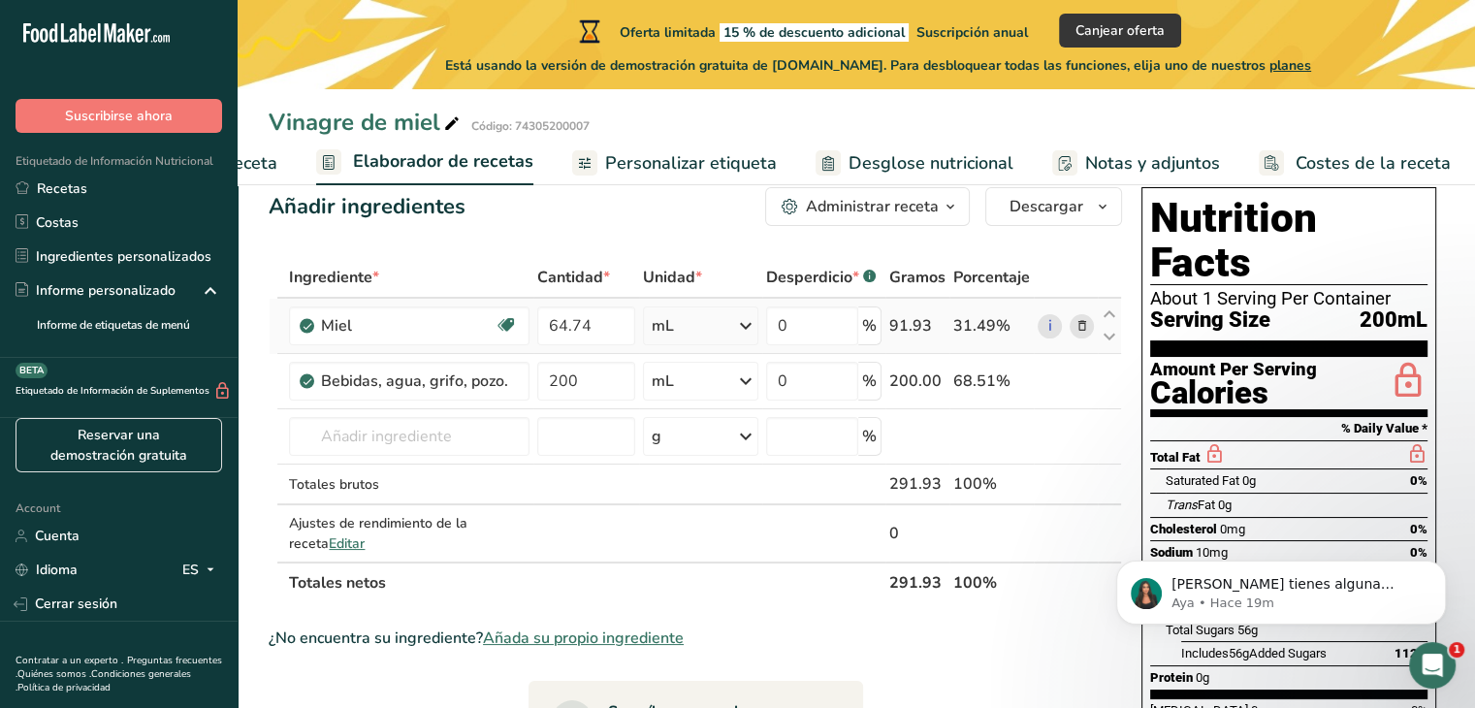
scroll to position [0, 0]
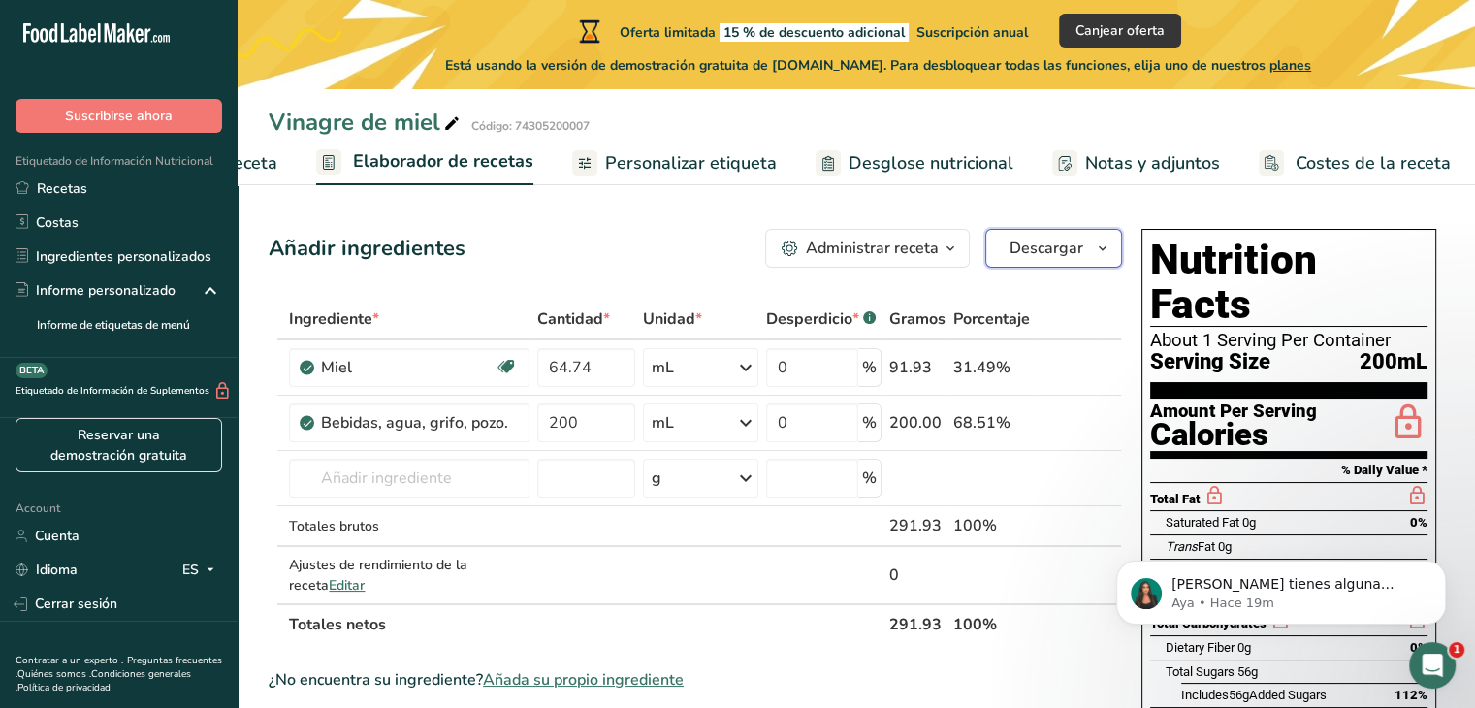
click at [1105, 237] on icon "button" at bounding box center [1103, 249] width 16 height 24
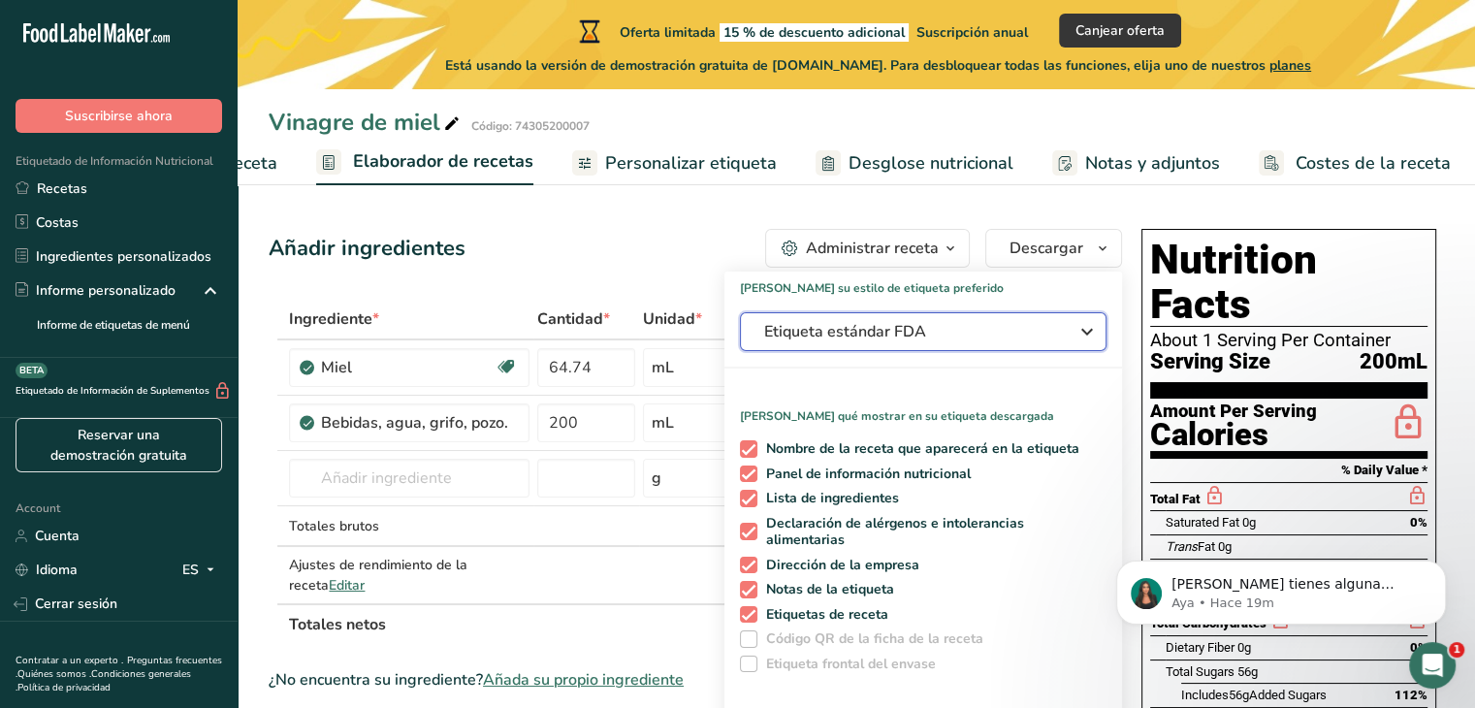
click at [1054, 331] on span "Etiqueta estándar FDA" at bounding box center [909, 331] width 291 height 23
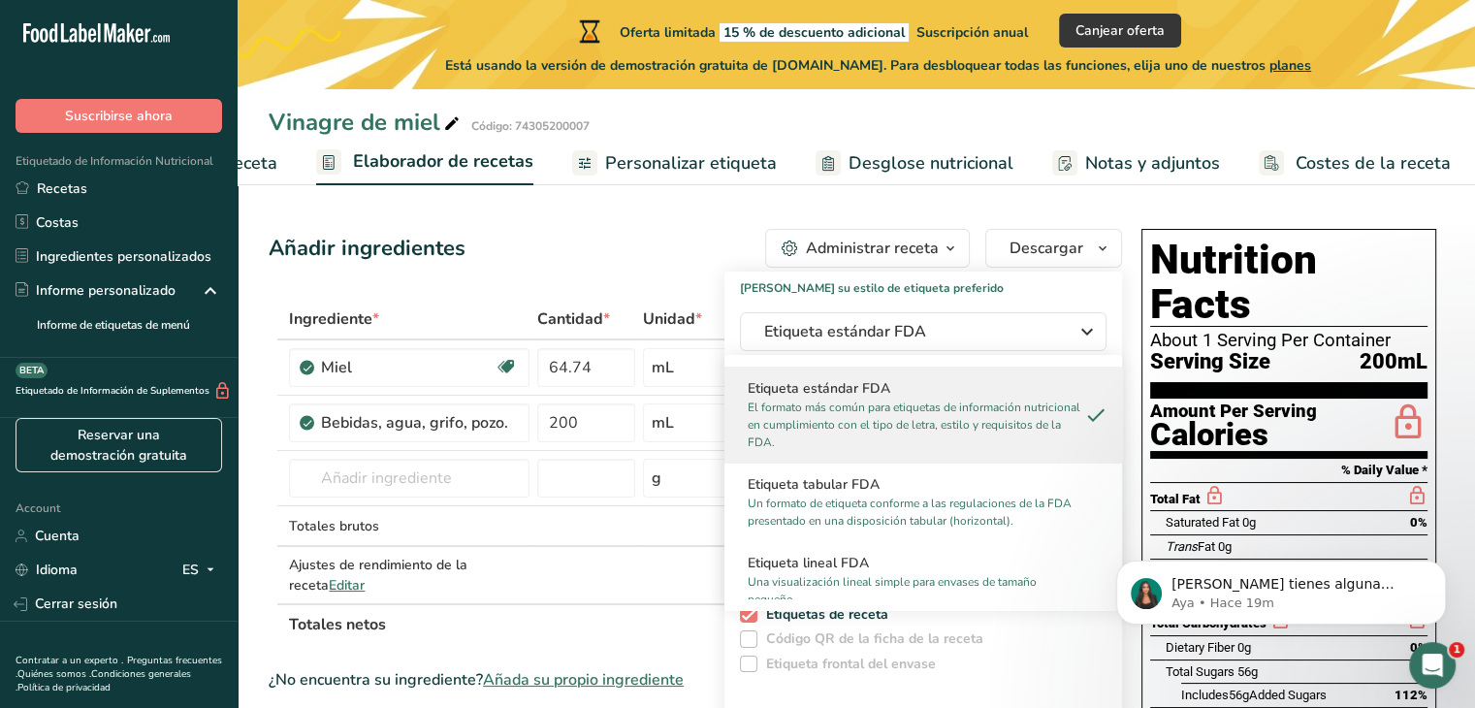
click at [965, 422] on p "El formato más común para etiquetas de información nutricional en cumplimiento …" at bounding box center [915, 425] width 334 height 52
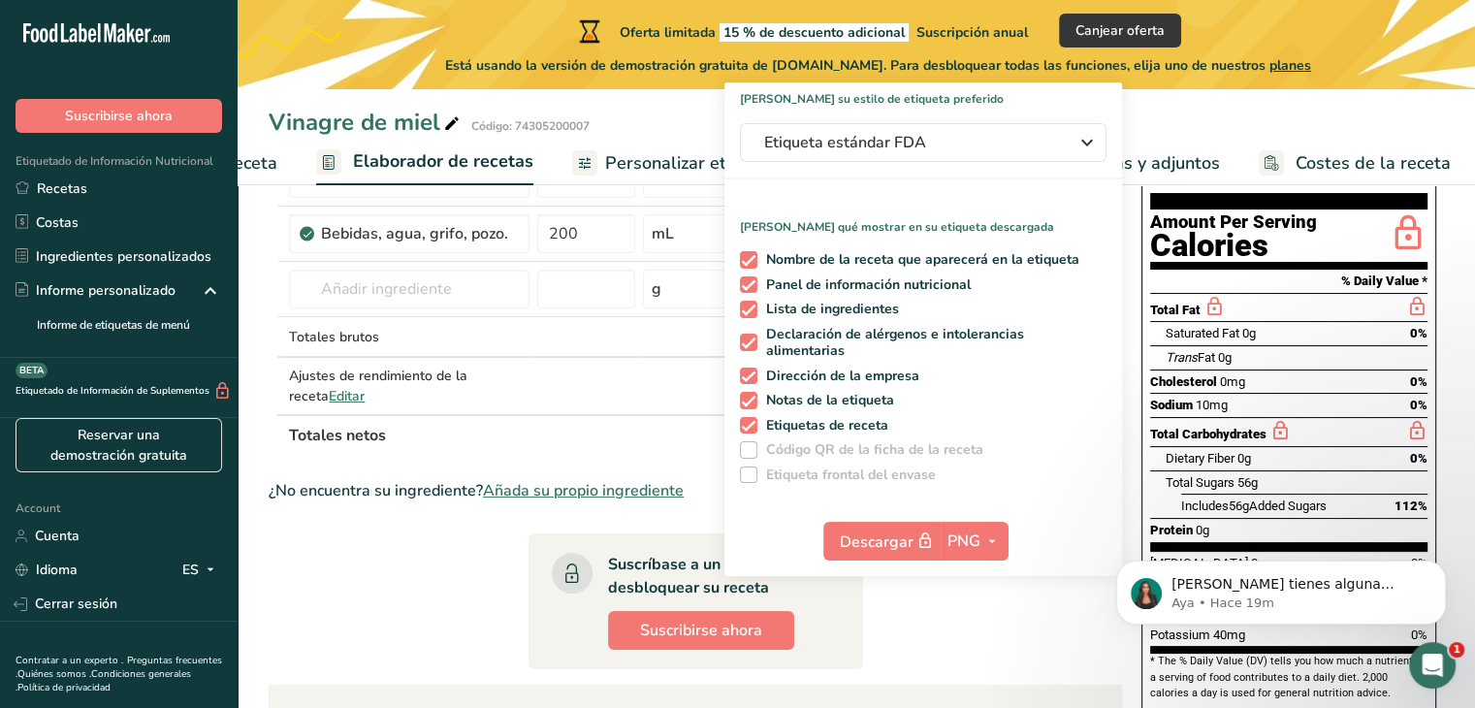
scroll to position [190, 0]
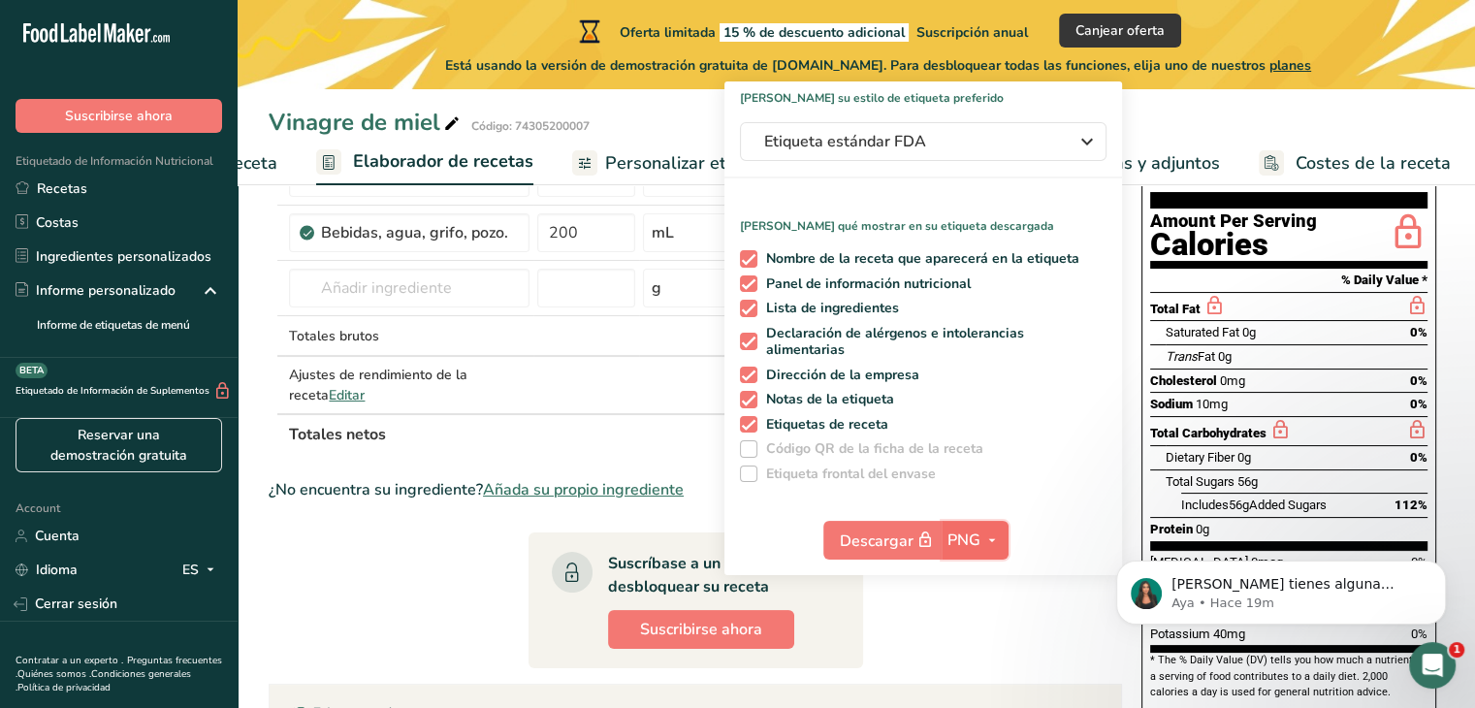
click at [988, 543] on icon "button" at bounding box center [992, 540] width 16 height 24
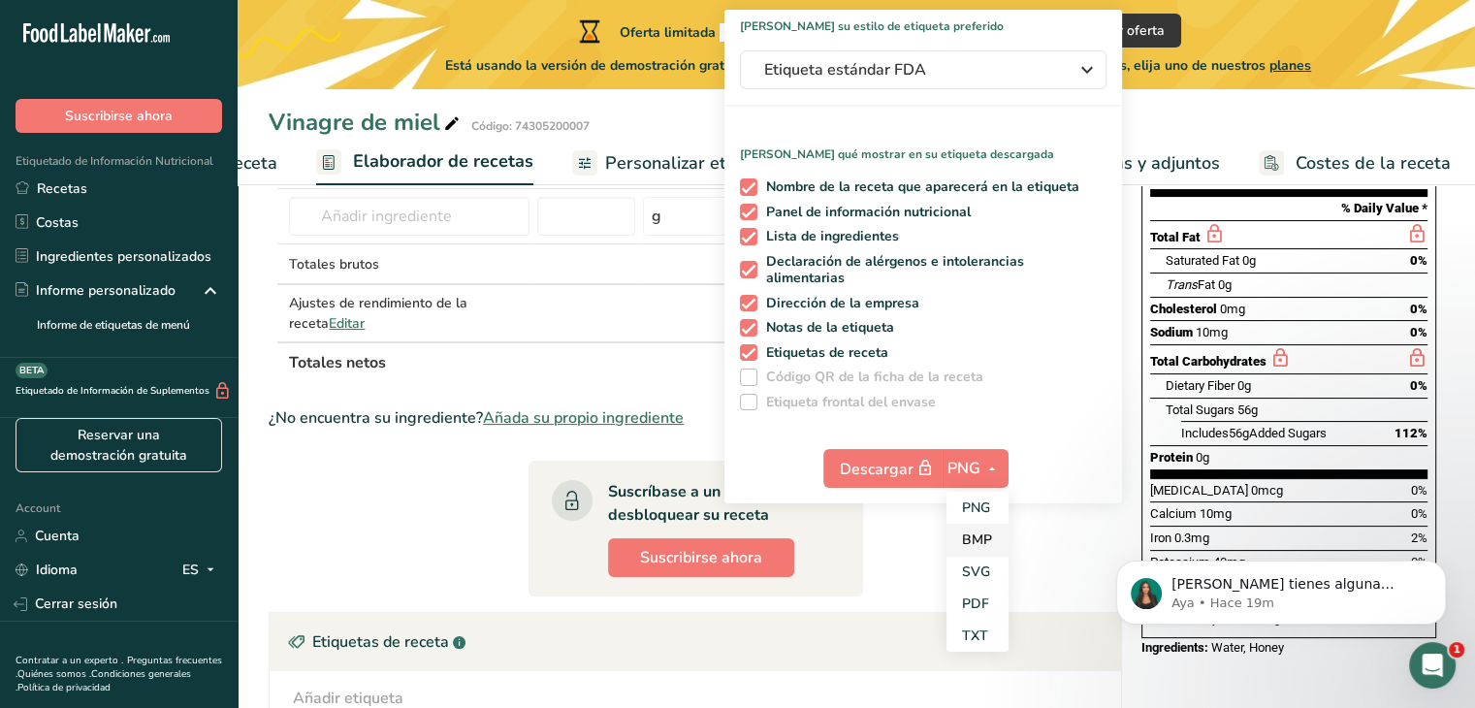
click at [974, 532] on link "BMP" at bounding box center [977, 540] width 62 height 32
click at [991, 476] on icon "button" at bounding box center [992, 469] width 16 height 24
click at [971, 564] on link "SVG" at bounding box center [977, 572] width 62 height 32
click at [960, 463] on span "SVG" at bounding box center [963, 468] width 32 height 23
click at [976, 594] on link "PDF" at bounding box center [976, 604] width 62 height 32
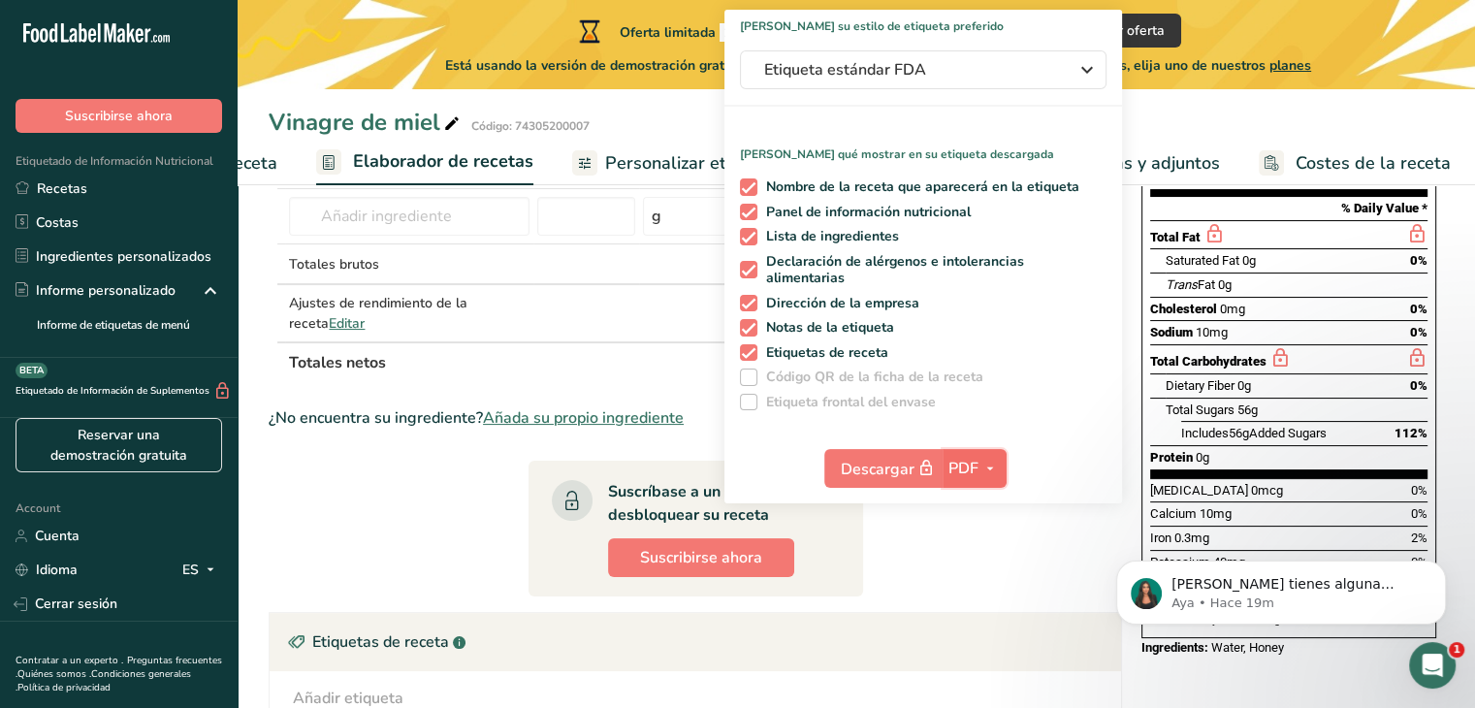
click at [973, 466] on span "PDF" at bounding box center [963, 468] width 30 height 23
click at [973, 622] on link "TXT" at bounding box center [975, 636] width 62 height 32
checkbox input "false"
checkbox input "true"
click at [978, 462] on span "button" at bounding box center [989, 468] width 23 height 23
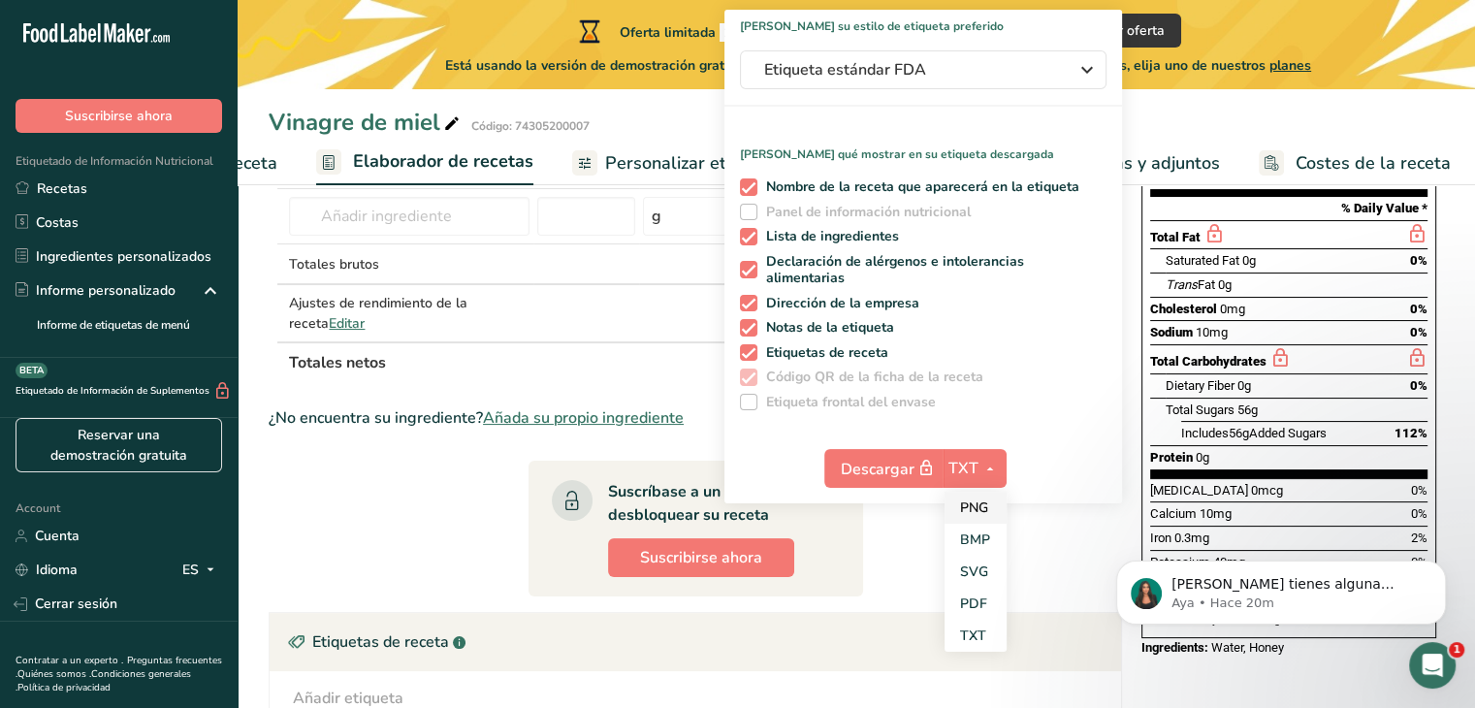
click at [985, 512] on link "PNG" at bounding box center [975, 508] width 62 height 32
click at [759, 208] on span "Panel de información nutricional" at bounding box center [864, 212] width 214 height 17
click at [752, 208] on input "Panel de información nutricional" at bounding box center [746, 212] width 13 height 13
checkbox input "true"
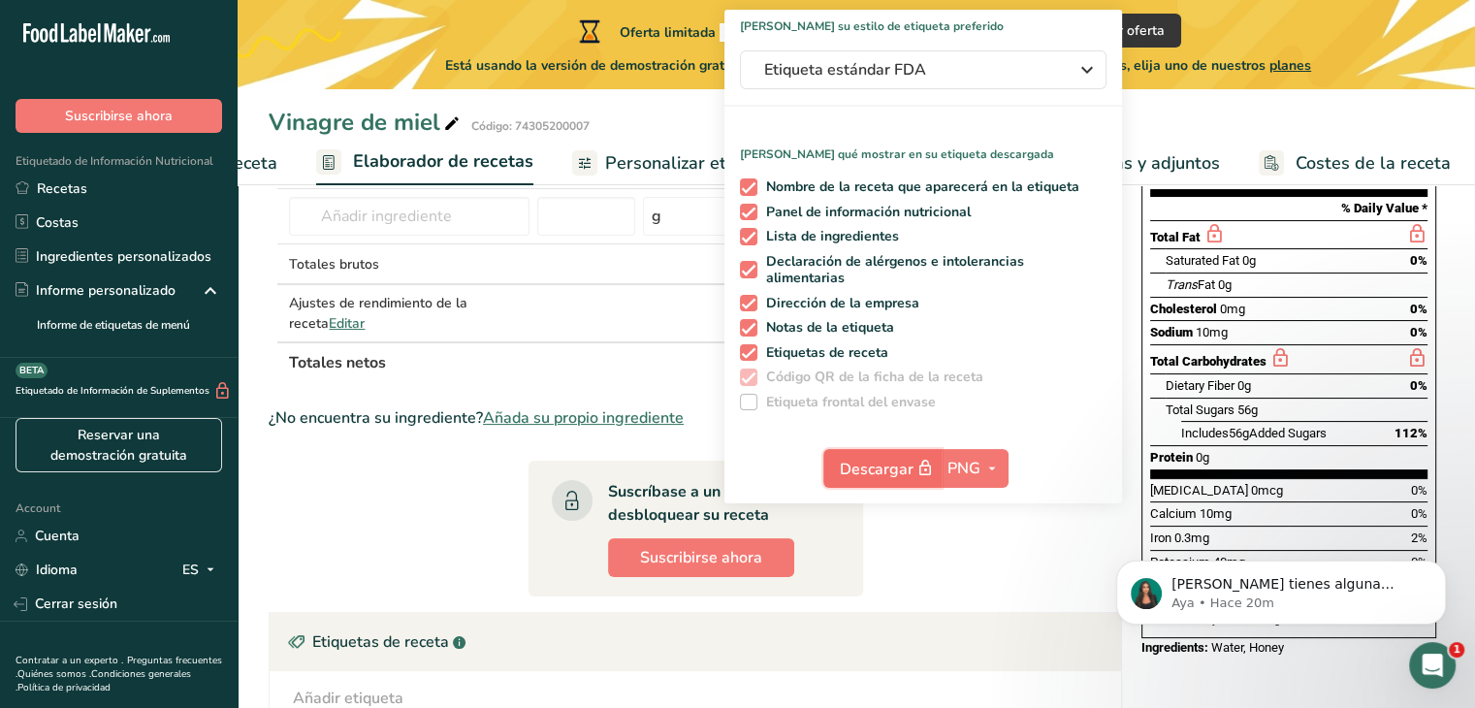
click at [896, 463] on span "Descargar" at bounding box center [888, 469] width 97 height 24
click at [1012, 79] on span "Etiqueta estándar FDA" at bounding box center [909, 69] width 291 height 23
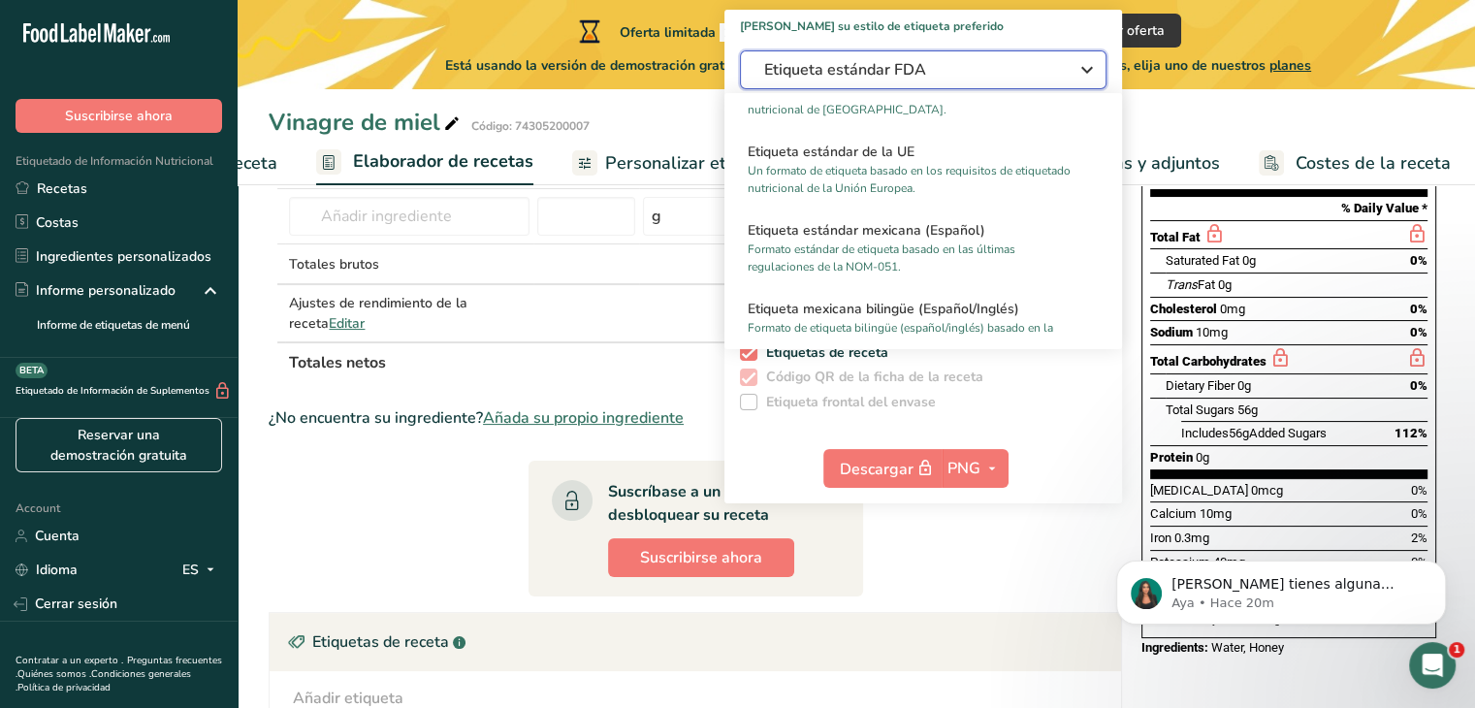
scroll to position [1270, 0]
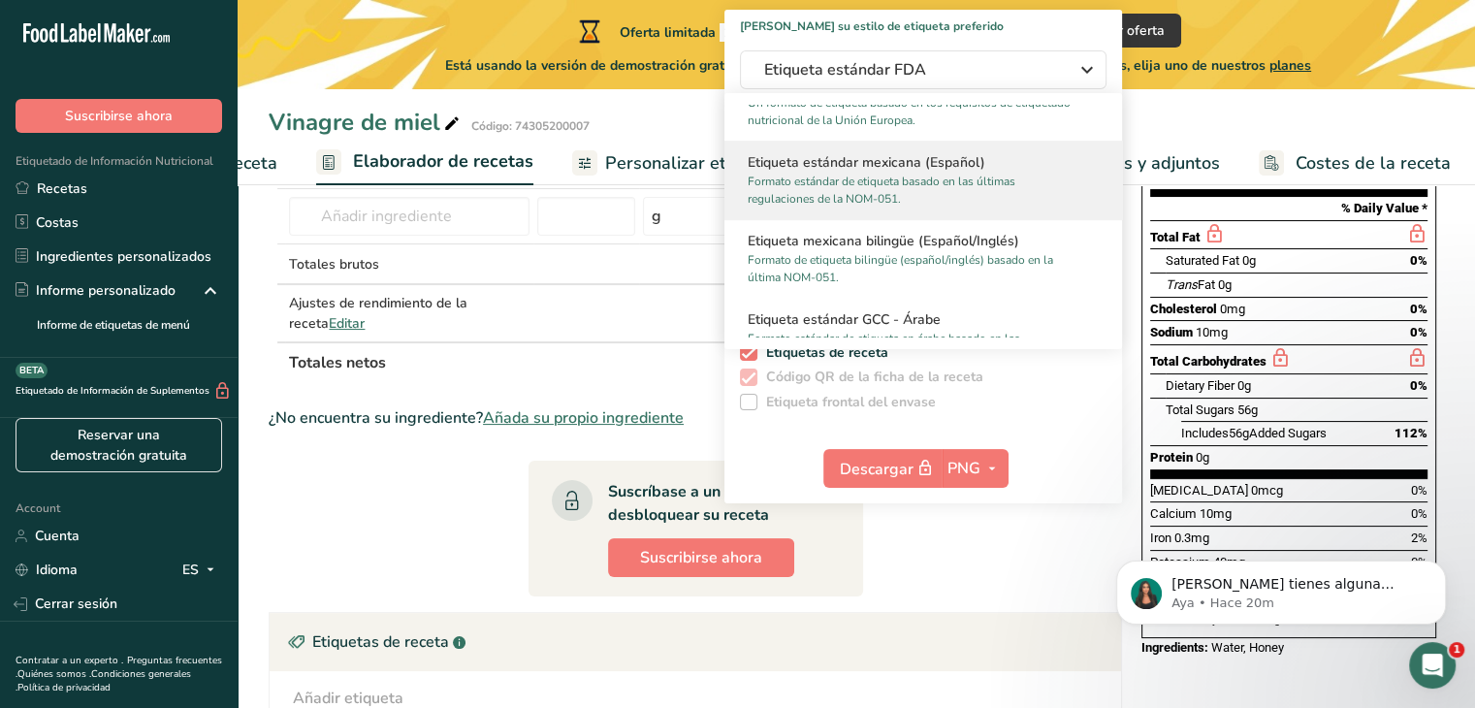
click at [851, 173] on p "Formato estándar de etiqueta basado en las últimas regulaciones de la NOM-051." at bounding box center [915, 190] width 334 height 35
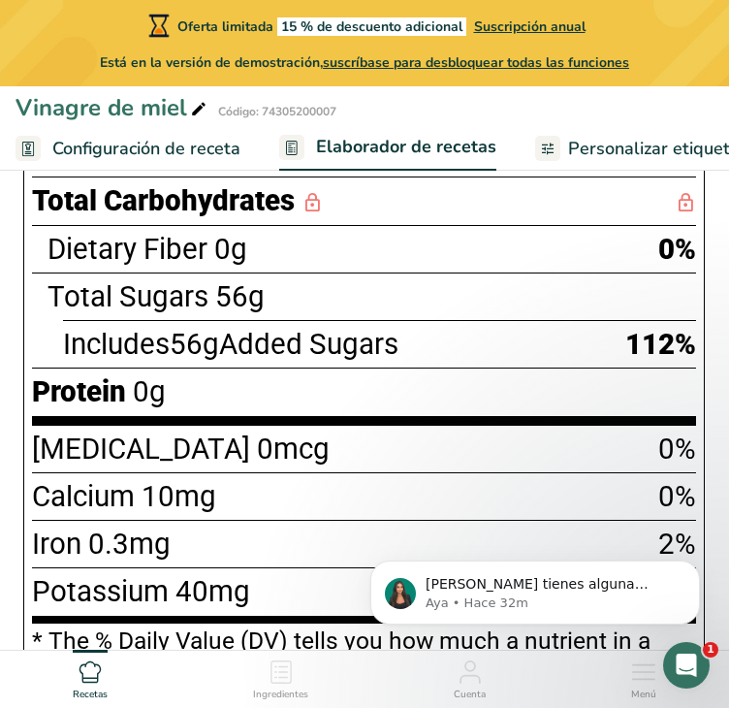
scroll to position [1181, 0]
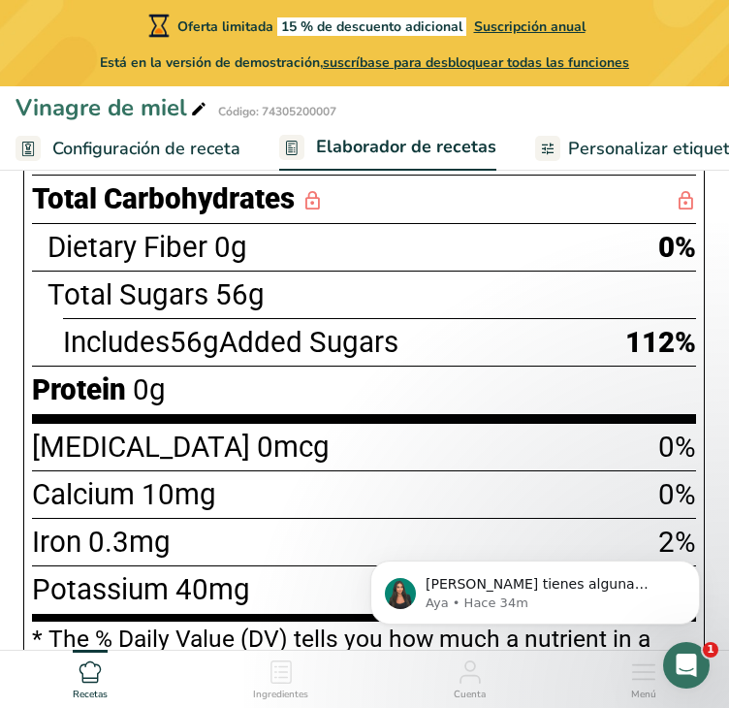
drag, startPoint x: 415, startPoint y: 345, endPoint x: 64, endPoint y: 335, distance: 351.2
click at [64, 335] on div "Includes 56g Added Sugars 112%" at bounding box center [379, 342] width 633 height 48
copy span "Includes 56g Added Sugars"
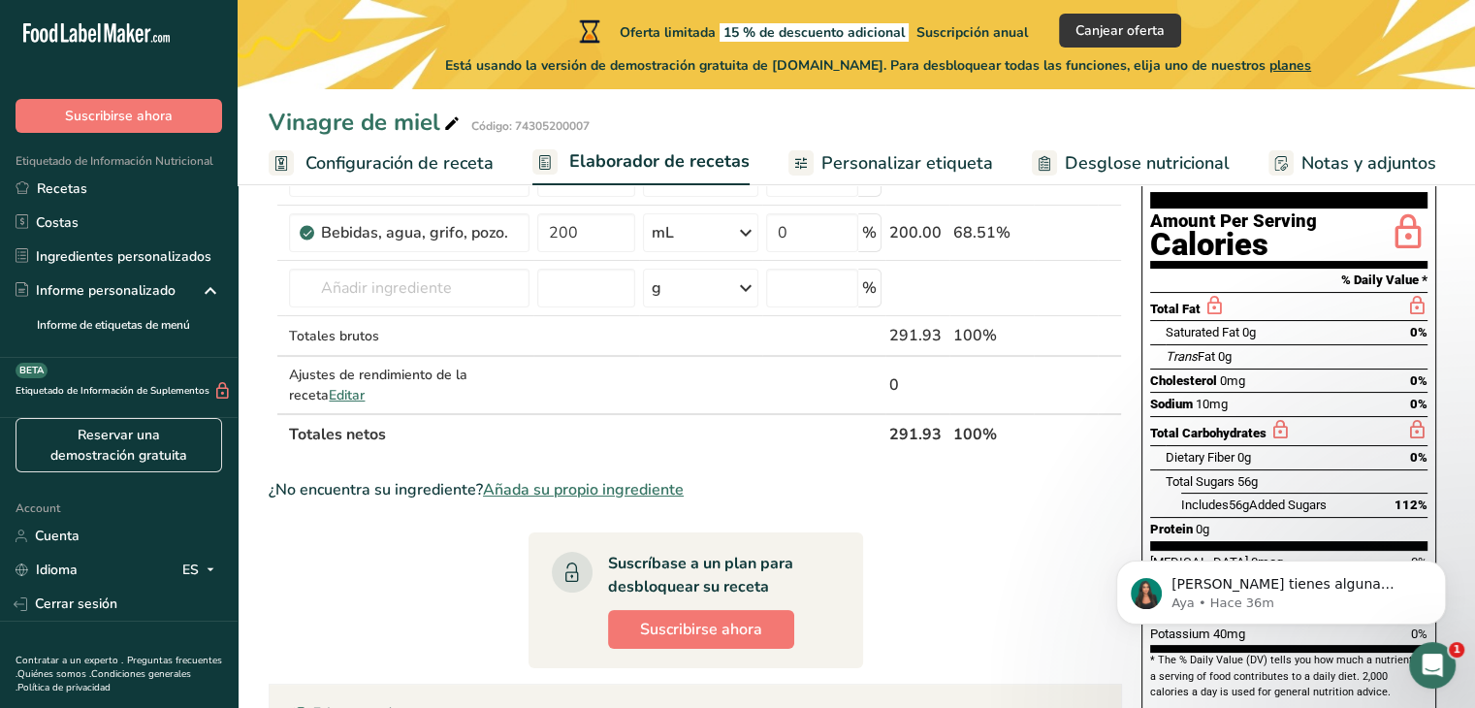
scroll to position [190, 0]
click at [1440, 565] on icon "Dismiss notification" at bounding box center [1439, 565] width 7 height 7
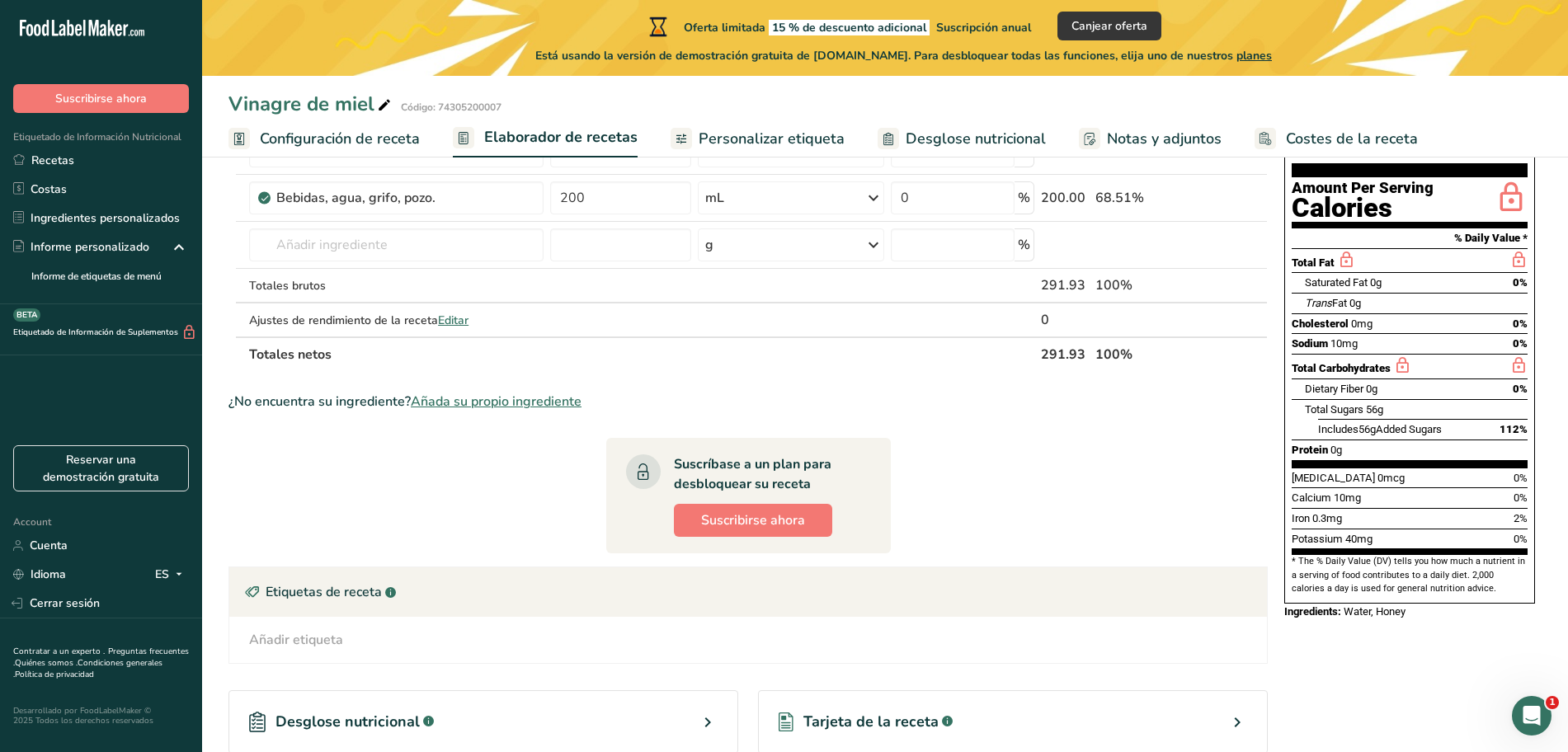
drag, startPoint x: 1252, startPoint y: 0, endPoint x: 976, endPoint y: 541, distance: 607.3
click at [976, 541] on section "Ingrediente * Cantidad * Unidad * Desperdicio * .a-a{fill:#347362;}.b-a{fill:#f…" at bounding box center [749, 504] width 1040 height 823
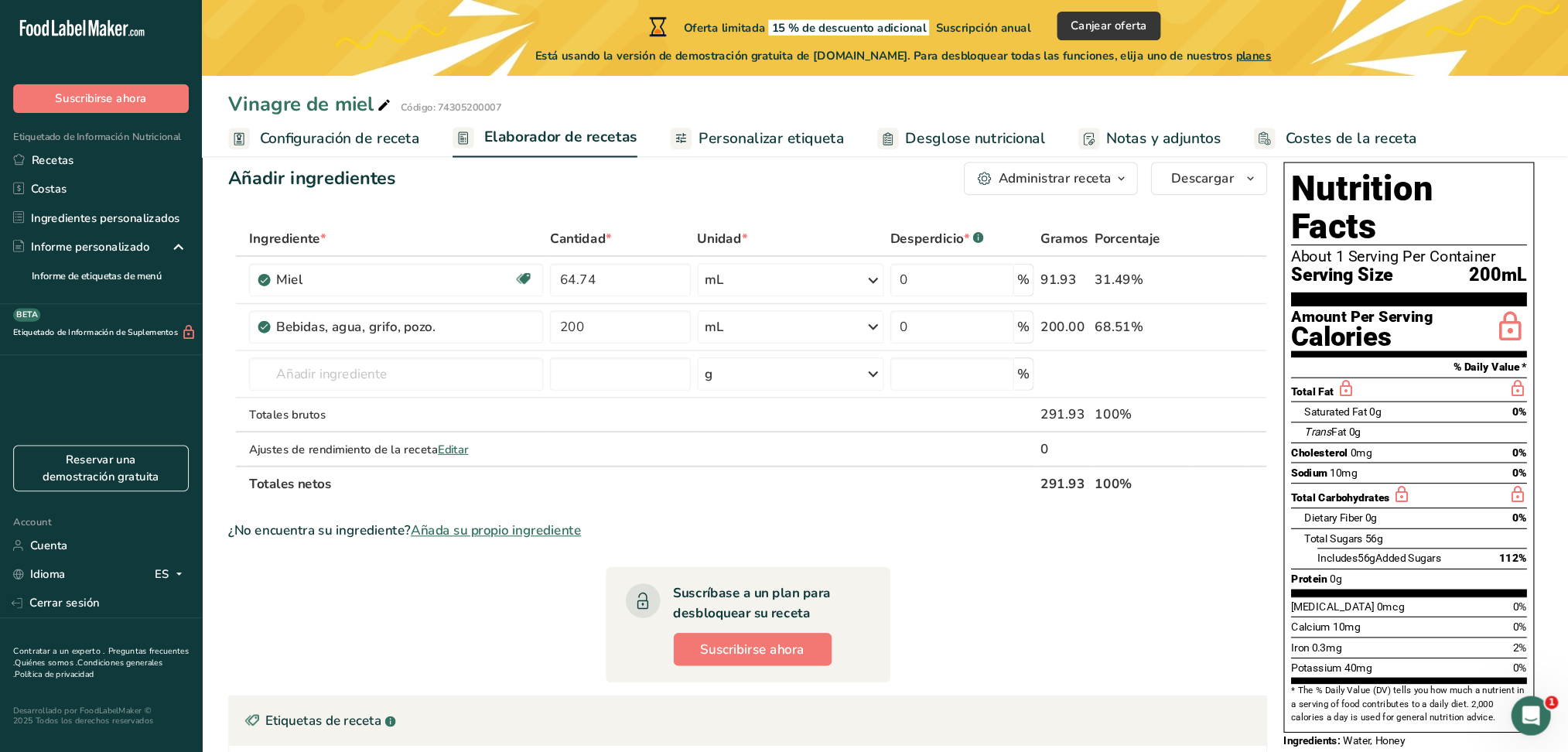
scroll to position [30, 0]
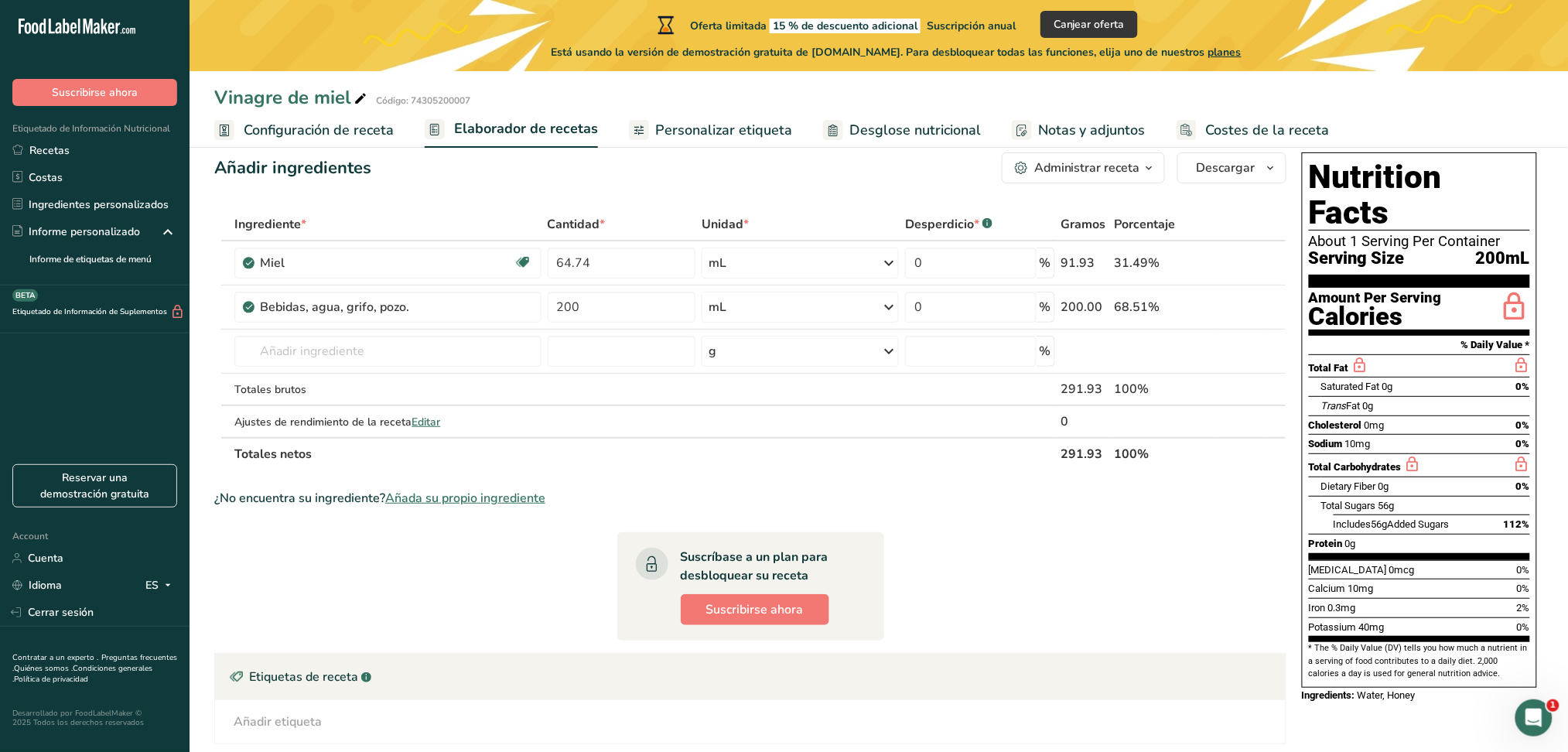
drag, startPoint x: 1358, startPoint y: 16, endPoint x: 1056, endPoint y: 587, distance: 645.9
click at [1056, 564] on section "Ingrediente * Cantidad * Unidad * Desperdicio * .a-a{fill:#347362;}.b-a{fill:#f…" at bounding box center [751, 594] width 1072 height 772
drag, startPoint x: 1309, startPoint y: 208, endPoint x: 1408, endPoint y: 216, distance: 99.3
click at [1176, 216] on section "Nutrition Facts About 1 Serving Per Container Serving Size 200mL" at bounding box center [1420, 224] width 221 height 129
copy section "About 1 Serving Per Container Serving Size"
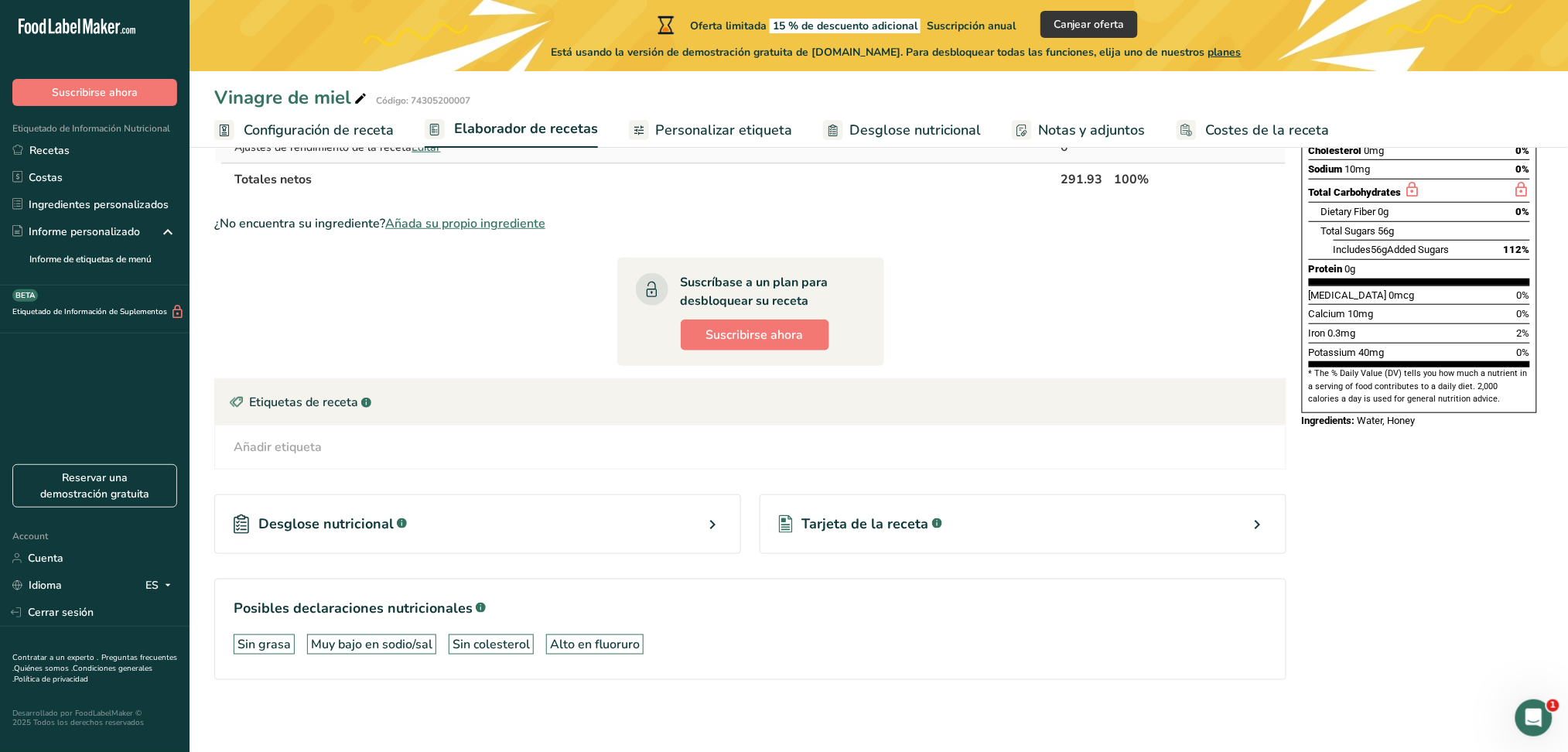
scroll to position [0, 0]
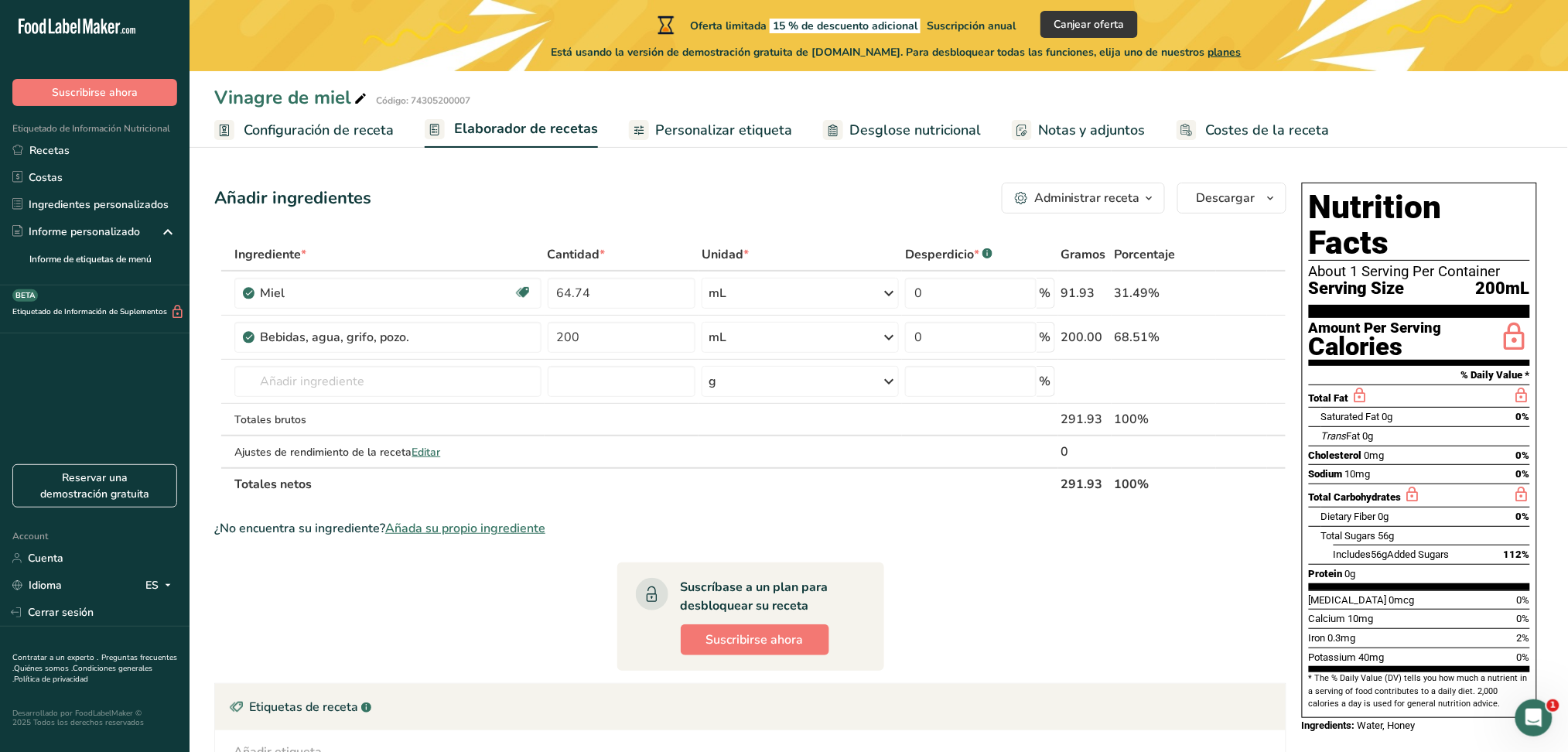
click at [312, 140] on span "Configuración de receta" at bounding box center [318, 130] width 150 height 21
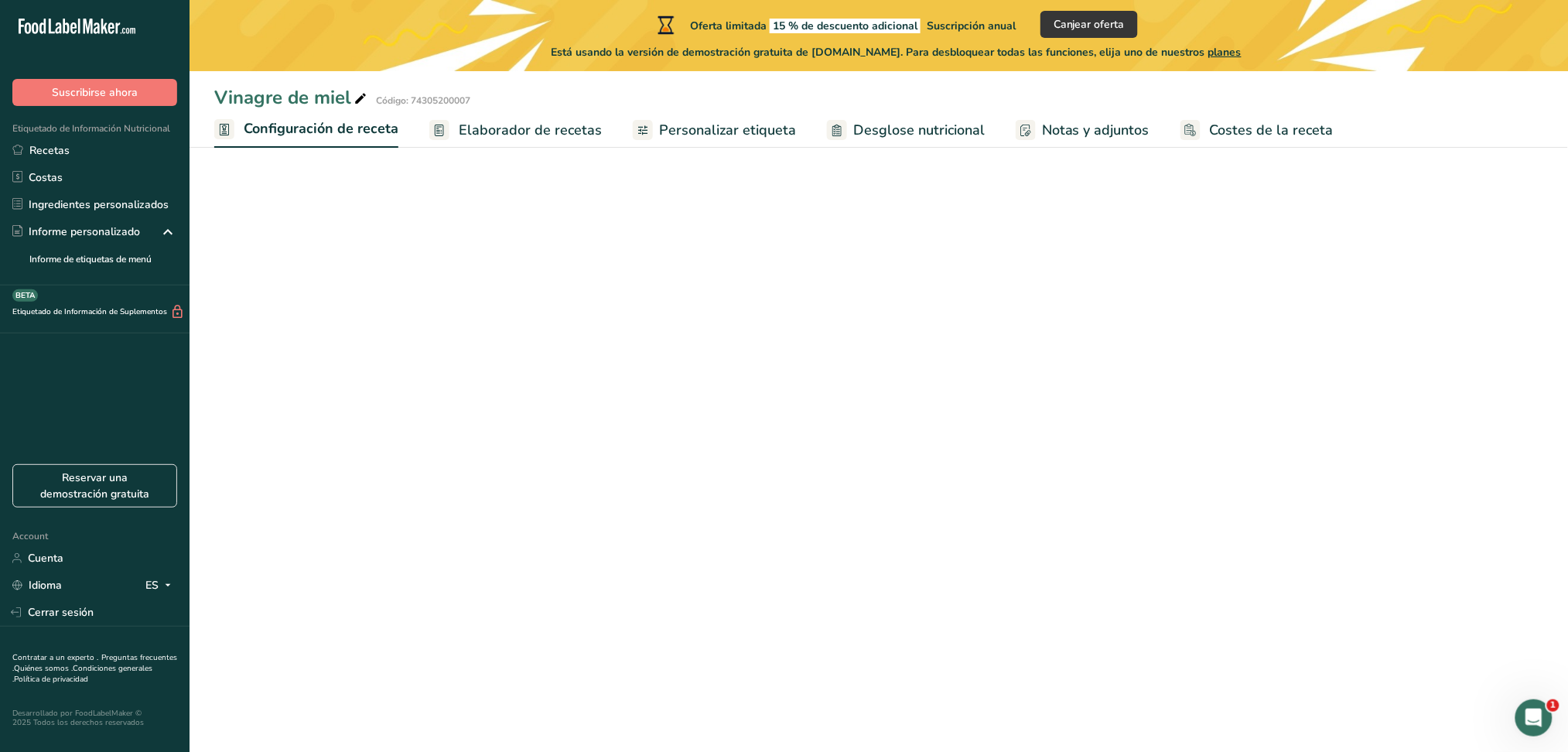
select select "17"
select select "22"
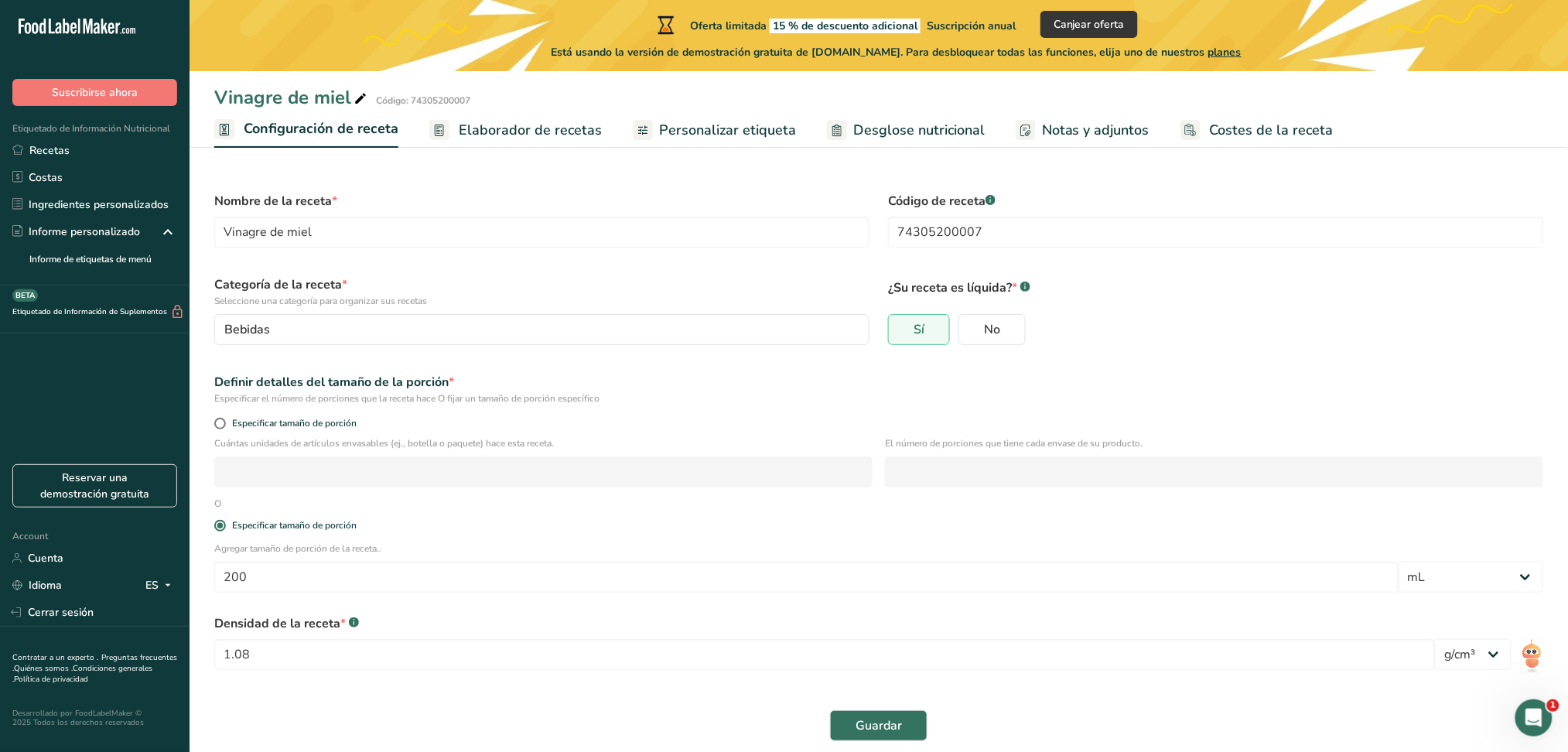
scroll to position [15, 0]
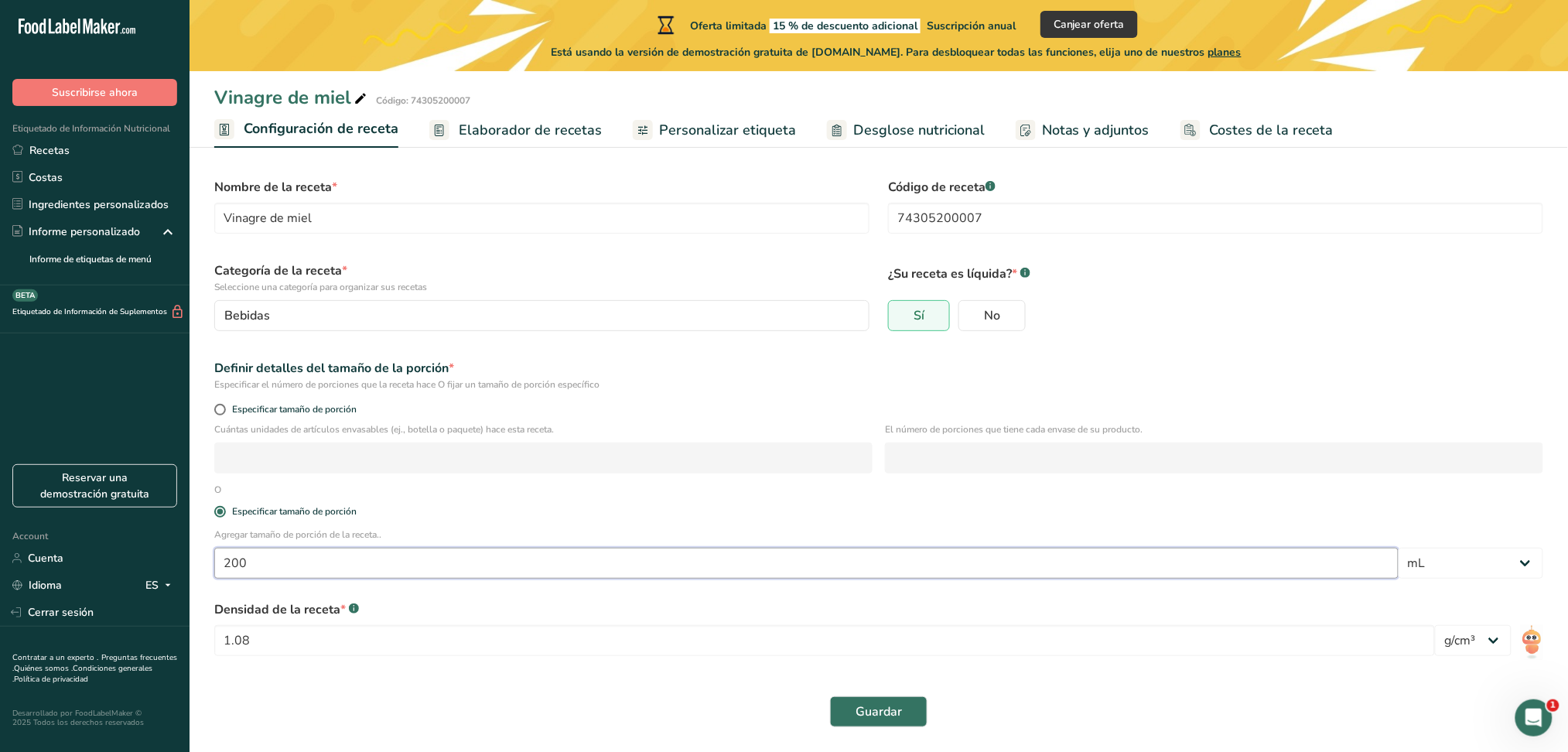
click at [278, 559] on input "200" at bounding box center [807, 563] width 1184 height 31
type input "2"
type input "100"
click at [877, 564] on button "Guardar" at bounding box center [879, 712] width 97 height 31
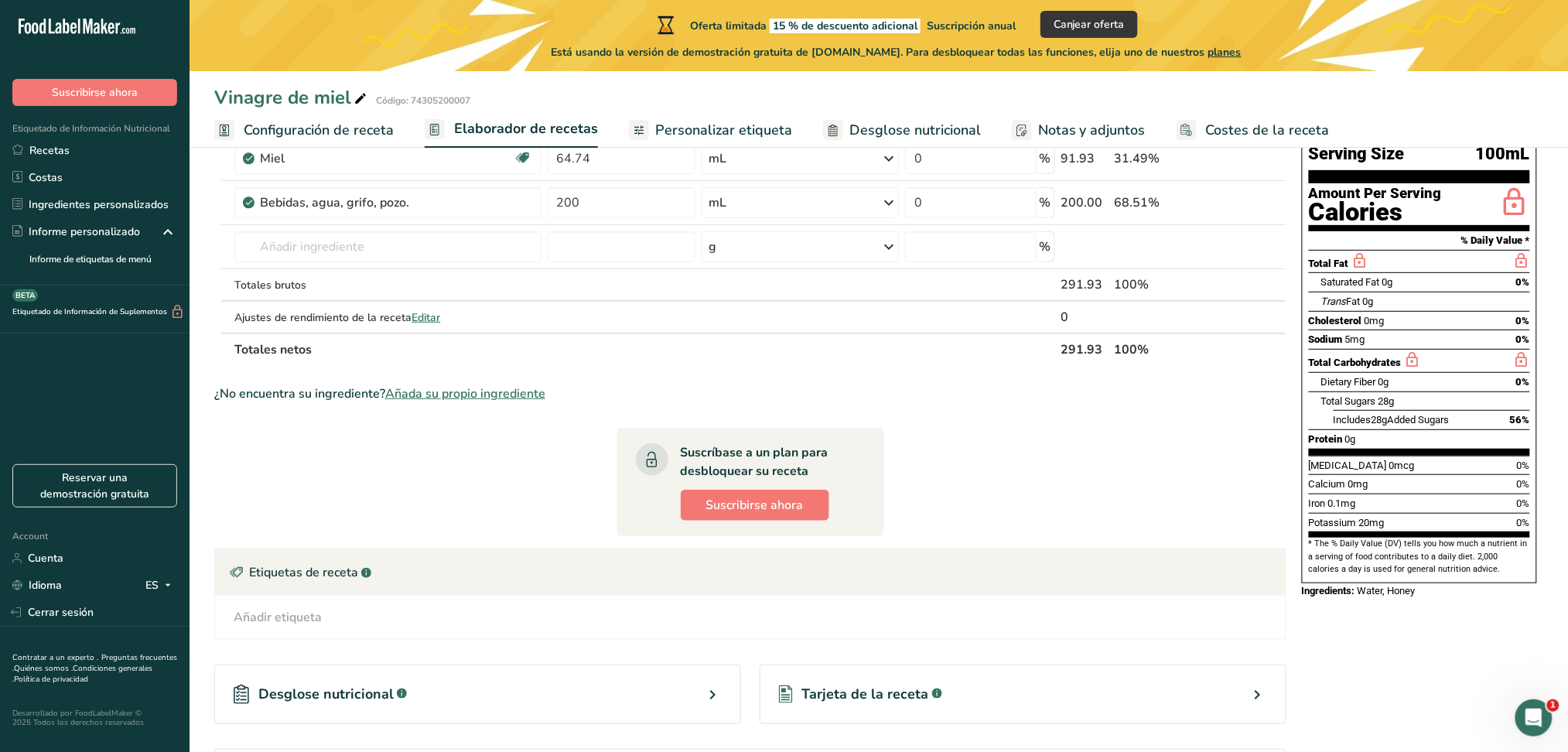
scroll to position [116, 0]
